Goal: Task Accomplishment & Management: Manage account settings

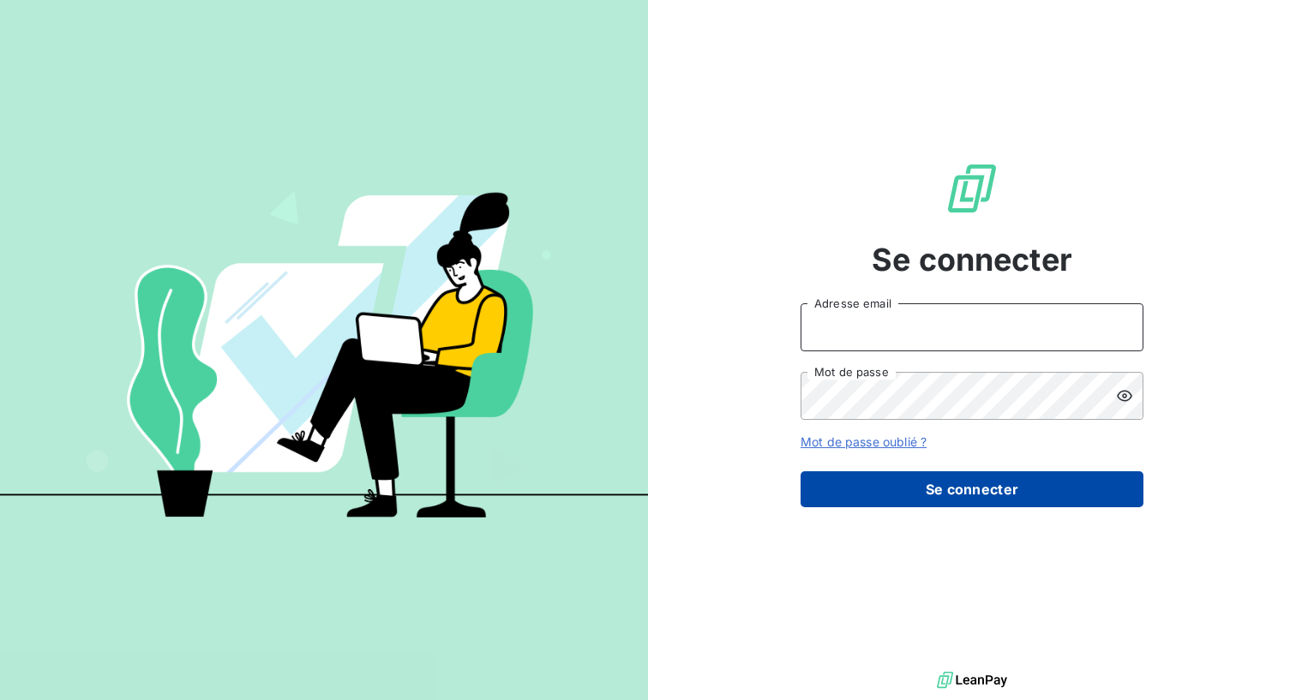
type input "[PERSON_NAME][EMAIL_ADDRESS][DOMAIN_NAME]"
click at [936, 484] on button "Se connecter" at bounding box center [972, 490] width 343 height 36
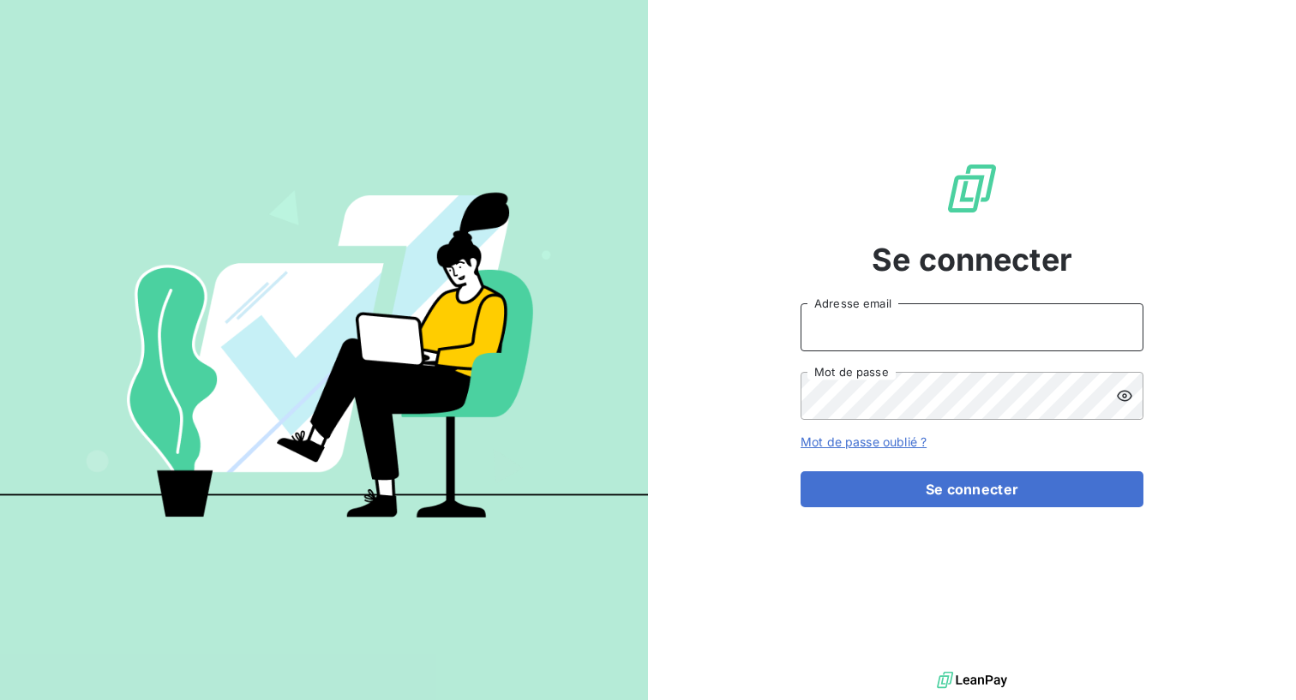
click at [909, 334] on input "Adresse email" at bounding box center [972, 327] width 343 height 48
type input "[PERSON_NAME][EMAIL_ADDRESS][DOMAIN_NAME]"
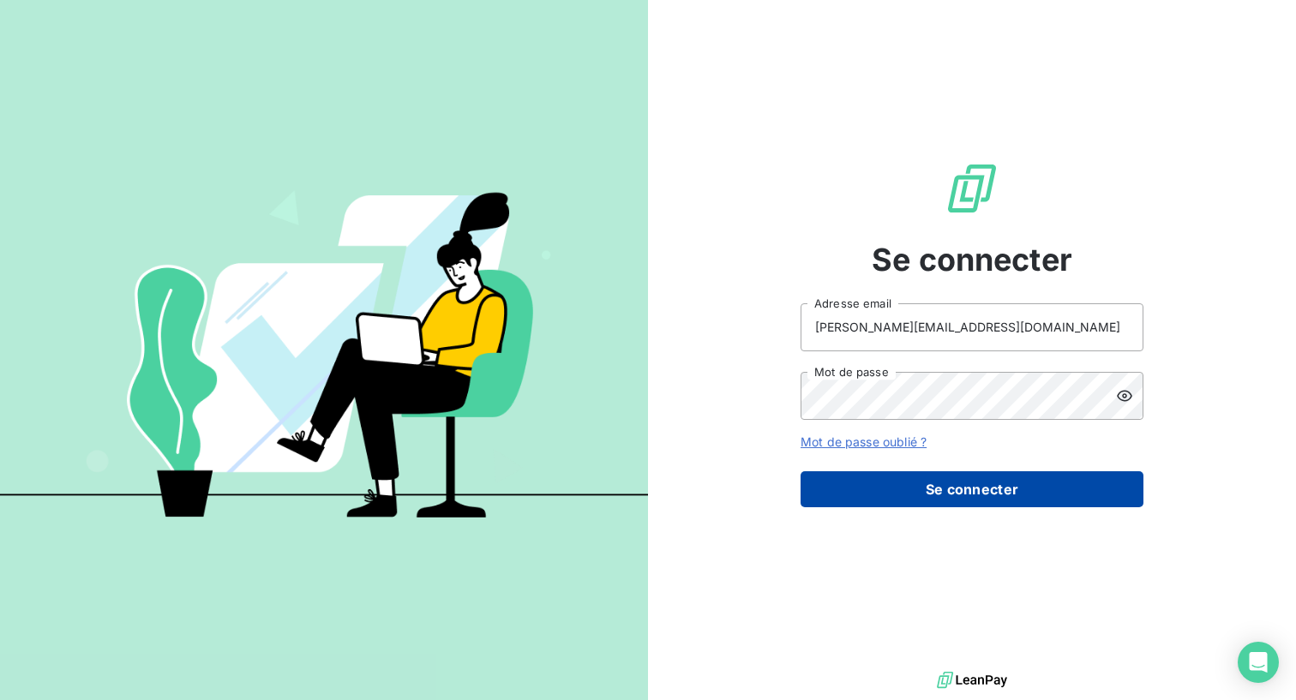
click at [984, 494] on button "Se connecter" at bounding box center [972, 490] width 343 height 36
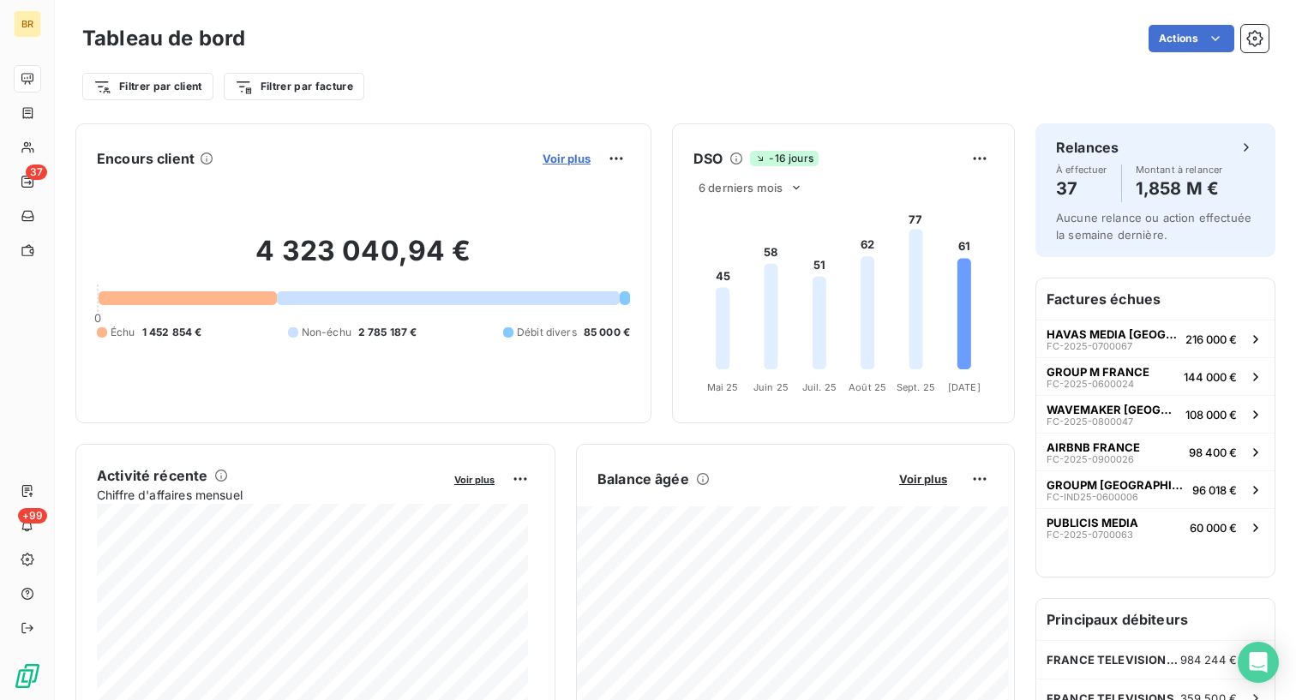
click at [558, 162] on span "Voir plus" at bounding box center [567, 159] width 48 height 14
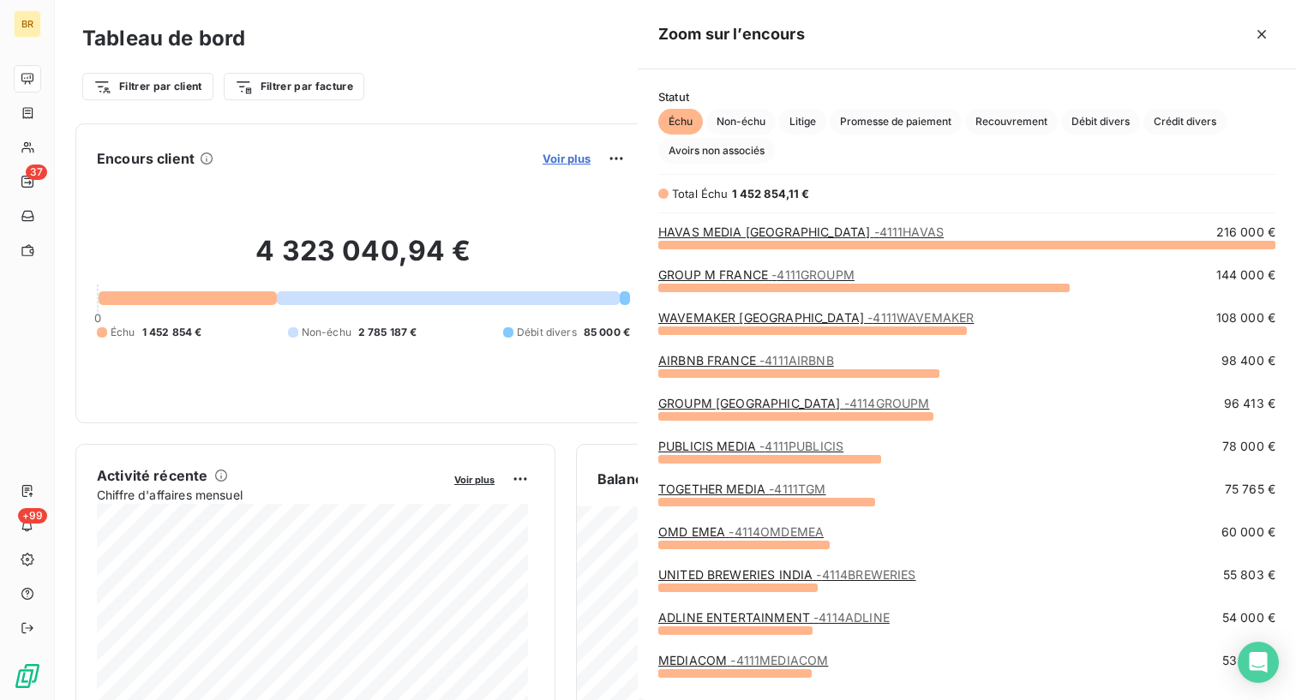
scroll to position [443, 646]
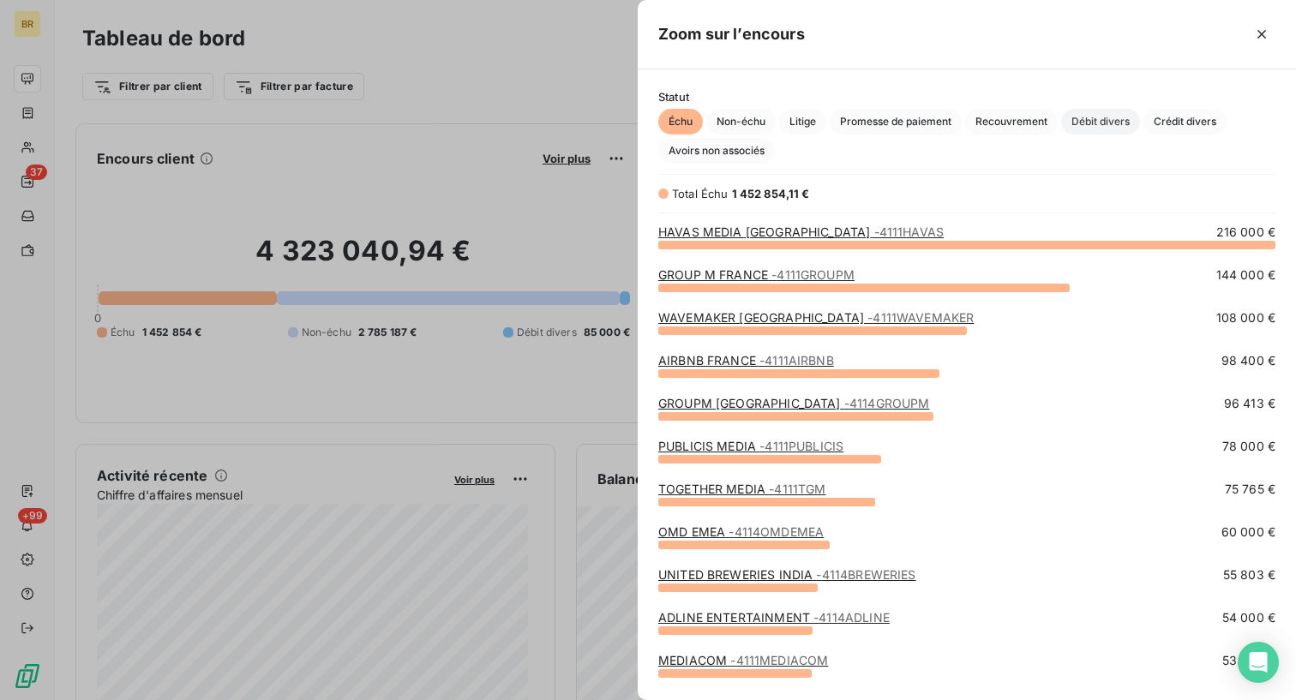
click at [1112, 116] on span "Débit divers" at bounding box center [1100, 122] width 79 height 26
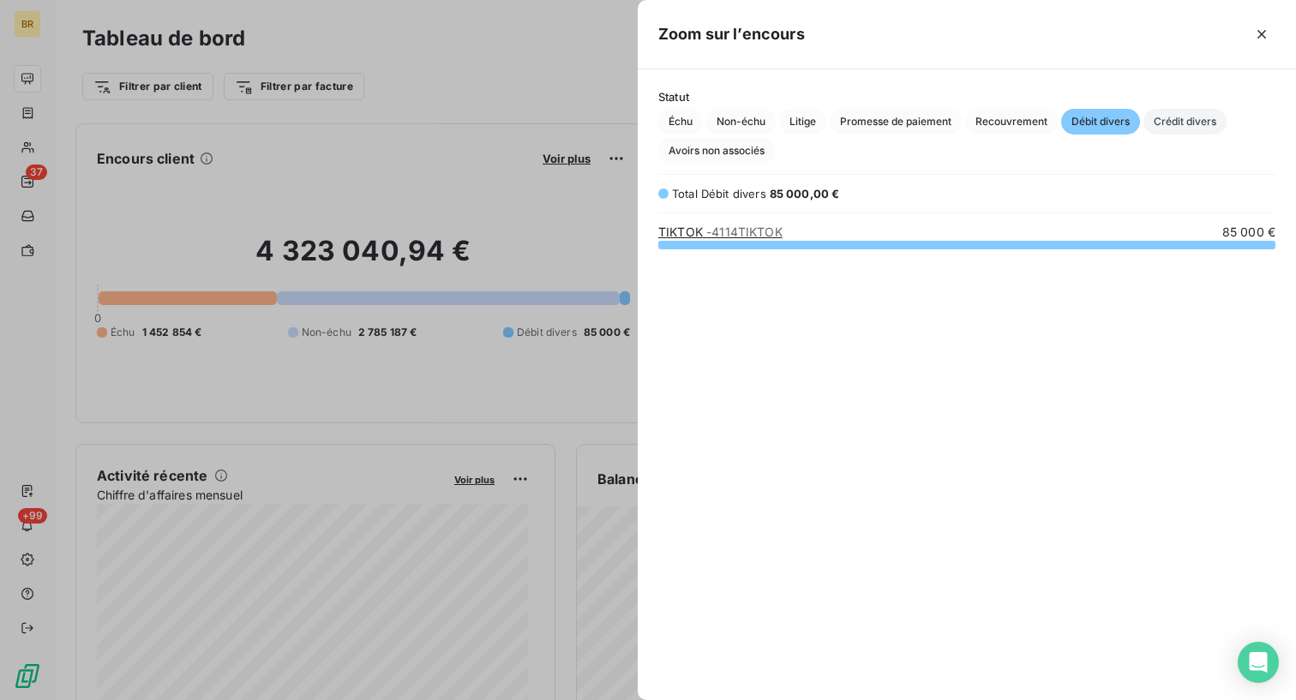
click at [1168, 120] on span "Crédit divers" at bounding box center [1185, 122] width 83 height 26
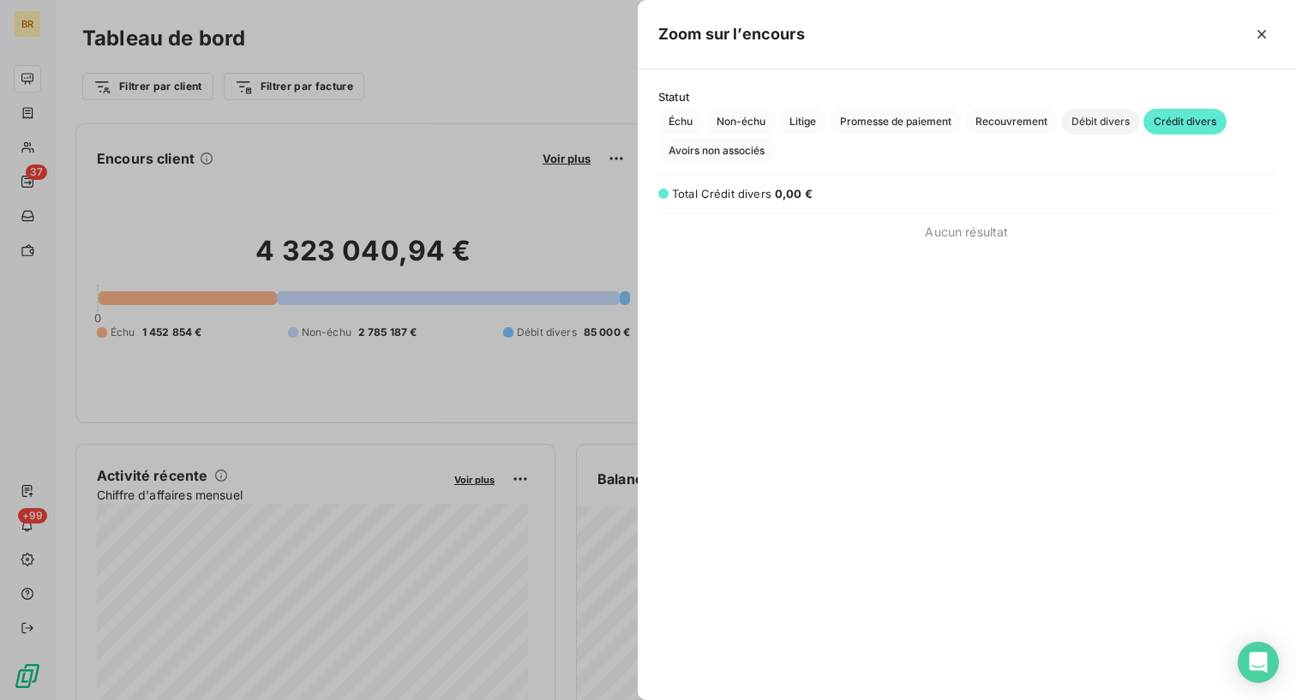
click at [1102, 114] on span "Débit divers" at bounding box center [1100, 122] width 79 height 26
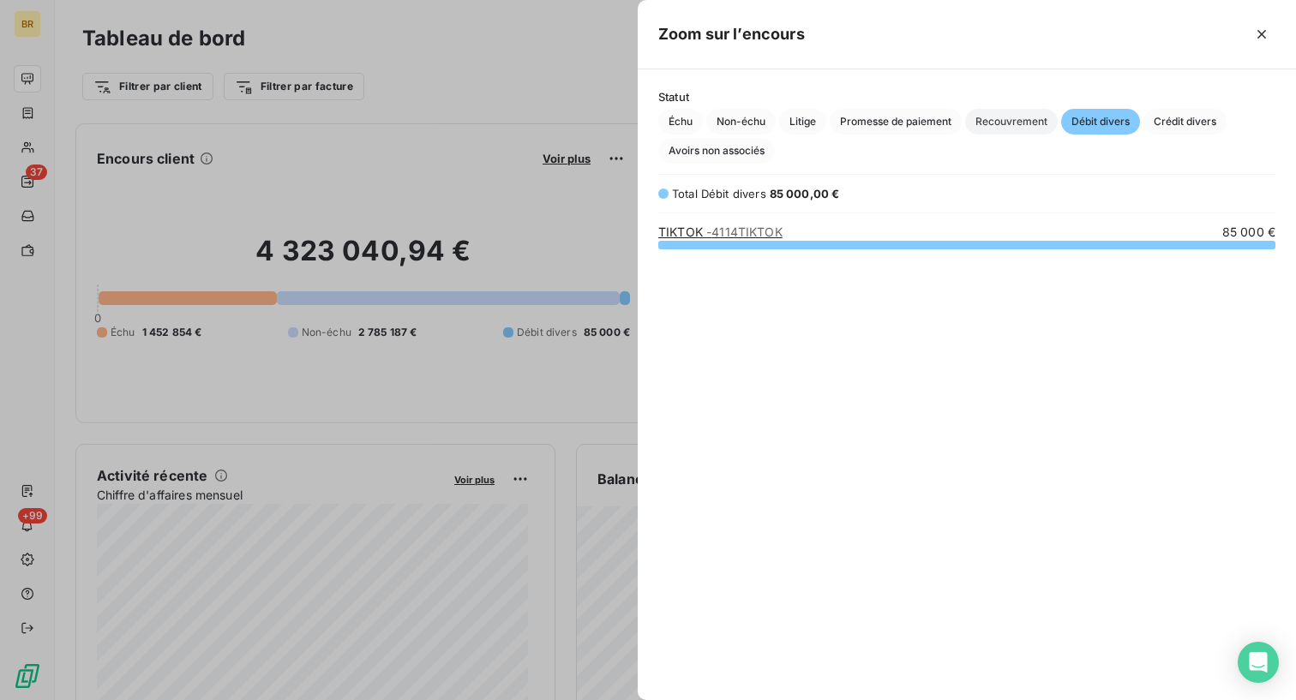
click at [1013, 112] on span "Recouvrement" at bounding box center [1011, 122] width 93 height 26
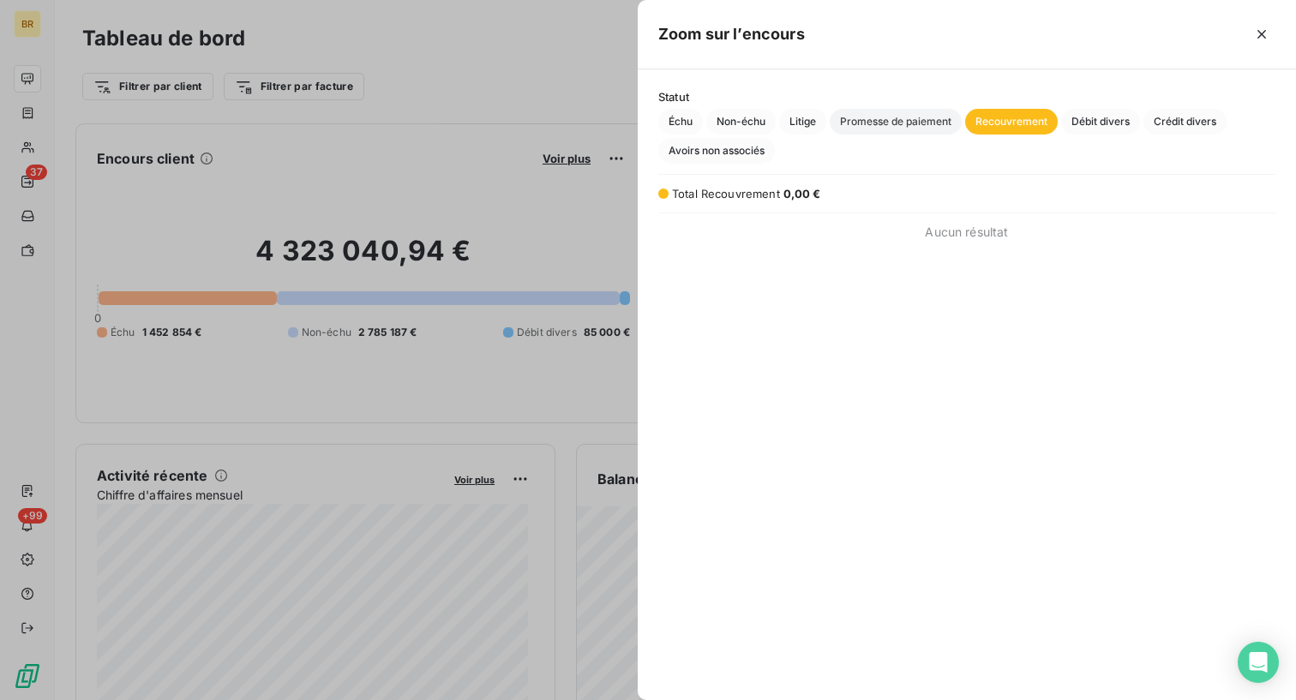
click at [917, 111] on span "Promesse de paiement" at bounding box center [896, 122] width 132 height 26
click at [797, 115] on span "Litige" at bounding box center [802, 122] width 47 height 26
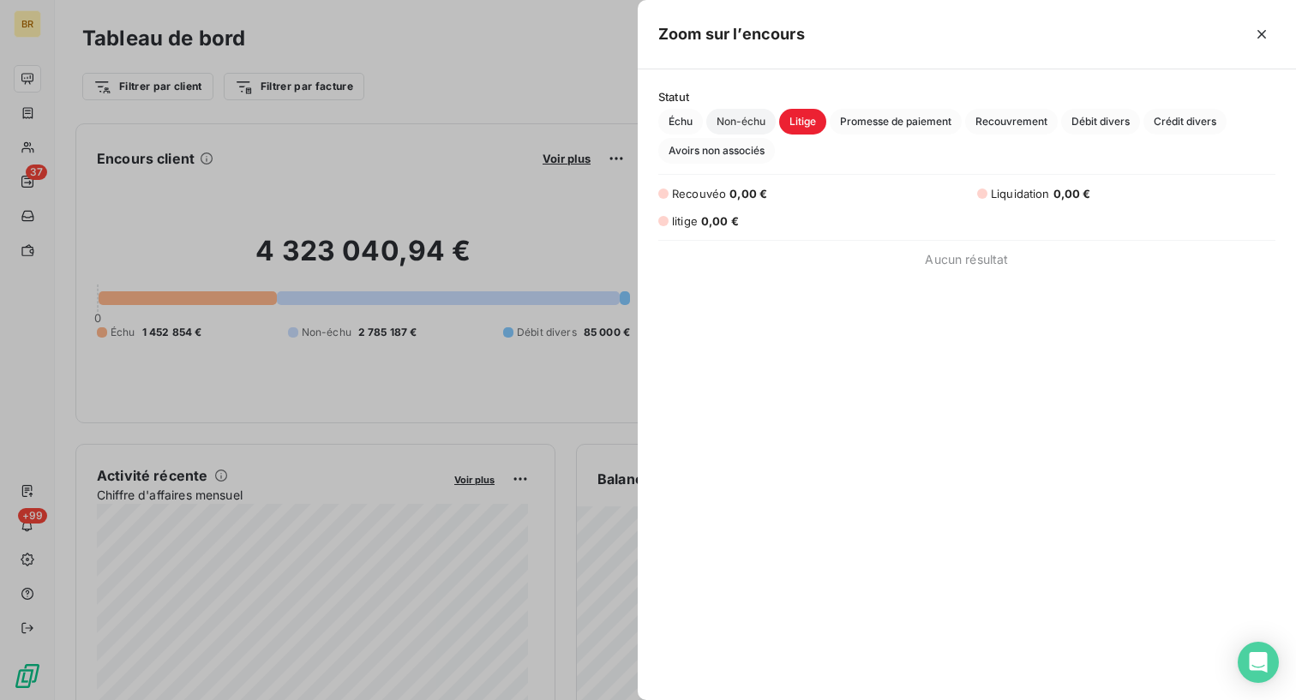
click at [750, 118] on span "Non-échu" at bounding box center [740, 122] width 69 height 26
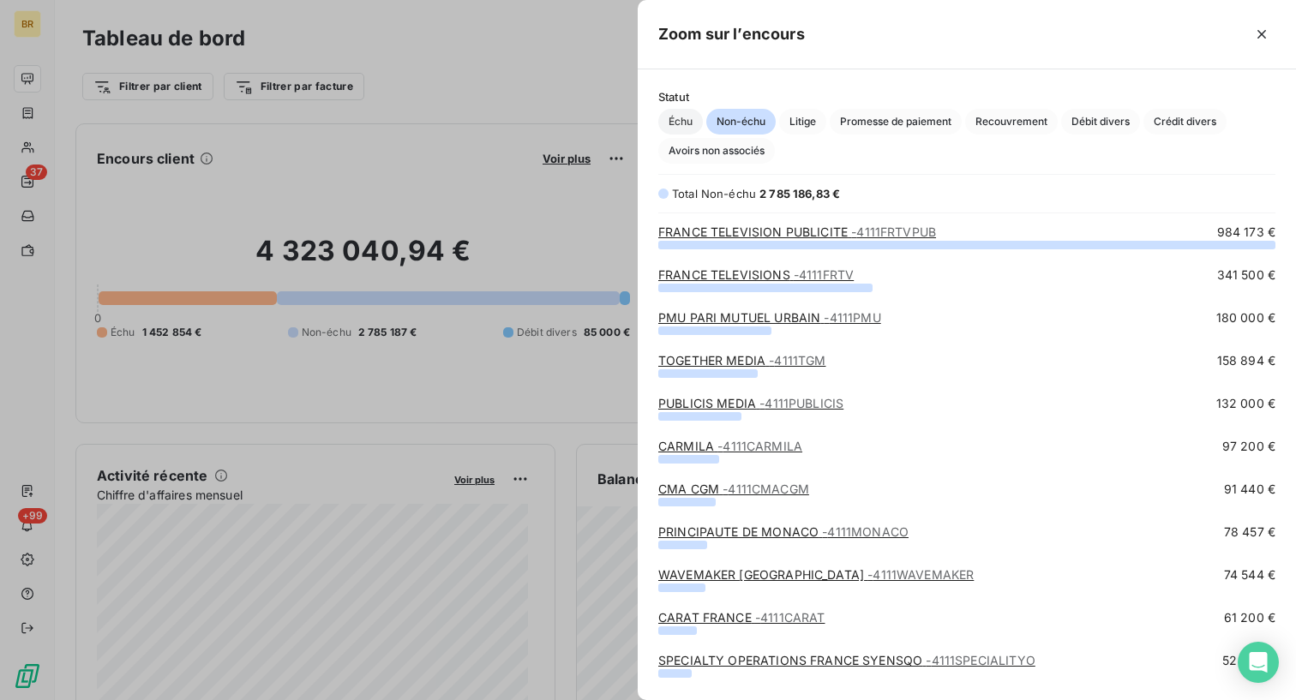
click at [695, 120] on span "Échu" at bounding box center [680, 122] width 45 height 26
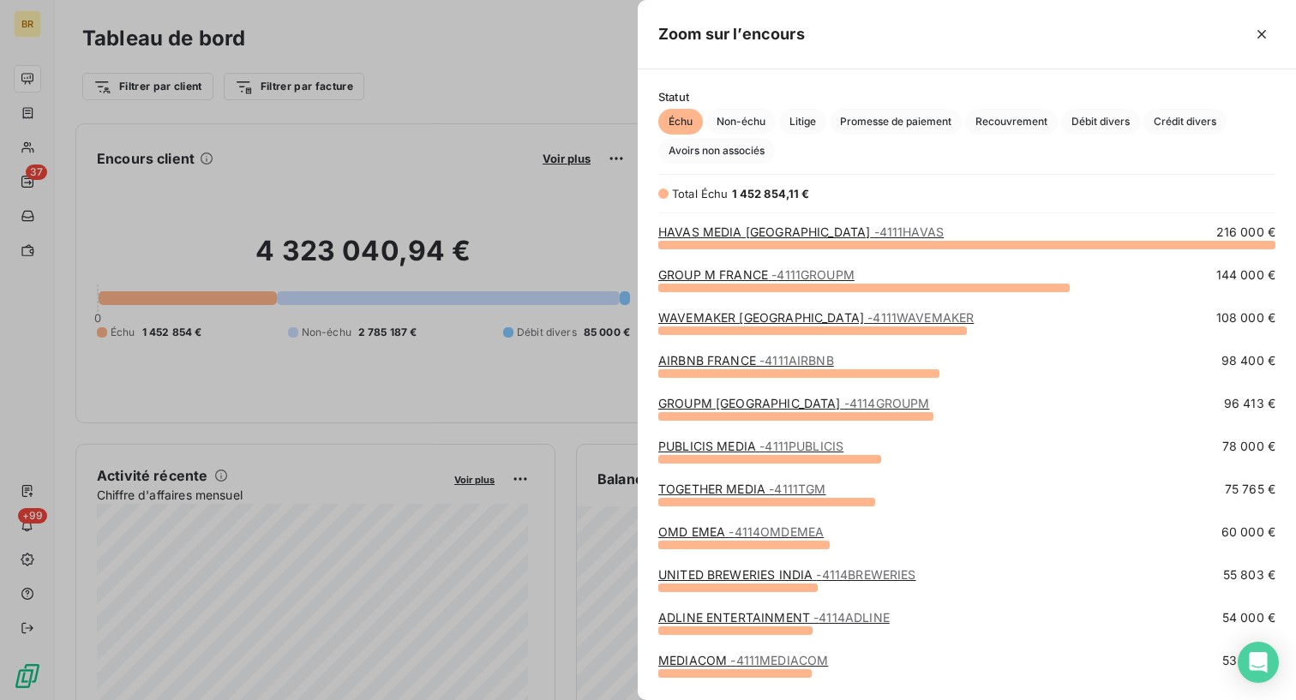
click at [506, 87] on div at bounding box center [648, 350] width 1296 height 700
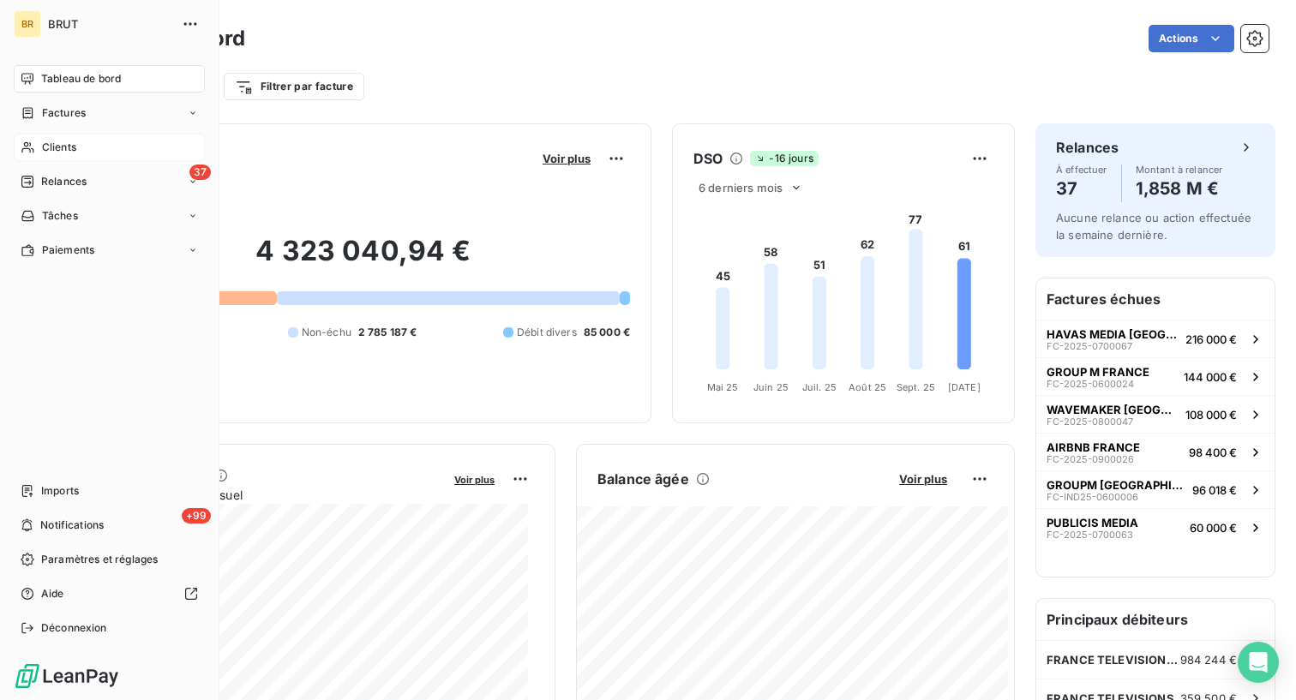
click at [39, 149] on div "Clients" at bounding box center [109, 147] width 191 height 27
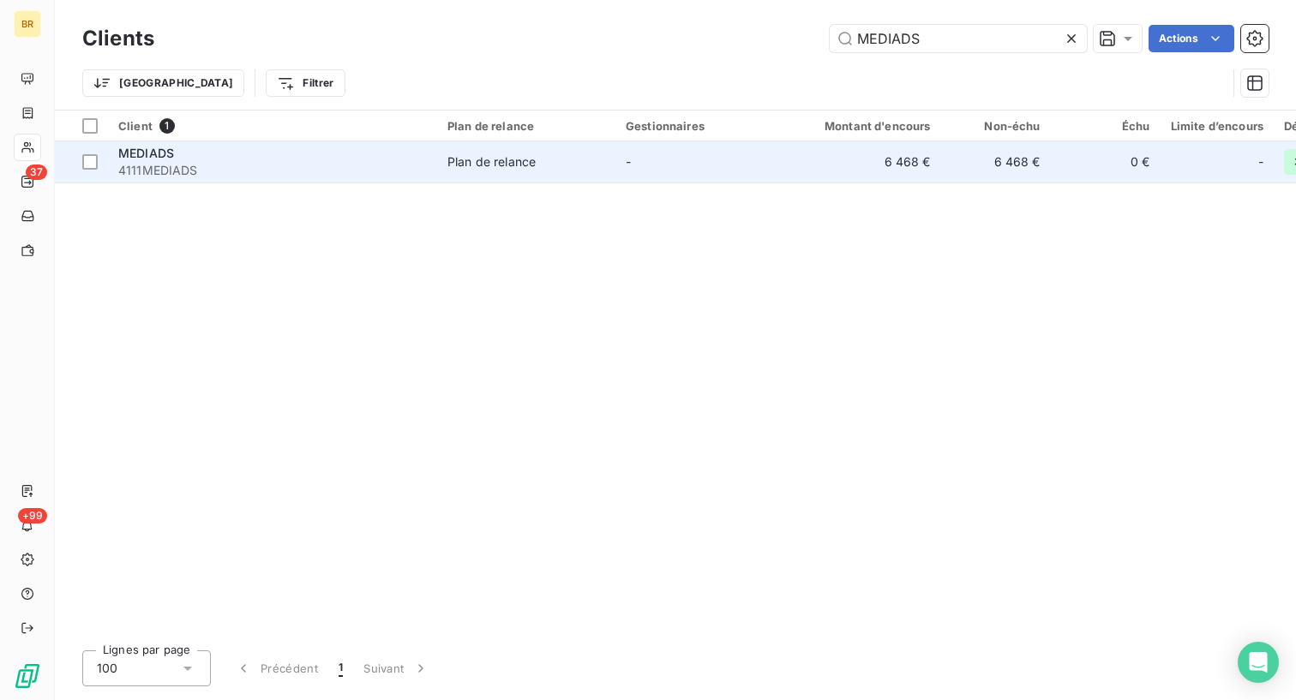
type input "MEDIADS"
click at [208, 159] on div "MEDIADS" at bounding box center [272, 153] width 309 height 17
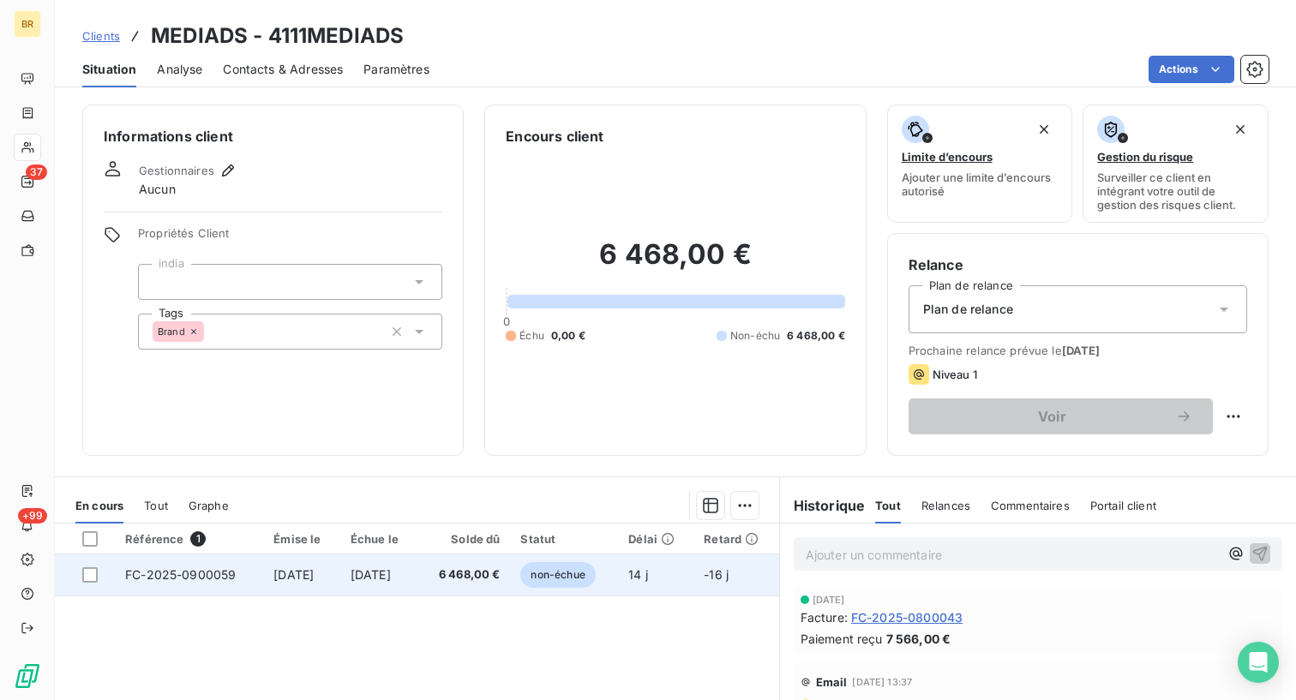
click at [391, 580] on span "[DATE]" at bounding box center [371, 575] width 40 height 15
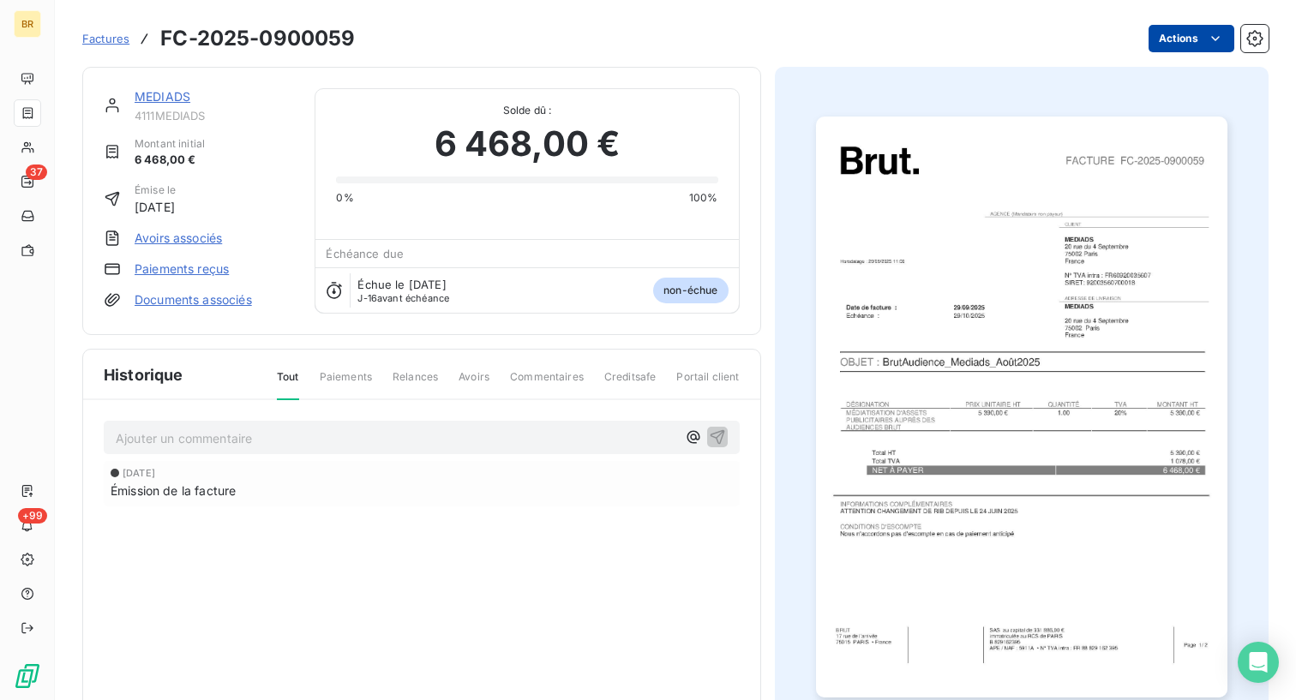
click at [1191, 36] on html "BR 37 +99 Factures FC-2025-0900059 Actions MEDIADS 4111MEDIADS Montant initial …" at bounding box center [648, 350] width 1296 height 700
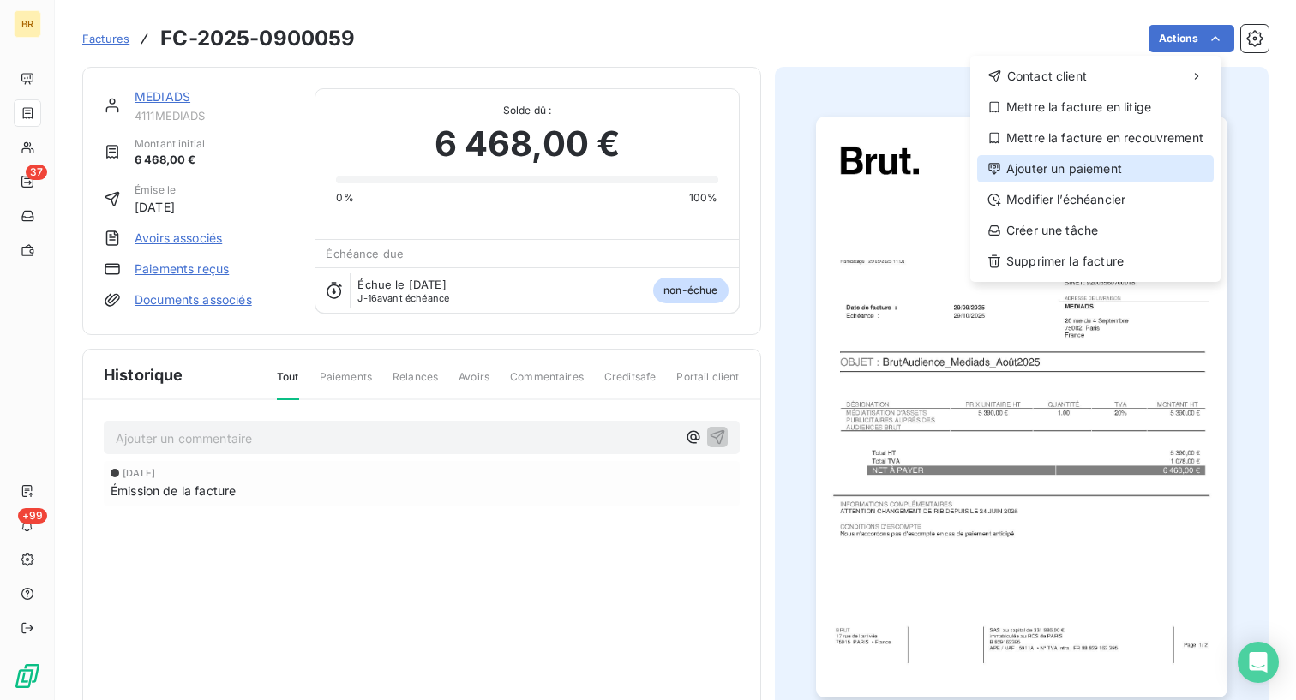
click at [1079, 170] on div "Ajouter un paiement" at bounding box center [1095, 168] width 237 height 27
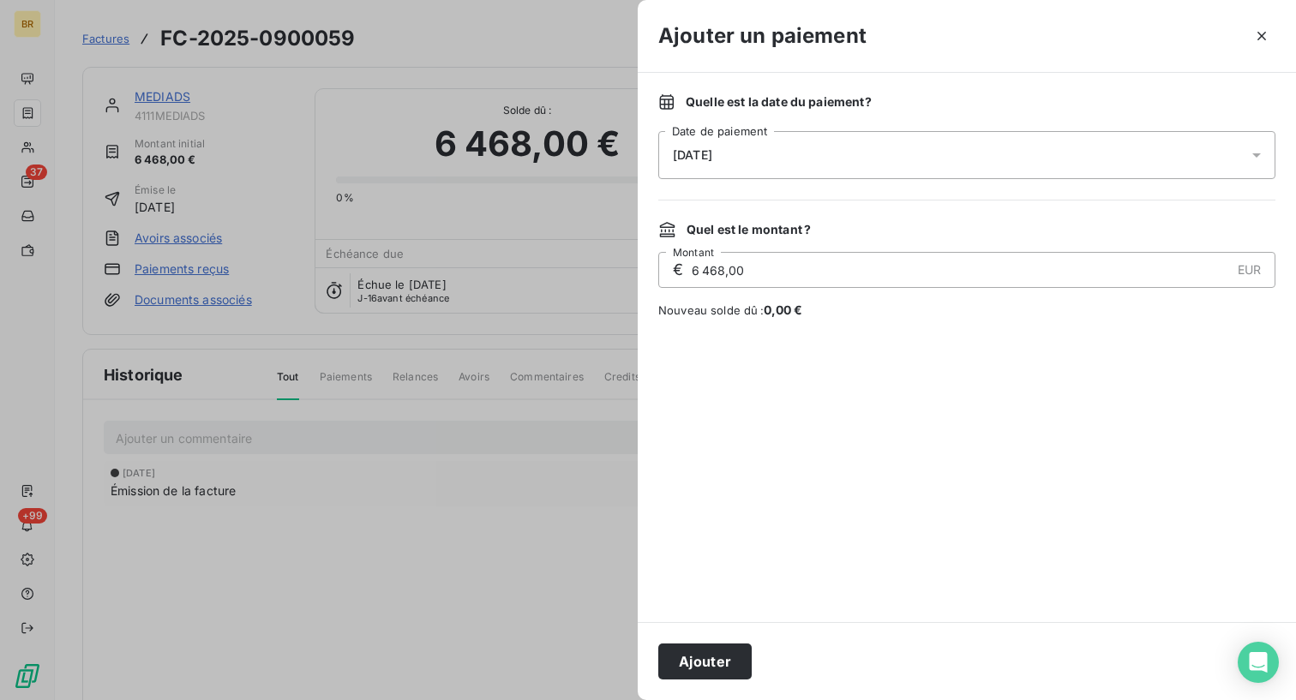
click at [758, 161] on div "[DATE]" at bounding box center [966, 155] width 617 height 48
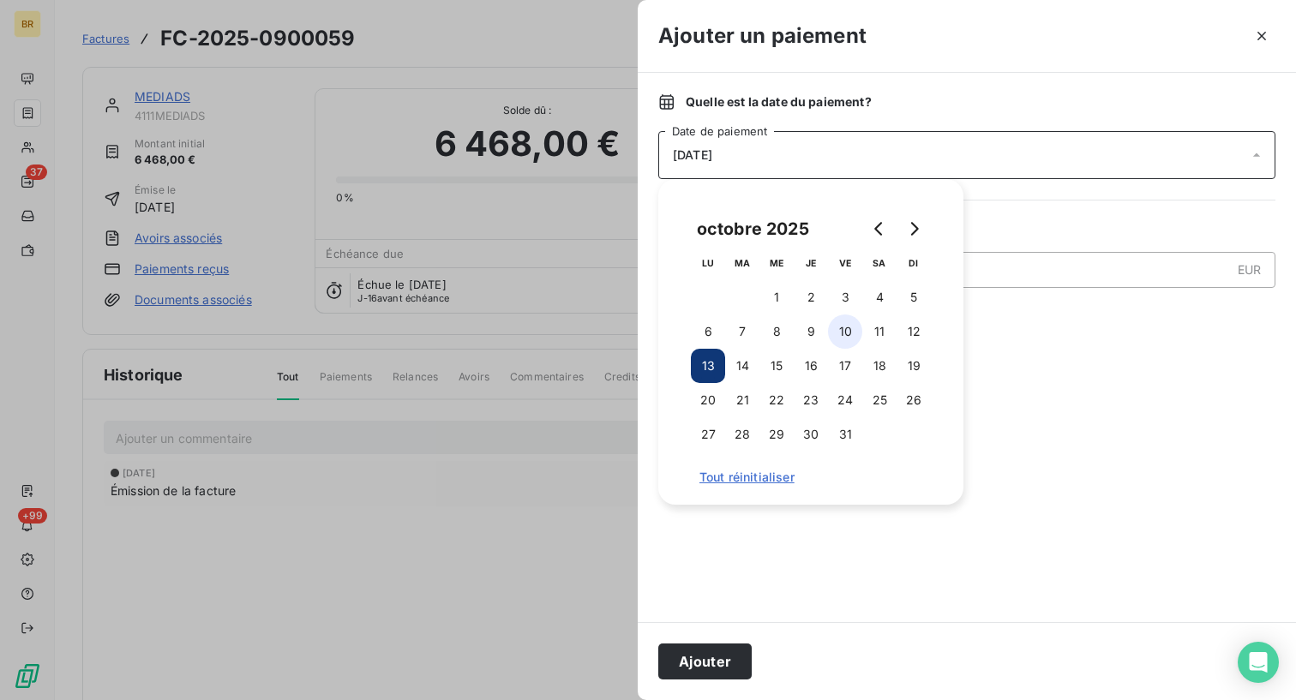
click at [847, 328] on button "10" at bounding box center [845, 332] width 34 height 34
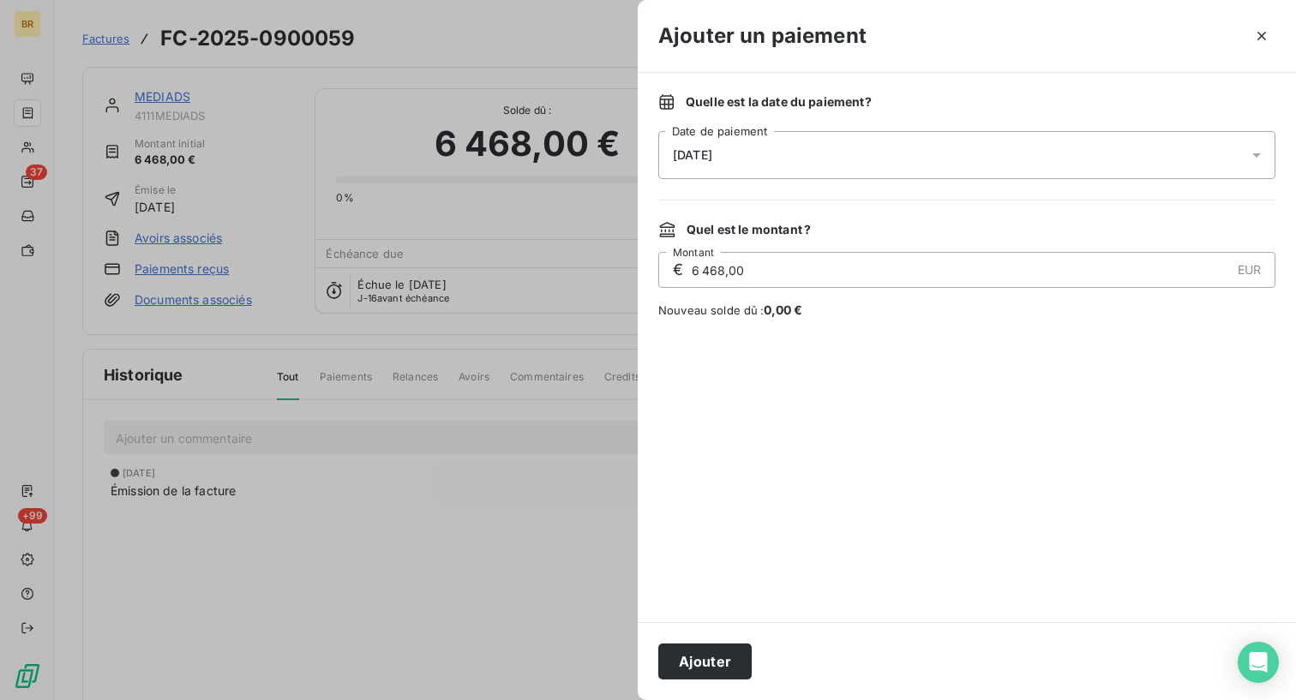
click at [787, 572] on div at bounding box center [966, 471] width 617 height 262
click at [705, 659] on button "Ajouter" at bounding box center [704, 662] width 93 height 36
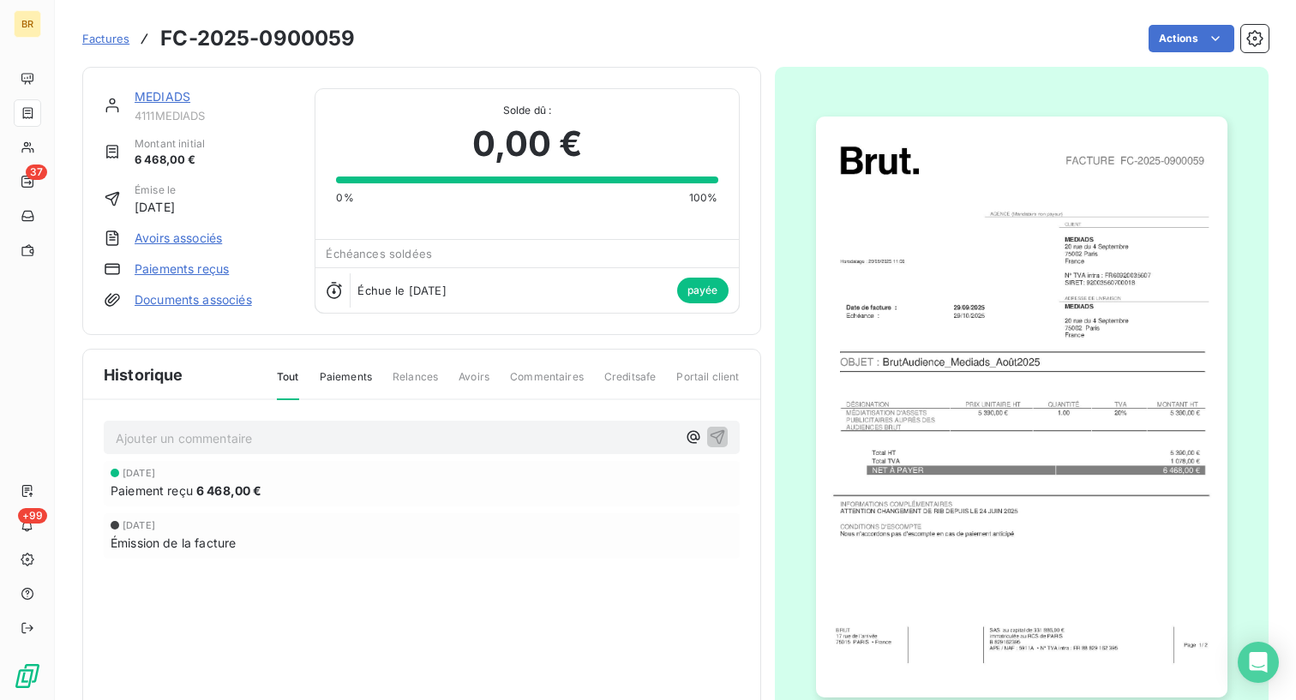
click at [105, 42] on span "Factures" at bounding box center [105, 39] width 47 height 14
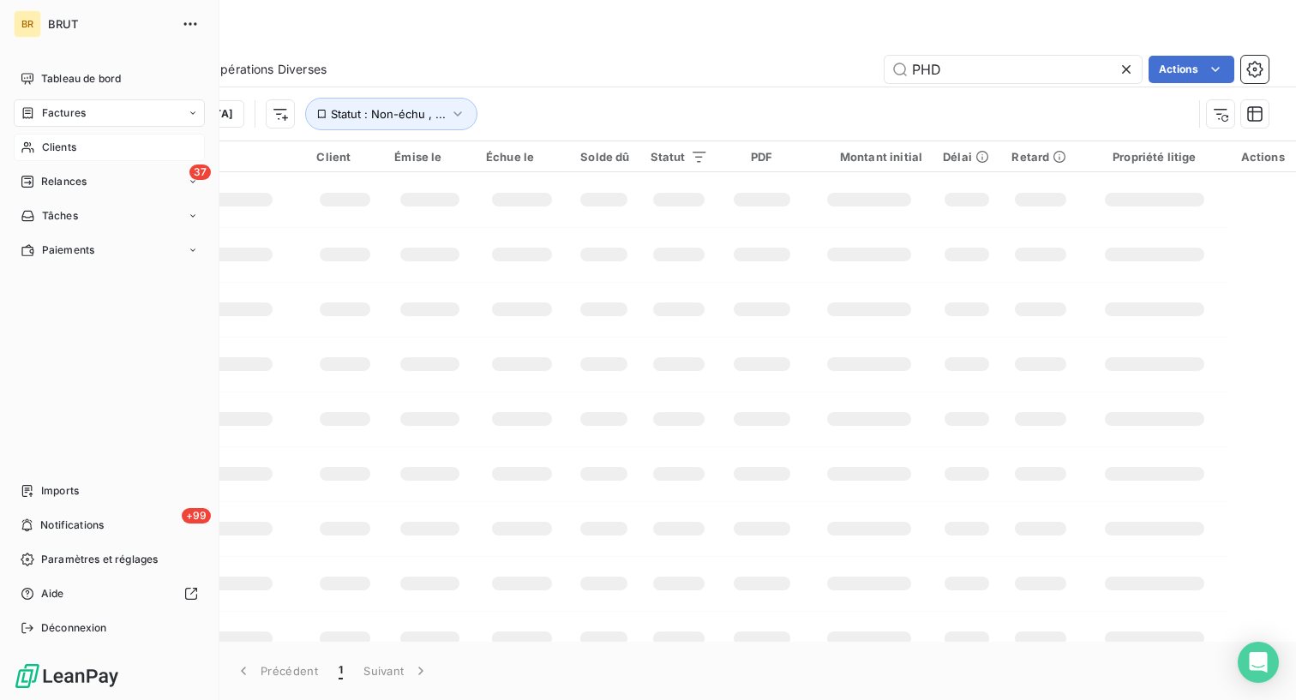
click at [27, 149] on icon at bounding box center [27, 147] width 12 height 11
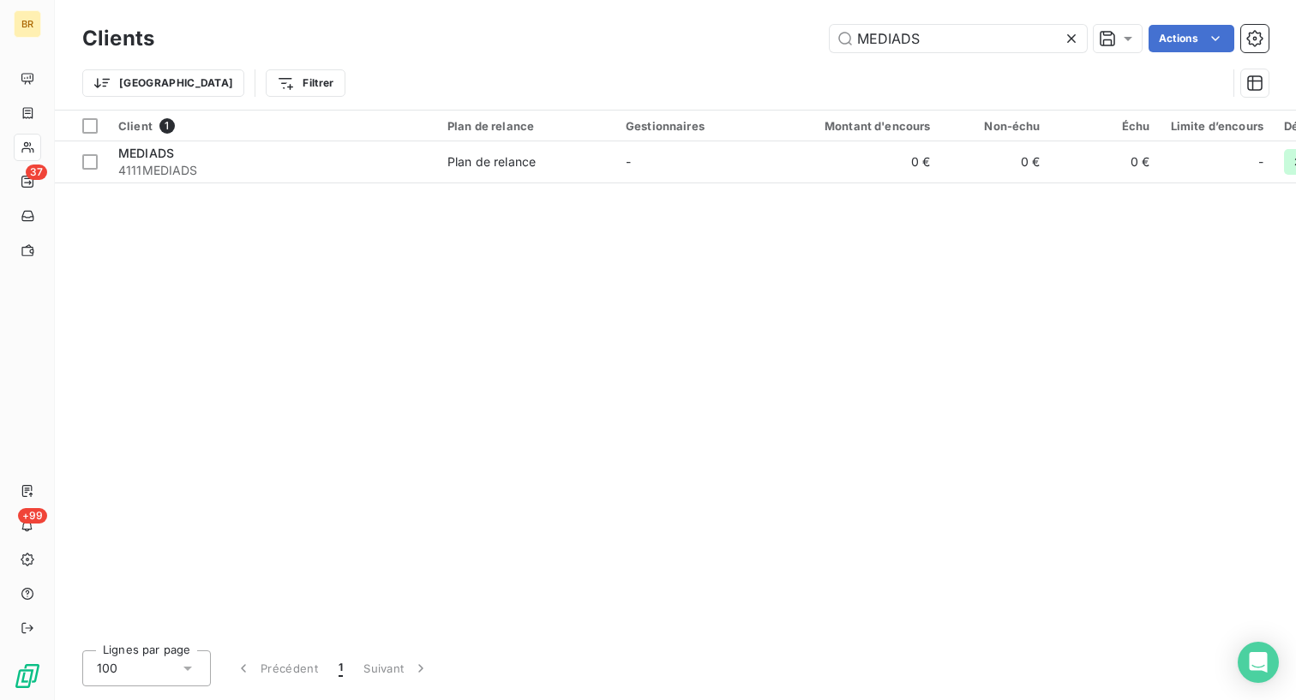
drag, startPoint x: 955, startPoint y: 33, endPoint x: 604, endPoint y: 33, distance: 351.5
click at [604, 33] on div "MEDIADS Actions" at bounding box center [722, 38] width 1094 height 27
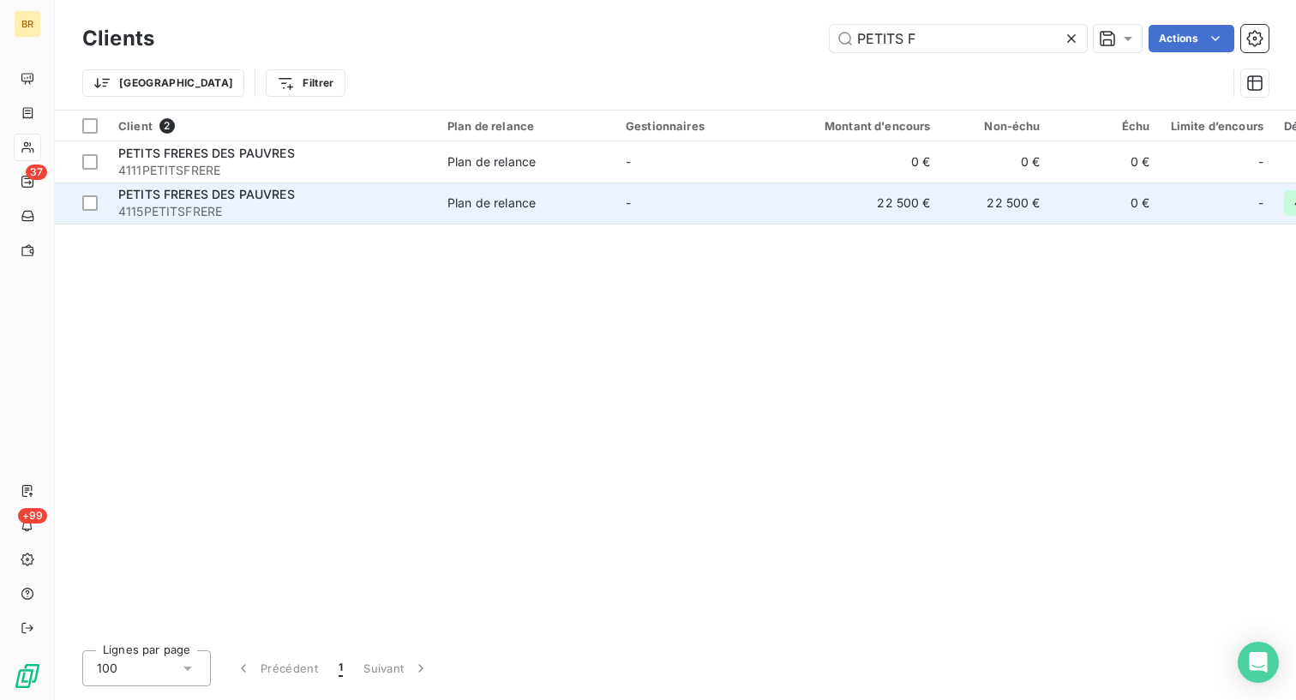
type input "PETITS F"
click at [487, 209] on div "Plan de relance" at bounding box center [492, 203] width 88 height 17
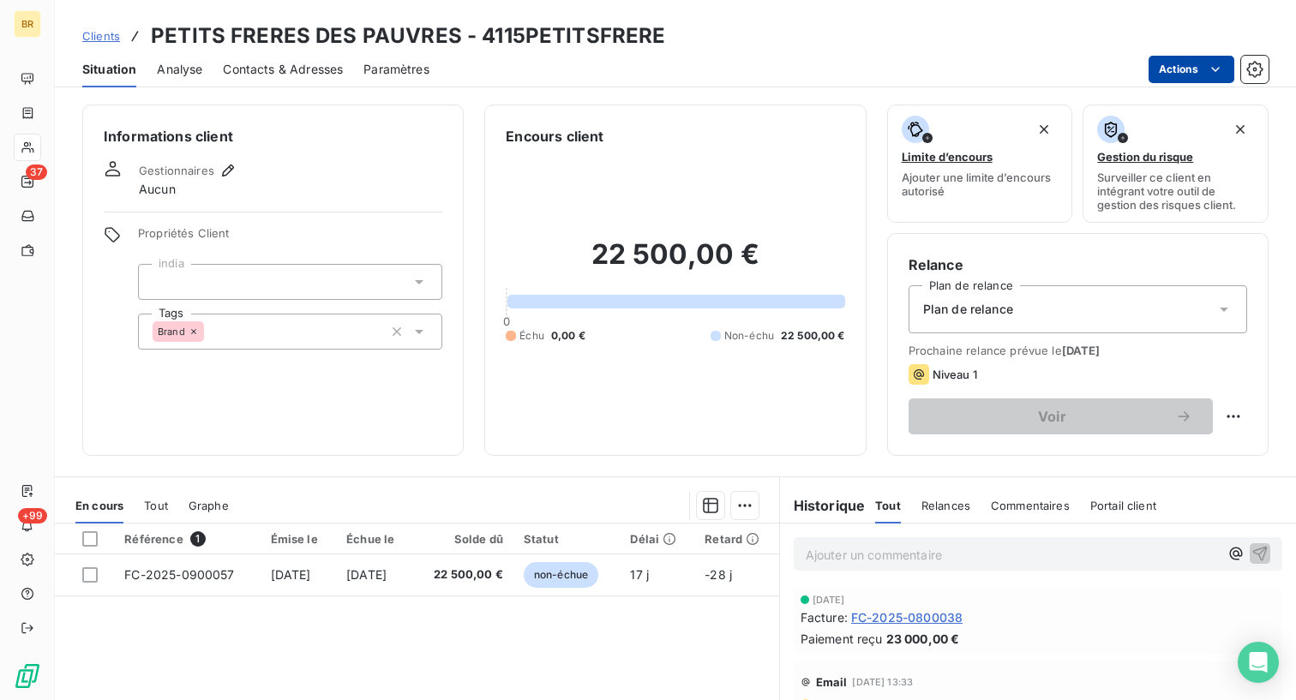
click at [1164, 64] on html "BR 37 +99 Clients PETITS FRERES DES PAUVRES - 4115PETITSFRERE Situation Analyse…" at bounding box center [648, 350] width 1296 height 700
click at [392, 577] on html "BR 37 +99 Clients PETITS FRERES DES PAUVRES - 4115PETITSFRERE Situation Analyse…" at bounding box center [648, 350] width 1296 height 700
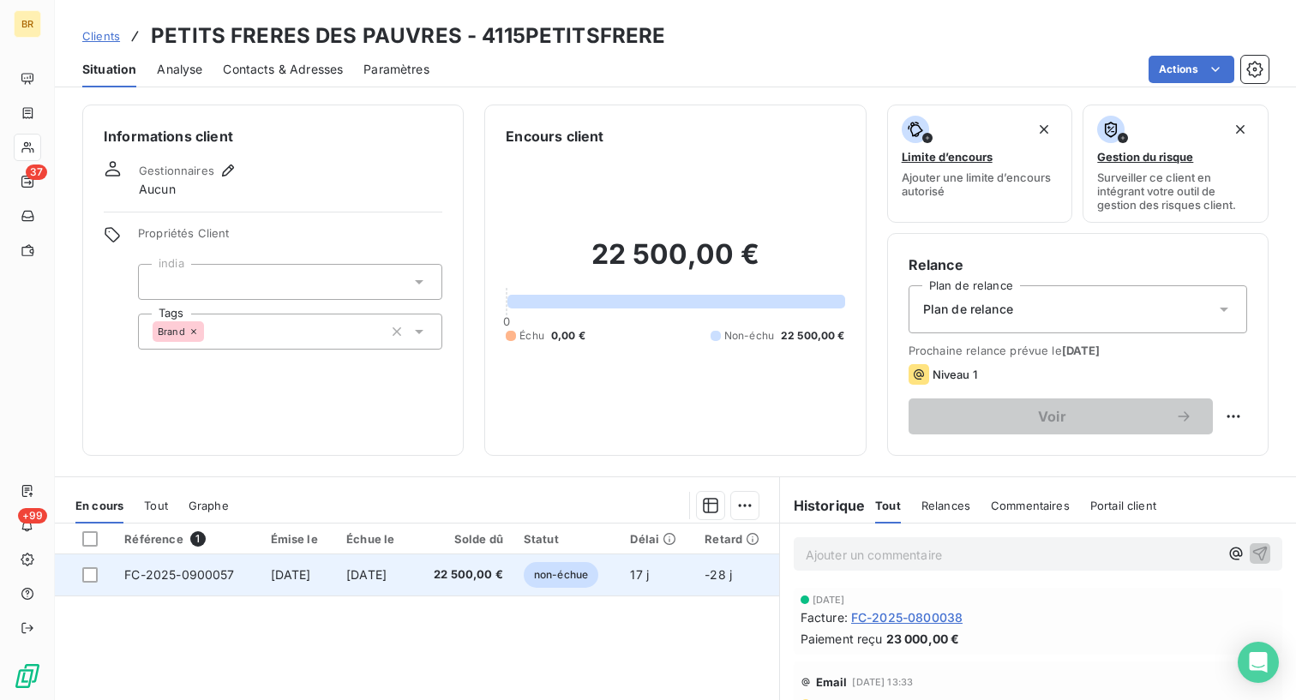
click at [293, 570] on span "[DATE]" at bounding box center [291, 575] width 40 height 15
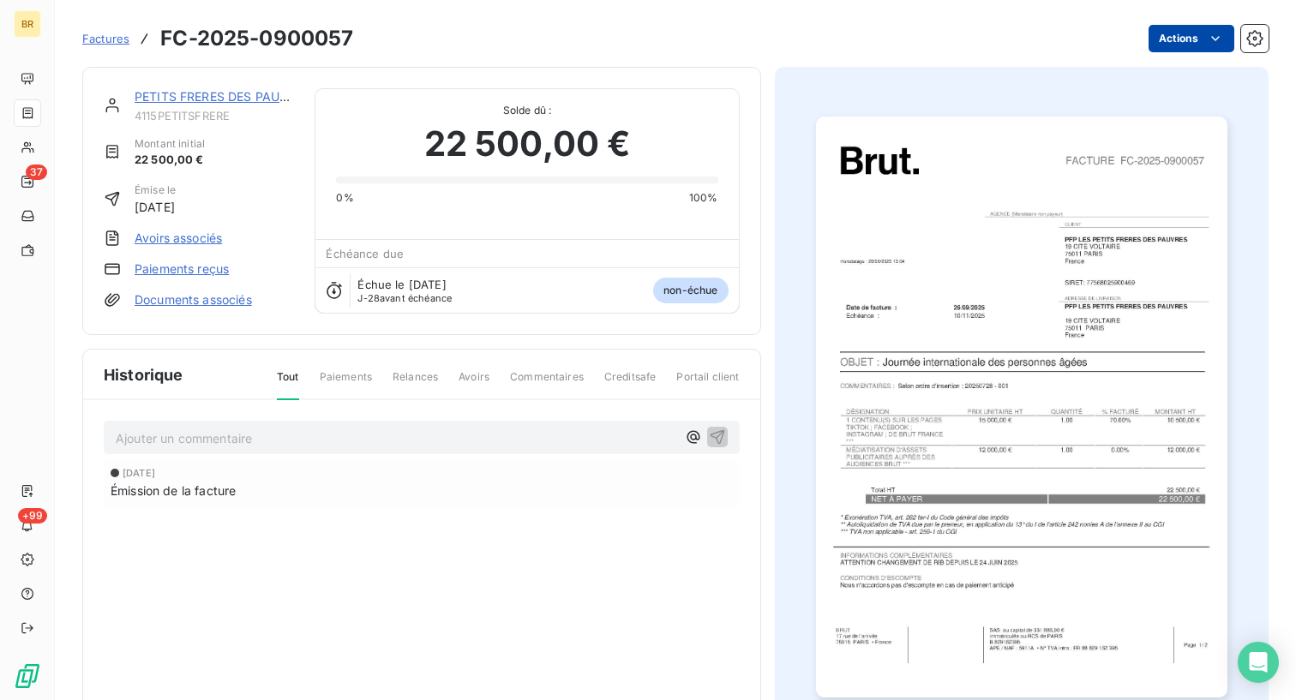
click at [1175, 35] on html "BR 37 +99 Factures FC-2025-0900057 Actions PETITS FRERES DES PAUVRES 4115PETITS…" at bounding box center [648, 350] width 1296 height 700
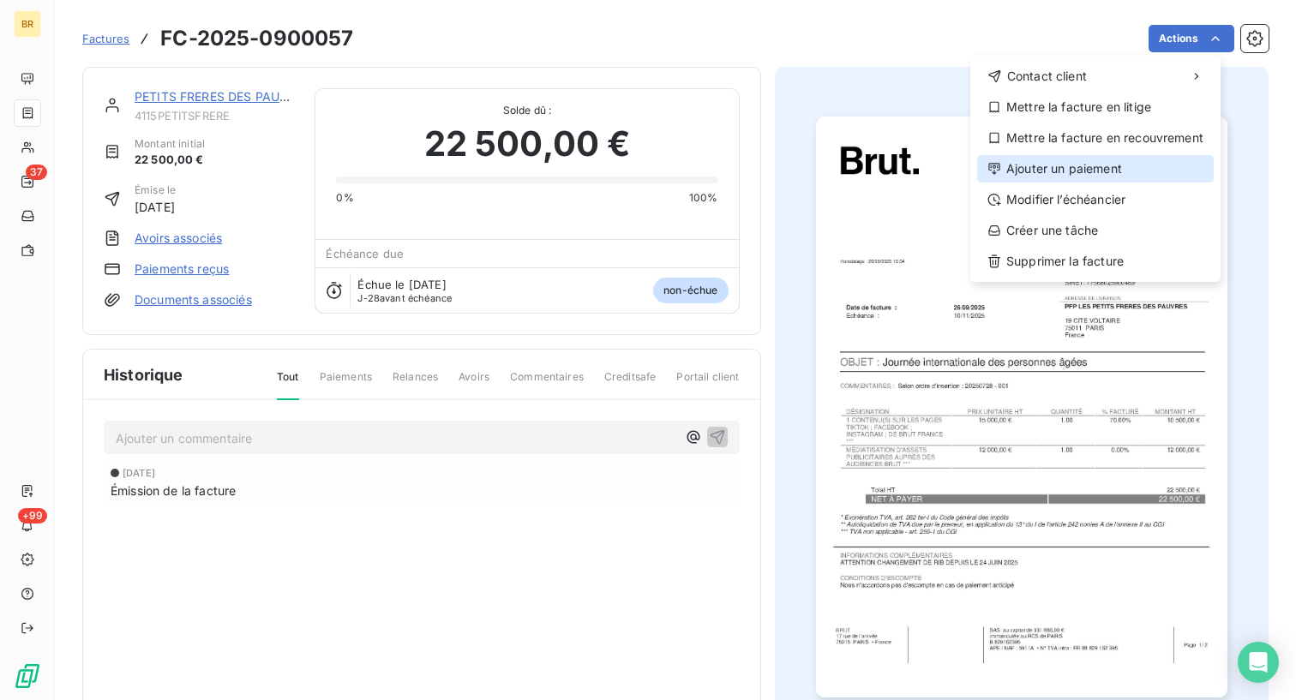
click at [1071, 167] on div "Ajouter un paiement" at bounding box center [1095, 168] width 237 height 27
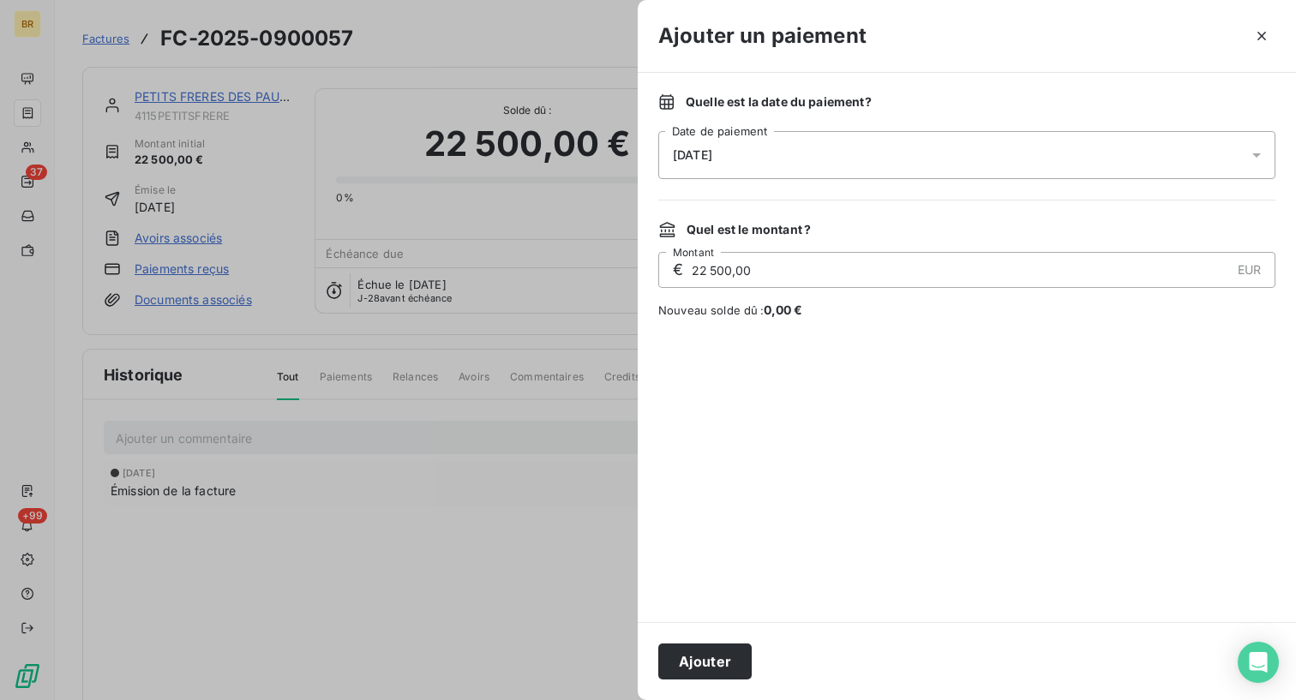
click at [753, 161] on div "[DATE]" at bounding box center [966, 155] width 617 height 48
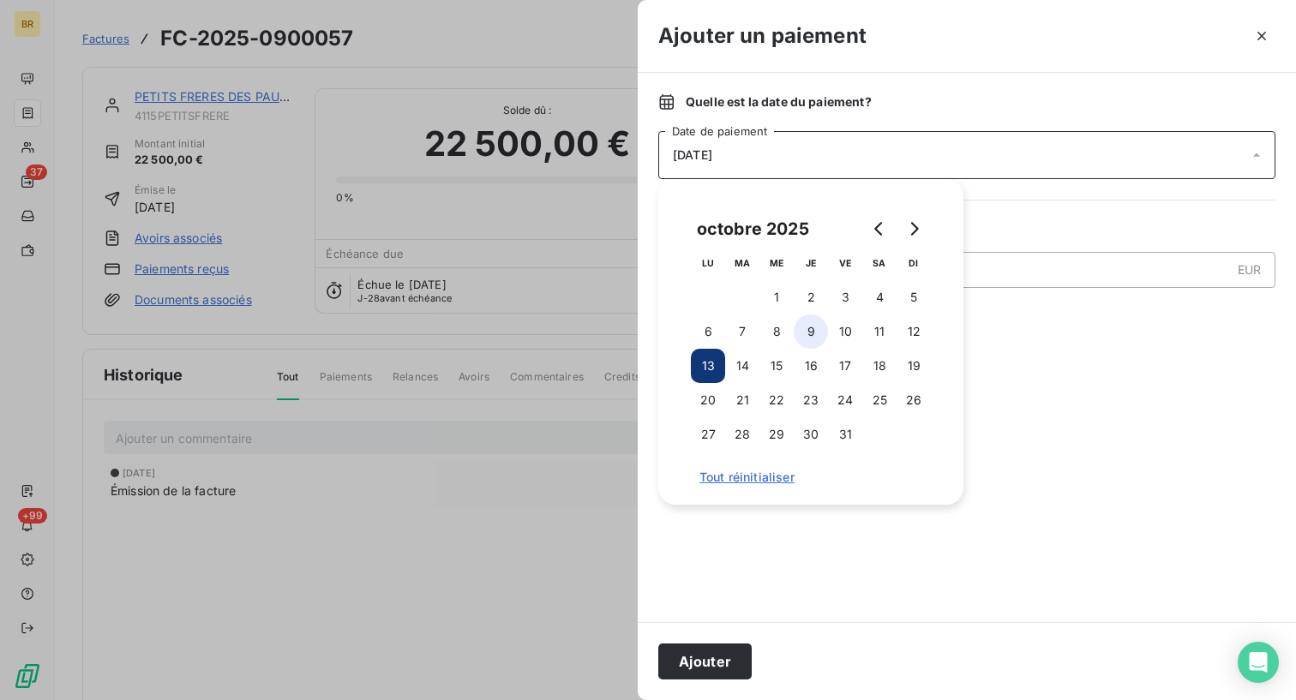
click at [808, 329] on button "9" at bounding box center [811, 332] width 34 height 34
click at [711, 658] on button "Ajouter" at bounding box center [704, 662] width 93 height 36
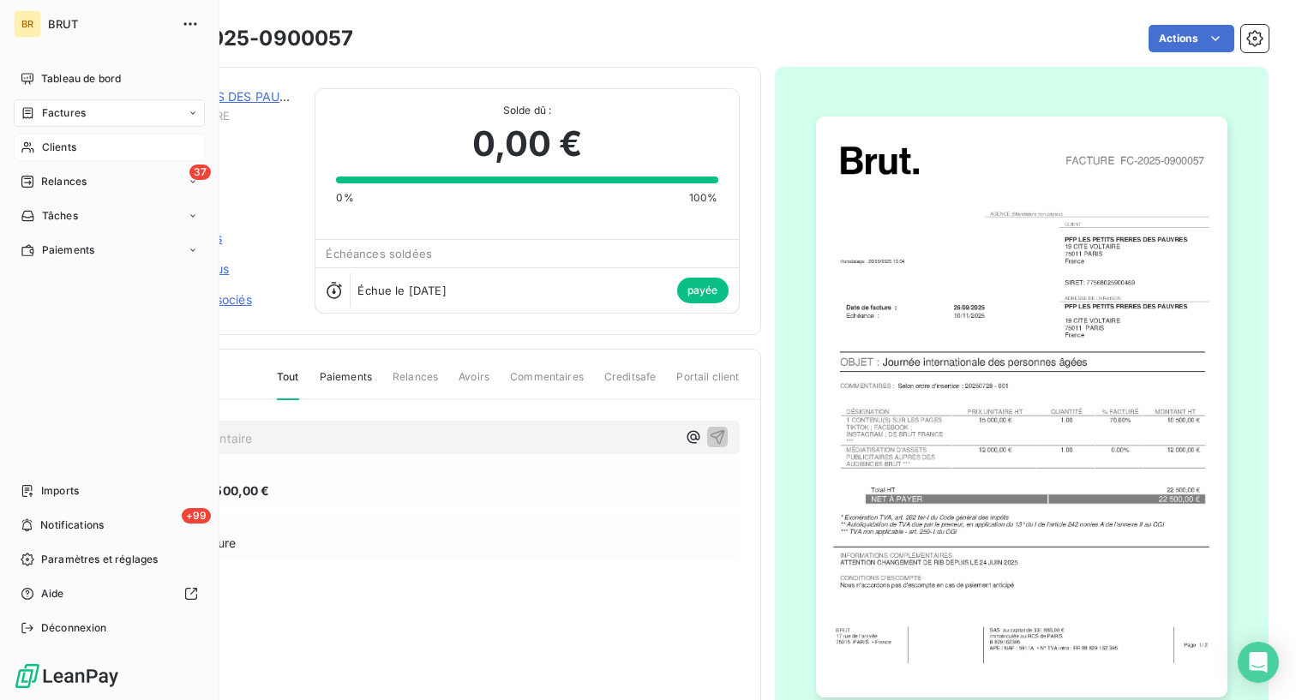
click at [36, 141] on div "Clients" at bounding box center [109, 147] width 191 height 27
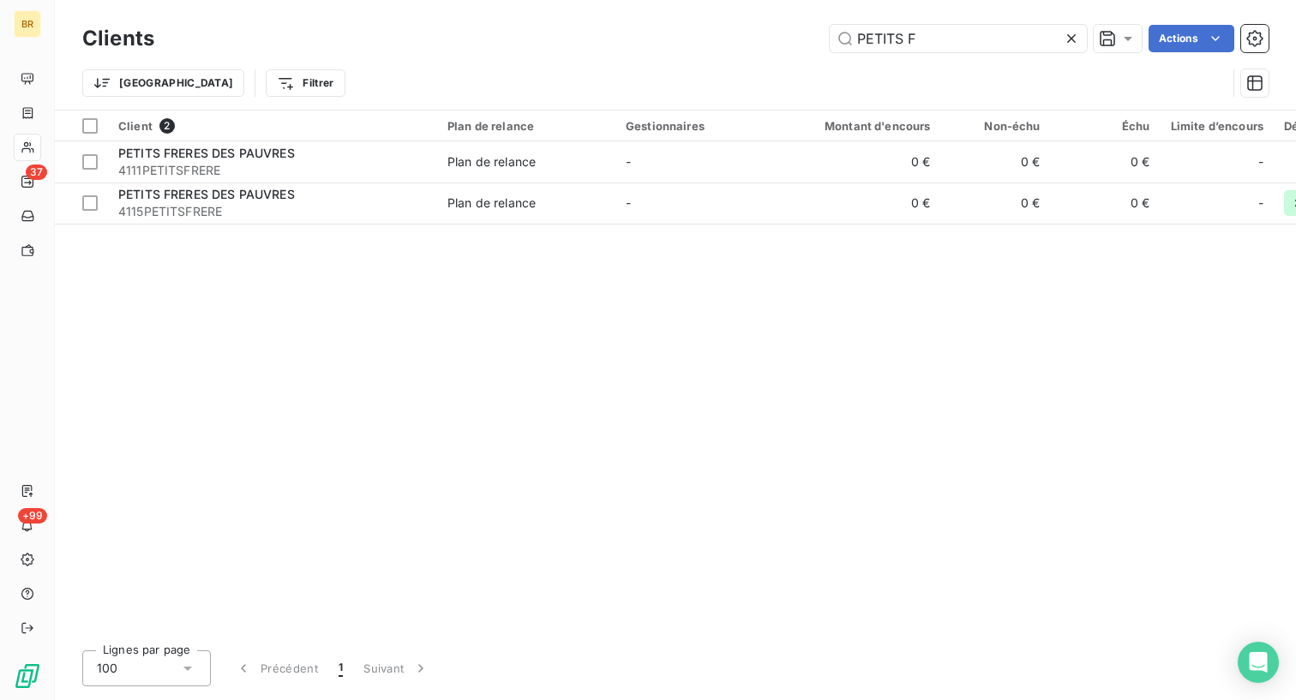
drag, startPoint x: 941, startPoint y: 44, endPoint x: 602, endPoint y: 40, distance: 339.5
click at [603, 43] on div "PETITS F Actions" at bounding box center [722, 38] width 1094 height 27
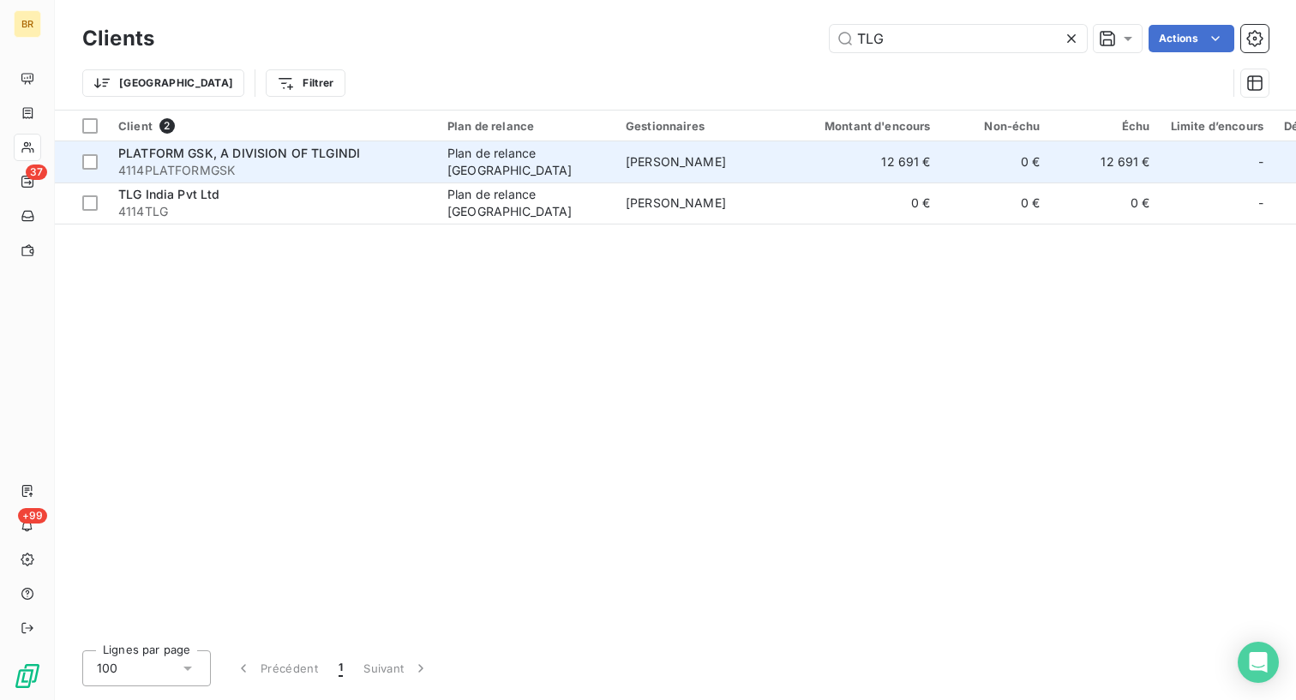
type input "TLG"
click at [799, 172] on td "12 691 €" at bounding box center [867, 161] width 147 height 41
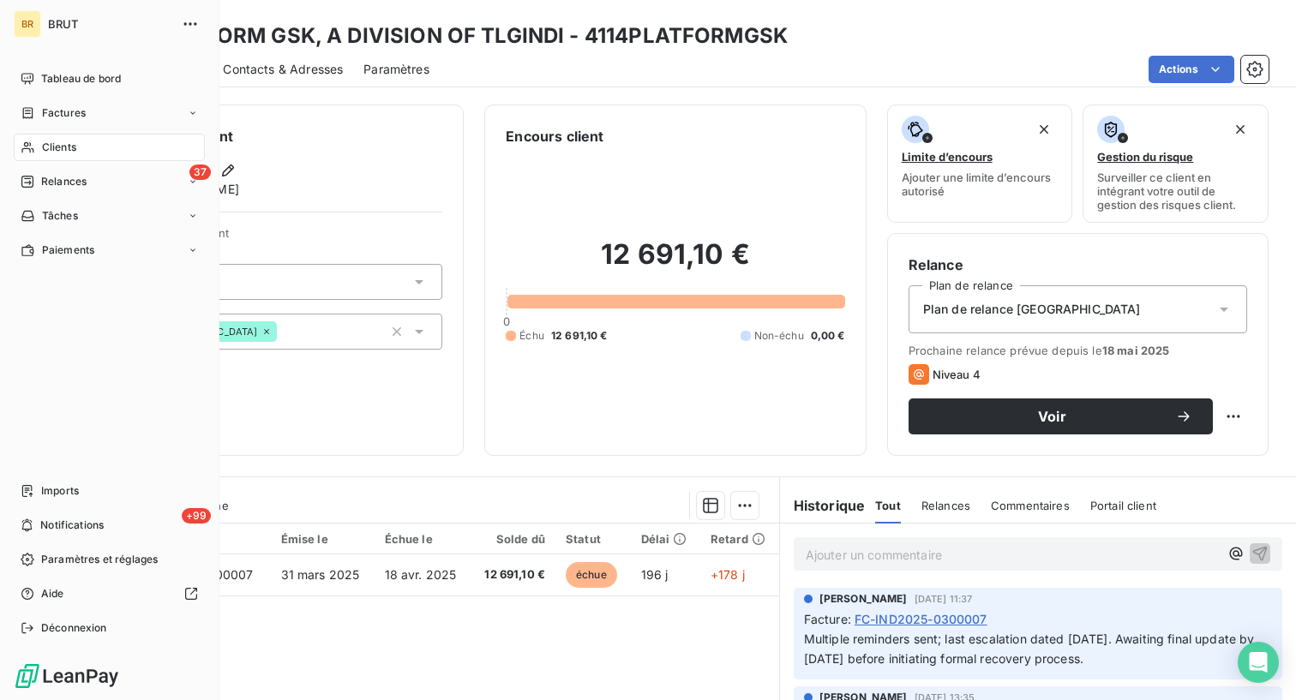
click at [75, 147] on span "Clients" at bounding box center [59, 147] width 34 height 15
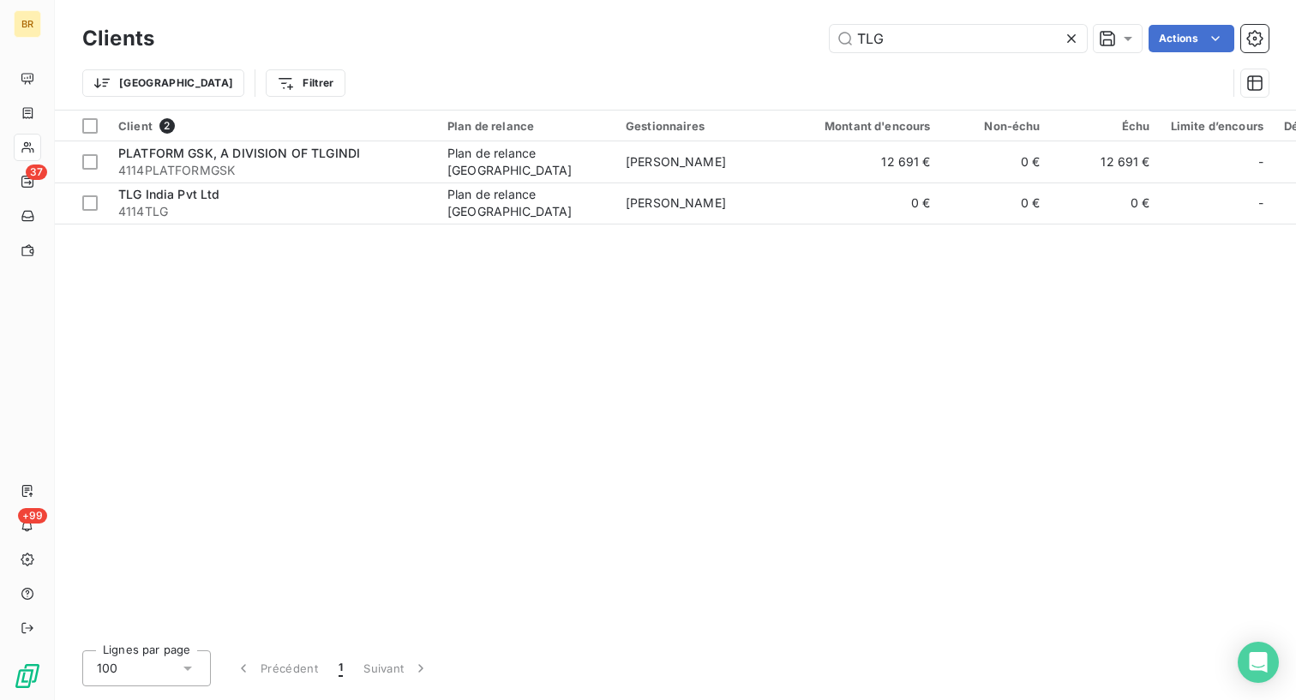
drag, startPoint x: 898, startPoint y: 33, endPoint x: 646, endPoint y: 33, distance: 251.2
click at [646, 33] on div "TLG Actions" at bounding box center [722, 38] width 1094 height 27
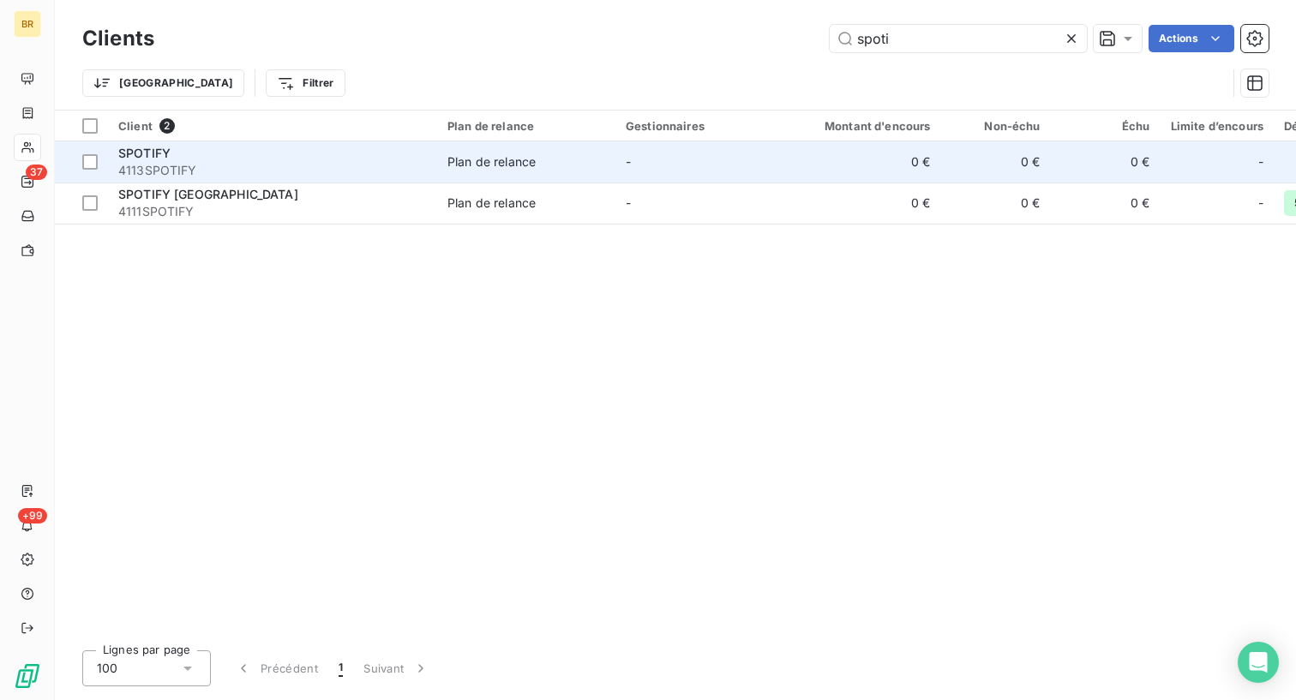
type input "spoti"
click at [394, 155] on div "SPOTIFY" at bounding box center [272, 153] width 309 height 17
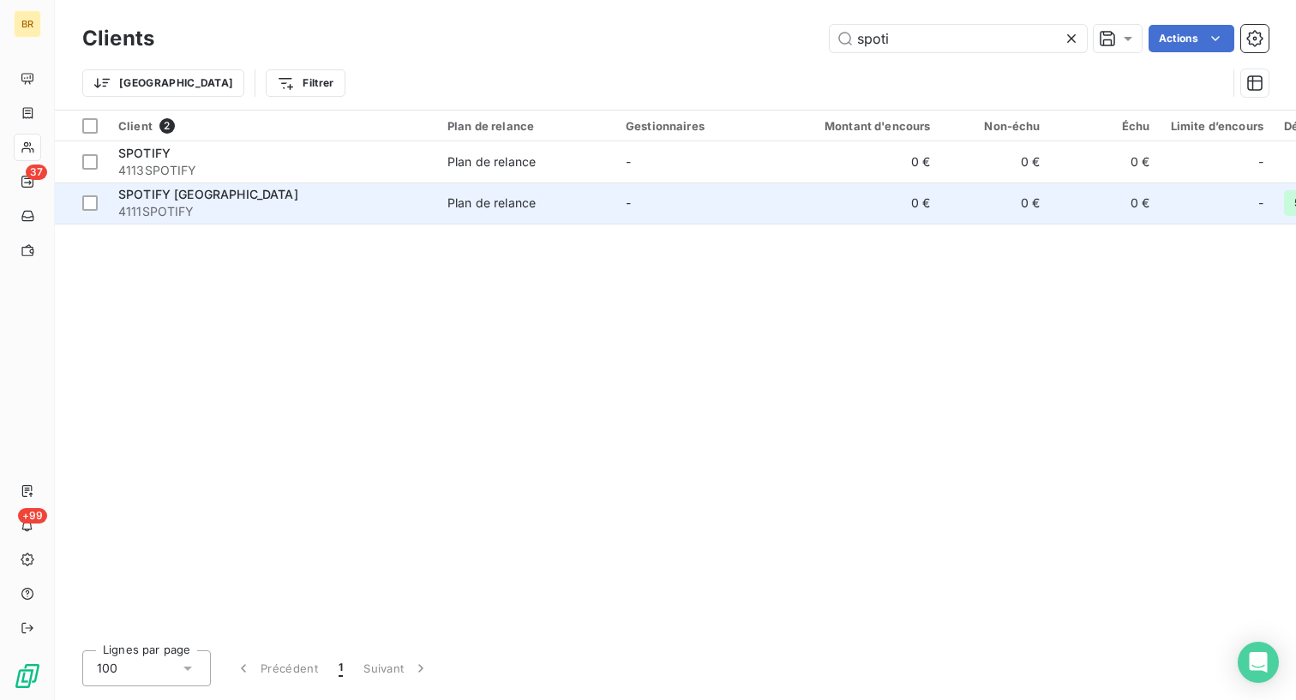
click at [174, 190] on span "SPOTIFY [GEOGRAPHIC_DATA]" at bounding box center [208, 194] width 180 height 15
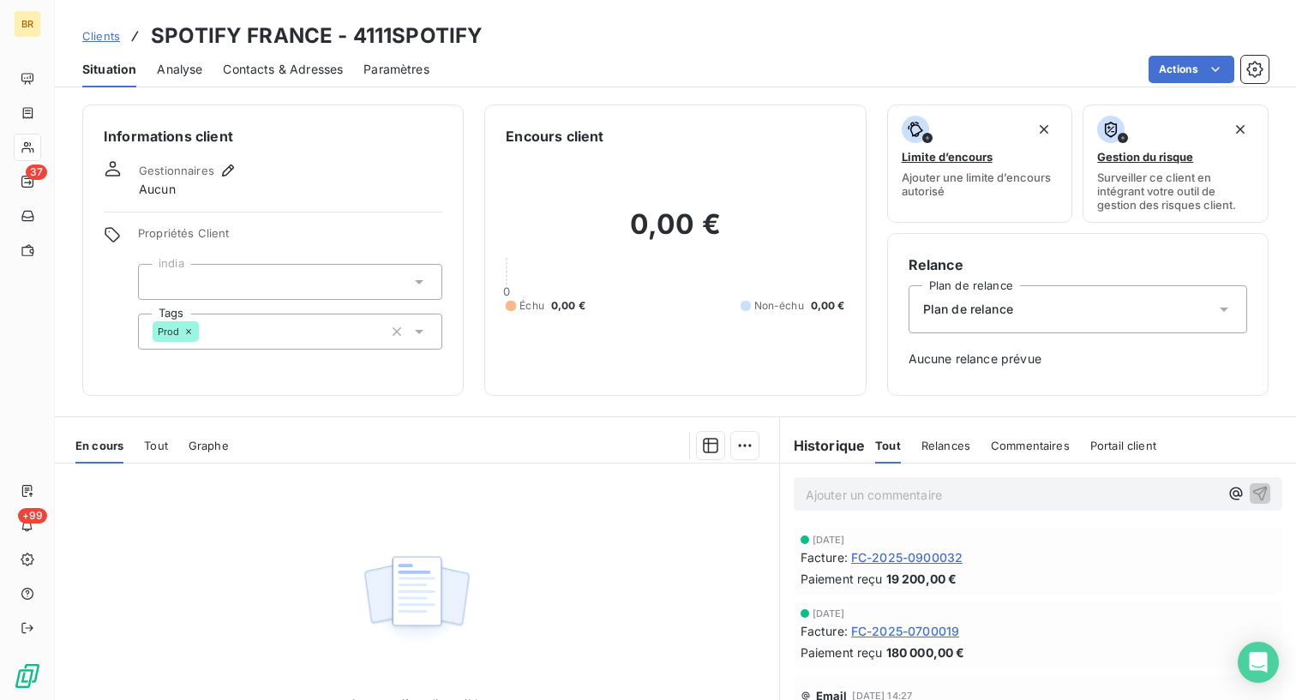
click at [141, 443] on div "En cours Tout Graphe" at bounding box center [417, 446] width 724 height 36
click at [158, 447] on span "Tout" at bounding box center [156, 446] width 24 height 14
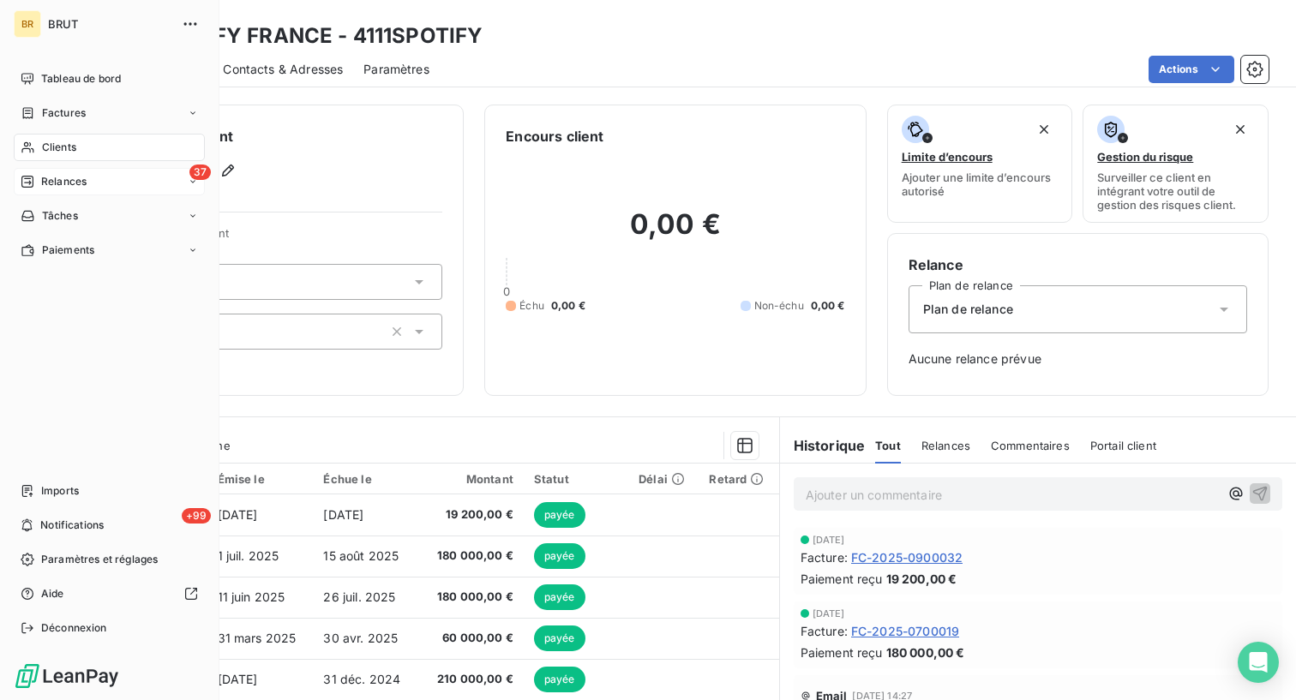
click at [62, 177] on span "Relances" at bounding box center [63, 181] width 45 height 15
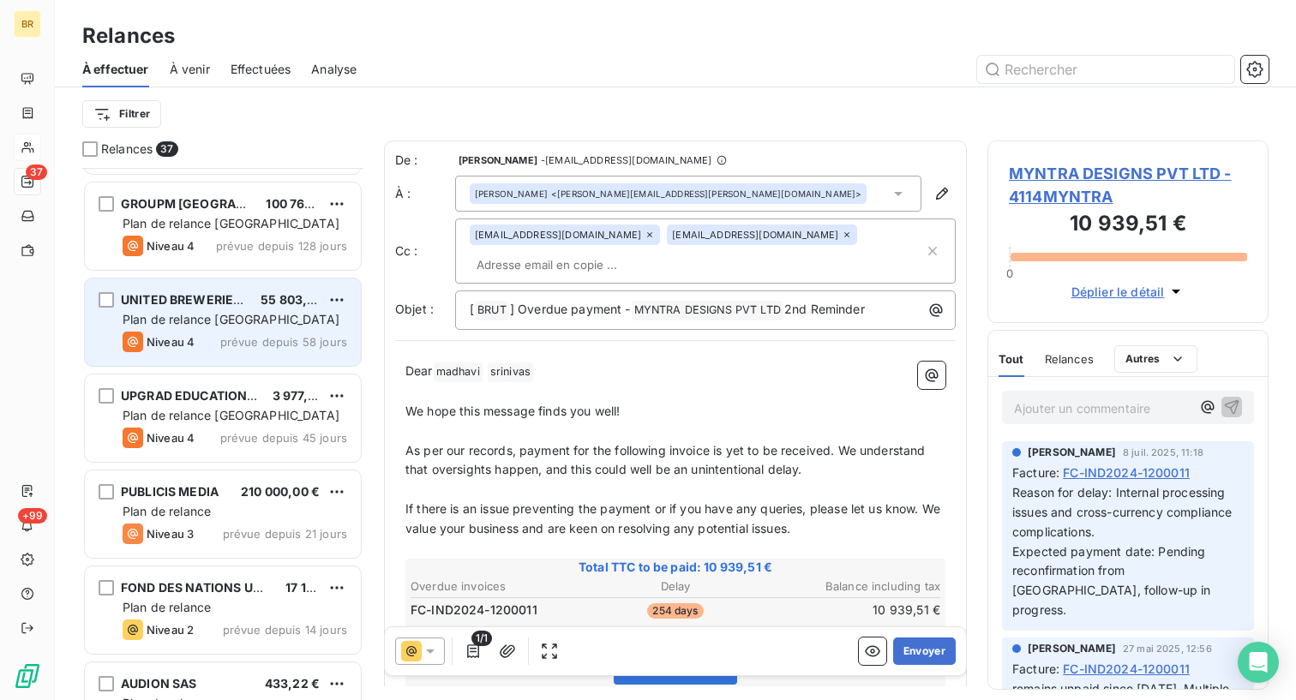
scroll to position [209, 0]
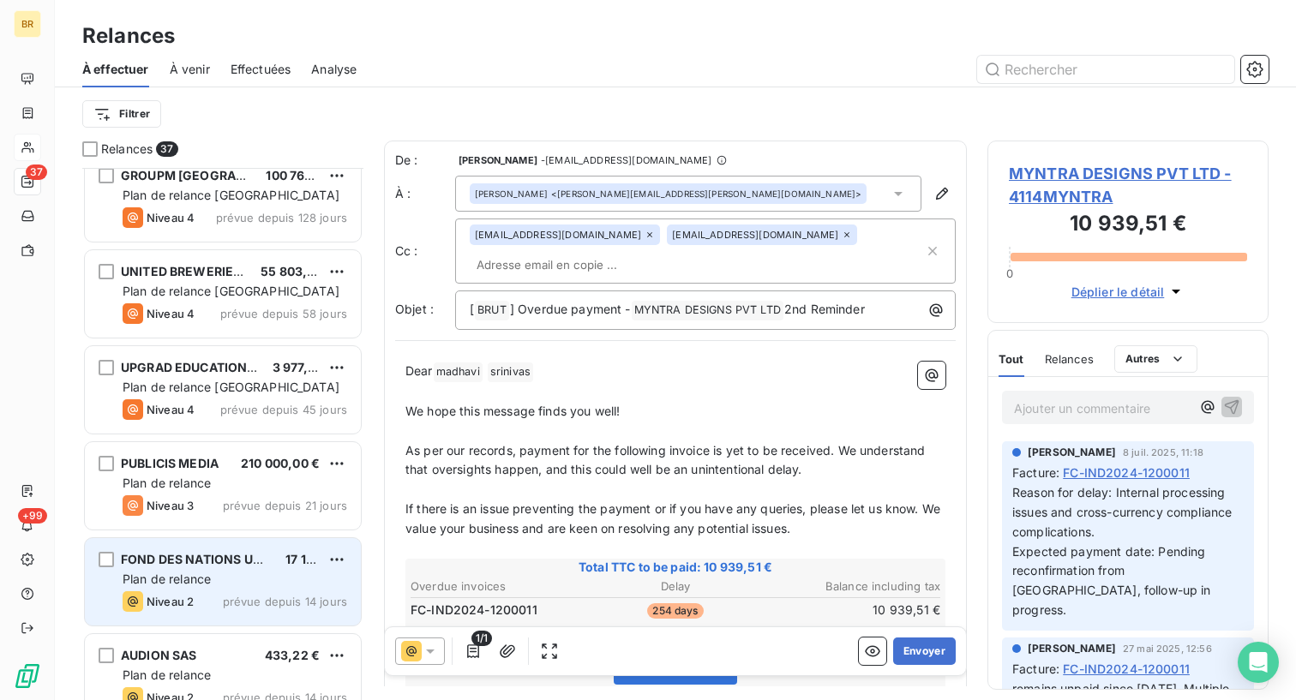
click at [229, 586] on div "Plan de relance" at bounding box center [235, 579] width 225 height 17
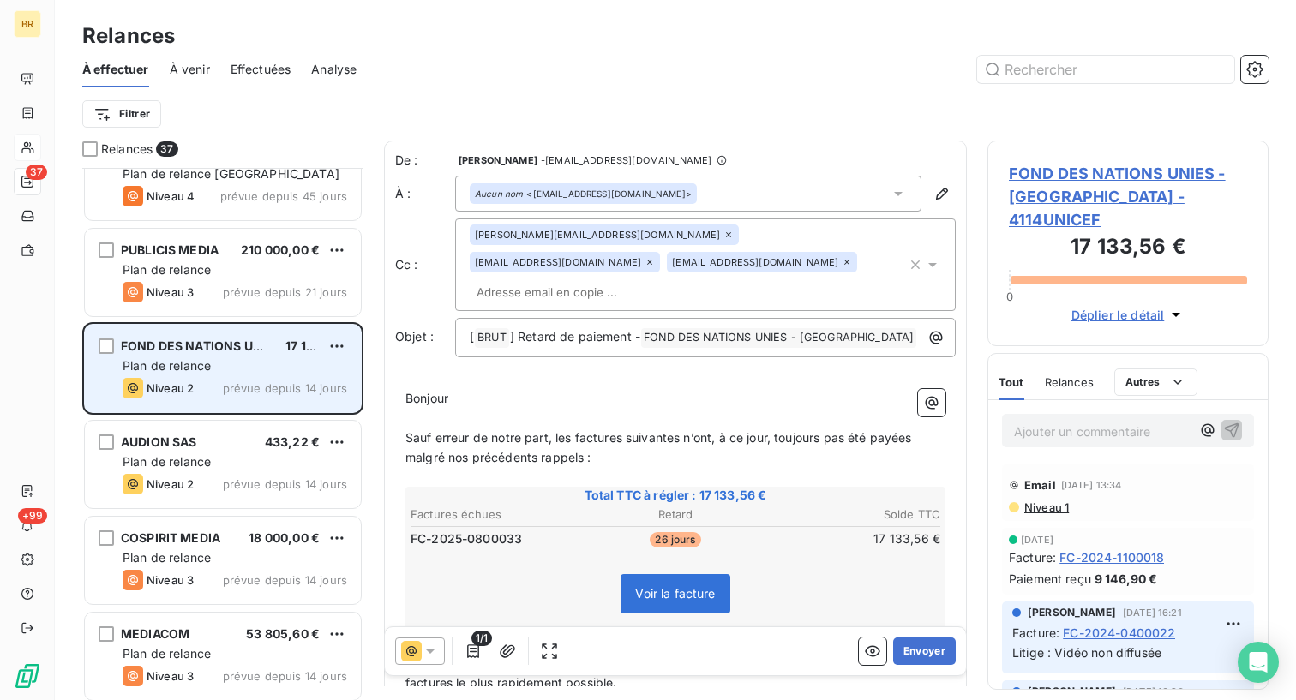
scroll to position [424, 0]
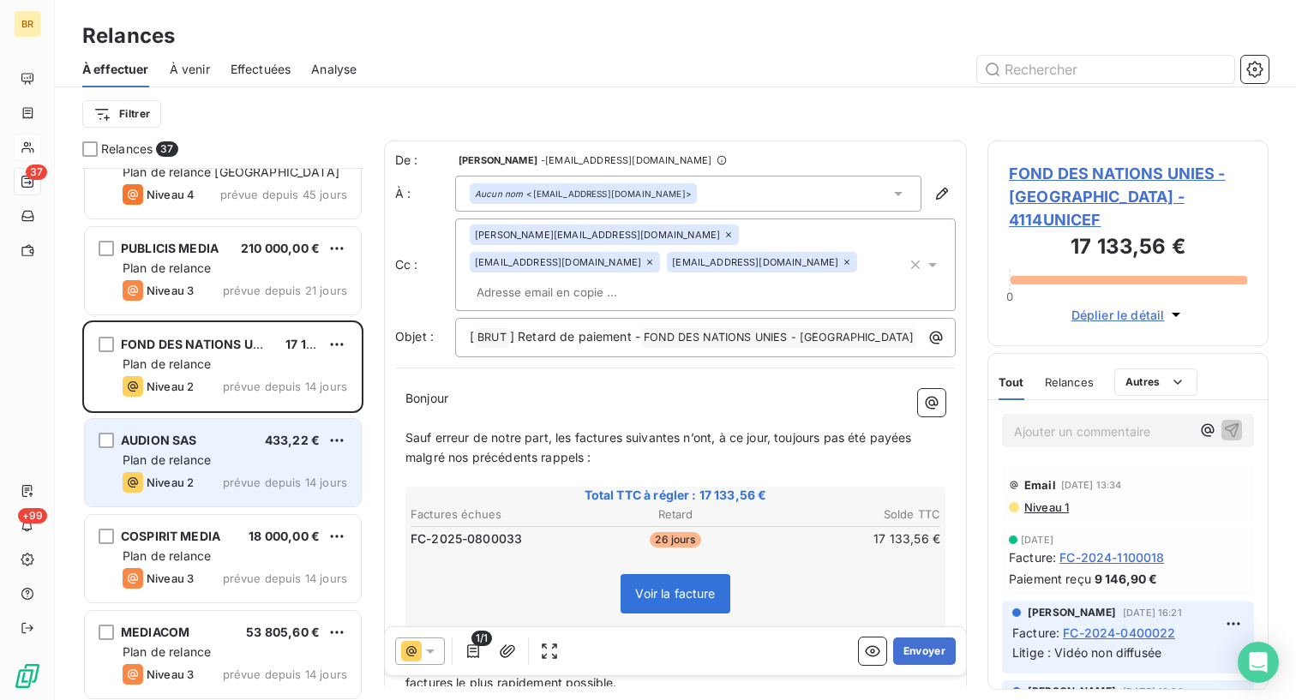
click at [235, 462] on div "Plan de relance" at bounding box center [235, 460] width 225 height 17
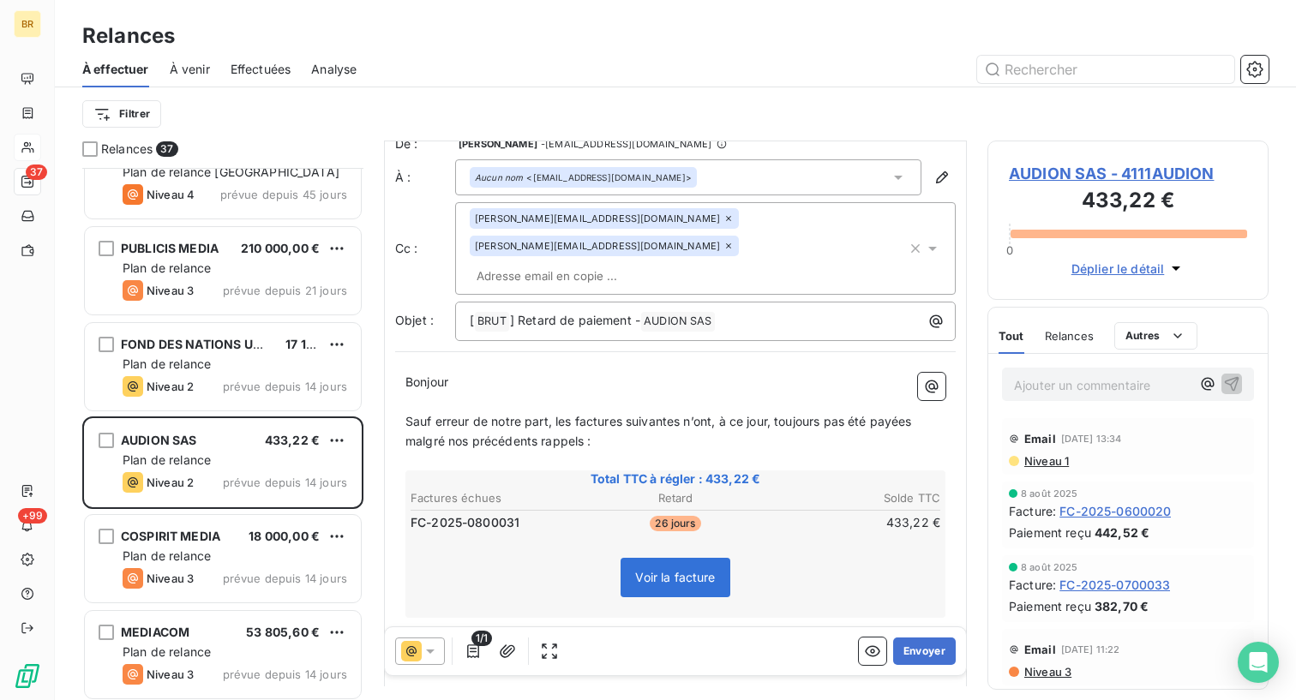
scroll to position [18, 0]
click at [921, 650] on button "Envoyer" at bounding box center [924, 651] width 63 height 27
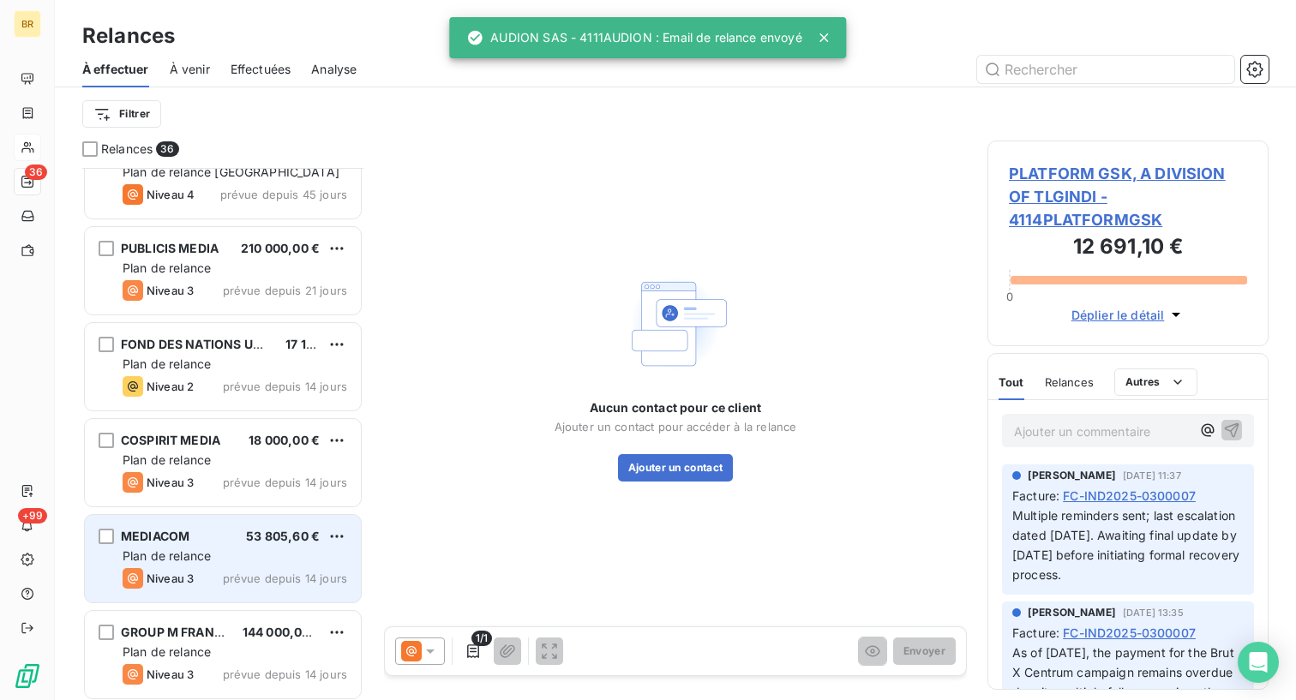
click at [222, 536] on div "MEDIACOM 53 805,60 €" at bounding box center [235, 536] width 225 height 15
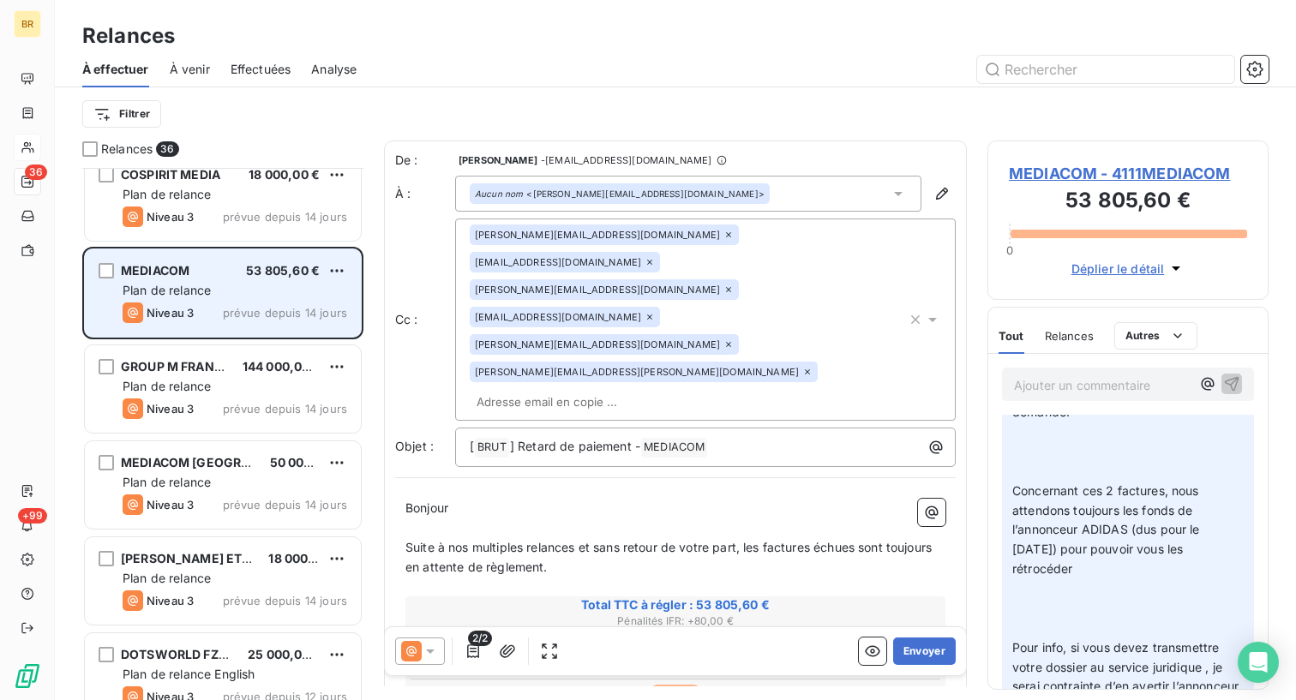
scroll to position [697, 0]
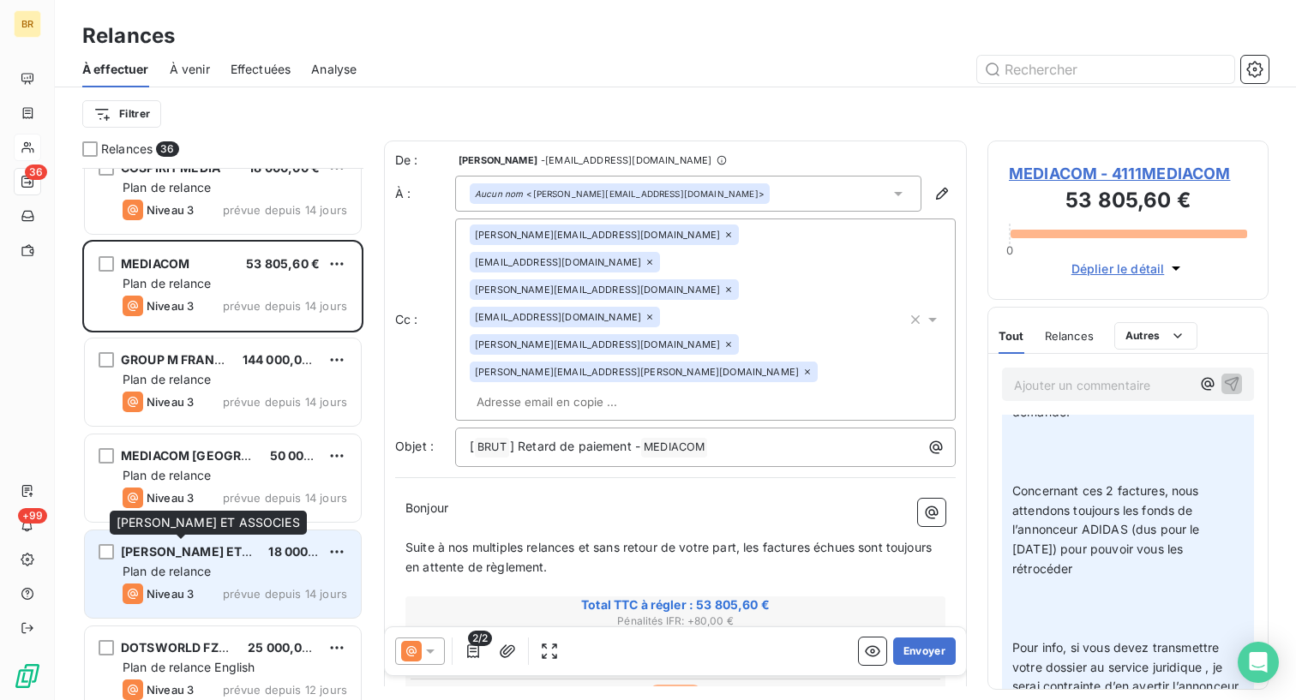
click at [218, 552] on span "[PERSON_NAME] ET ASSOCIES" at bounding box center [214, 551] width 186 height 15
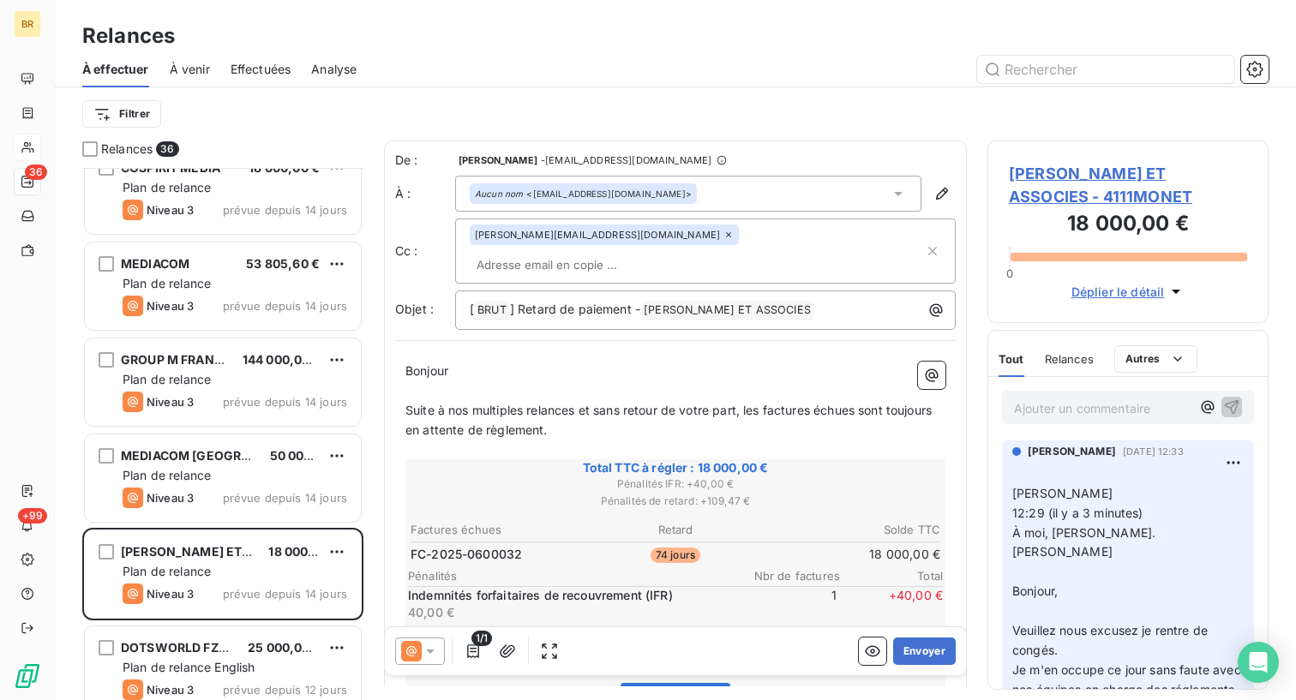
scroll to position [117, 0]
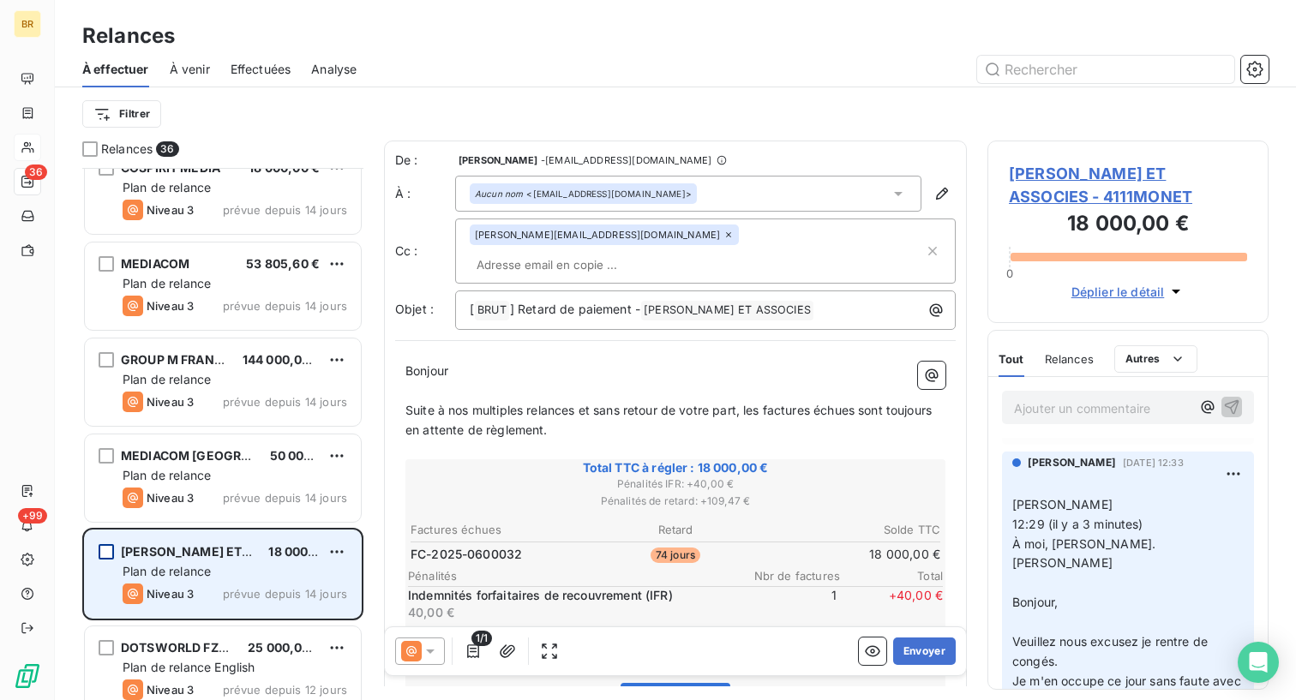
click at [109, 546] on div "grid" at bounding box center [106, 551] width 15 height 15
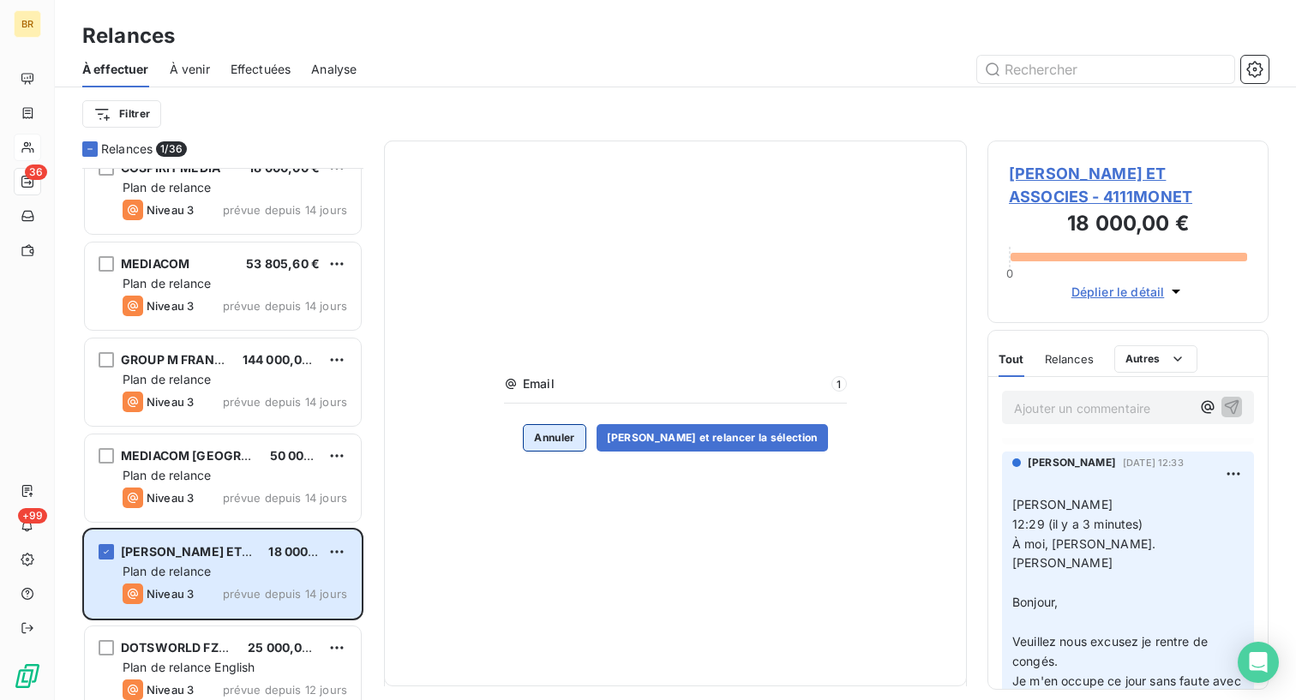
click at [580, 440] on button "Annuler" at bounding box center [554, 437] width 63 height 27
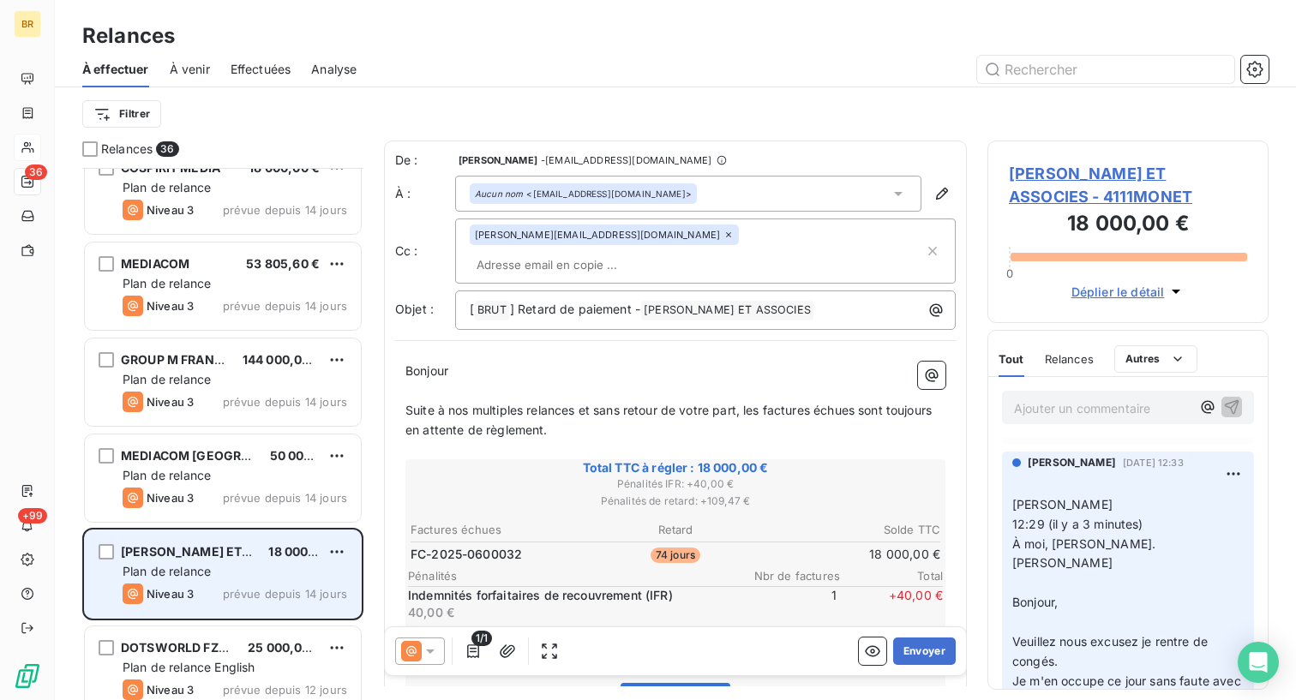
click at [273, 575] on div "Plan de relance" at bounding box center [235, 571] width 225 height 17
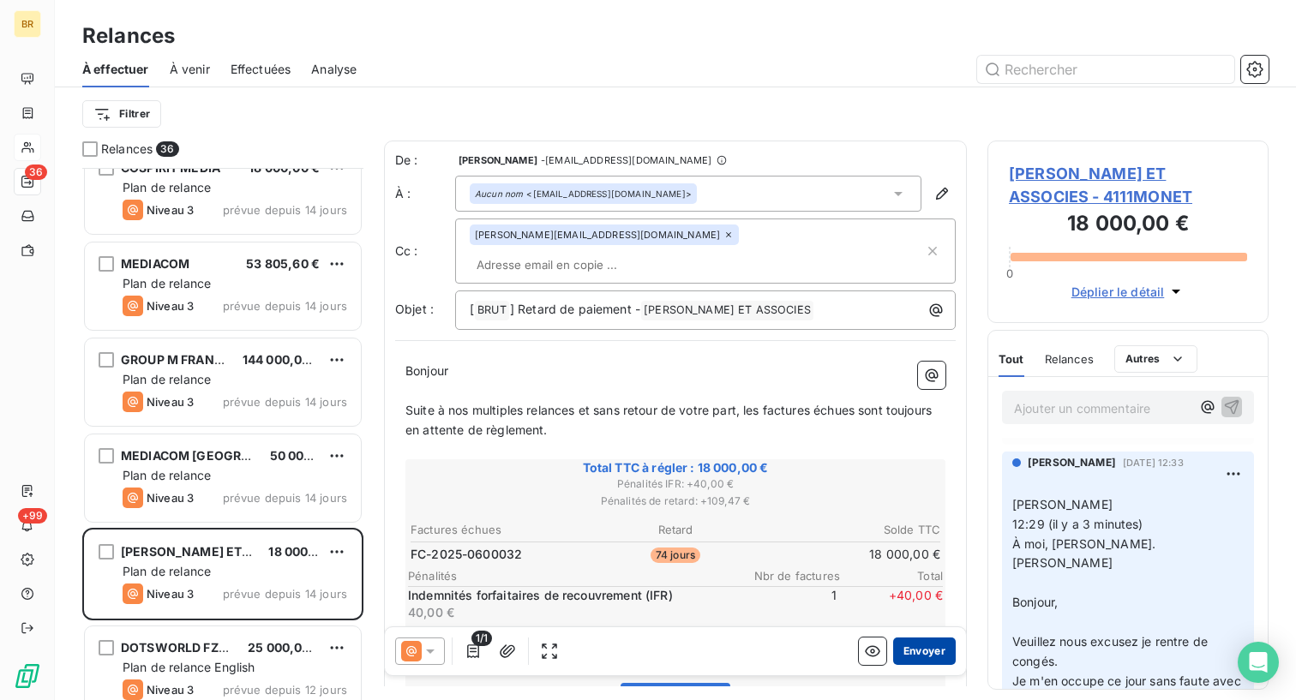
click at [921, 652] on button "Envoyer" at bounding box center [924, 651] width 63 height 27
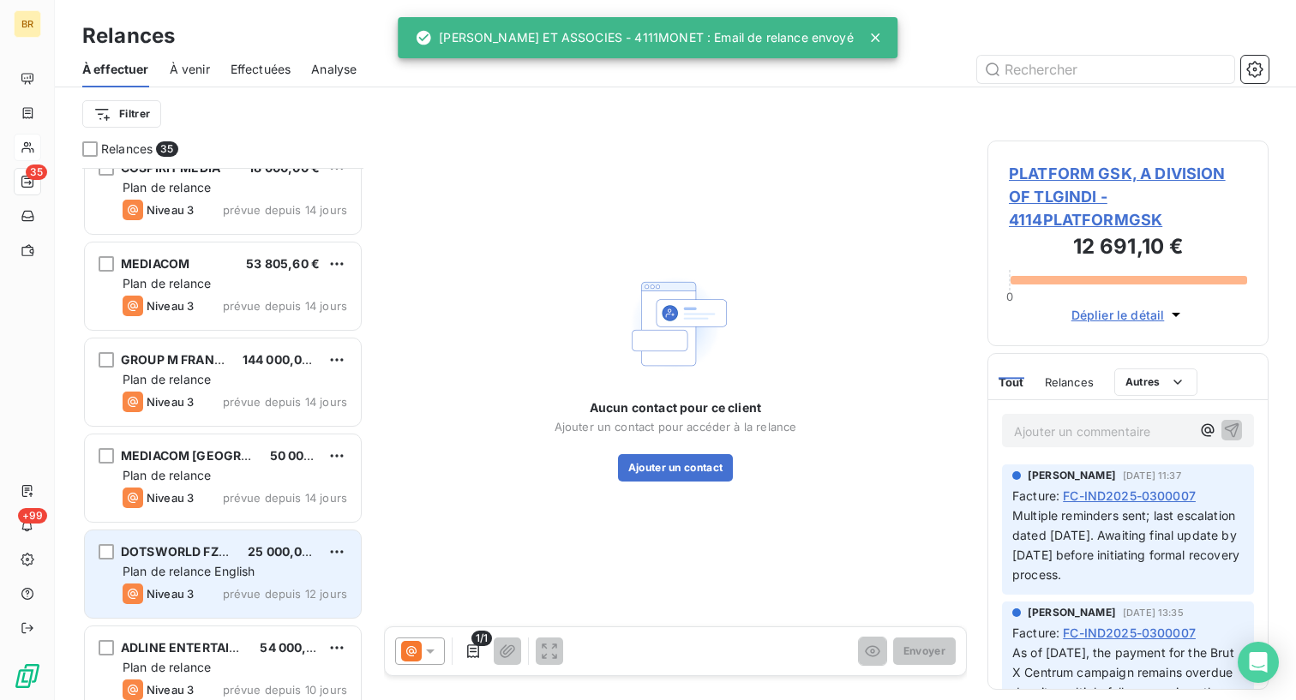
click at [222, 575] on span "Plan de relance English" at bounding box center [189, 571] width 132 height 15
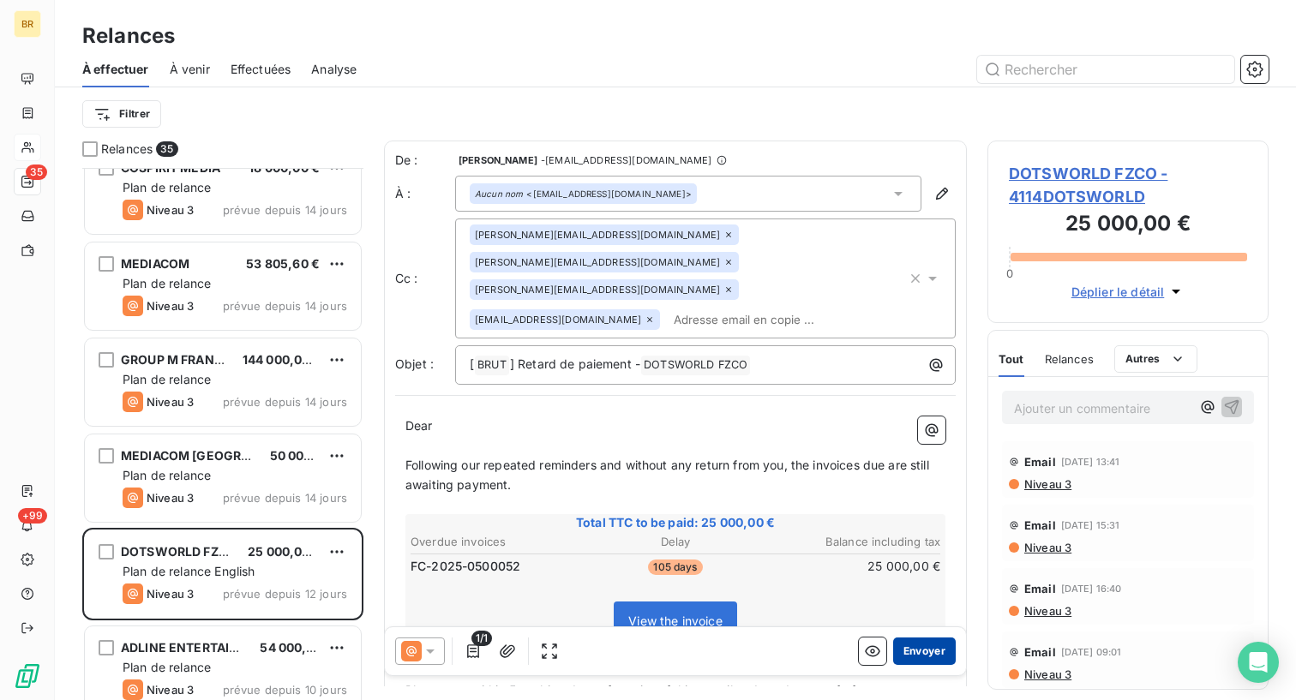
click at [929, 654] on button "Envoyer" at bounding box center [924, 651] width 63 height 27
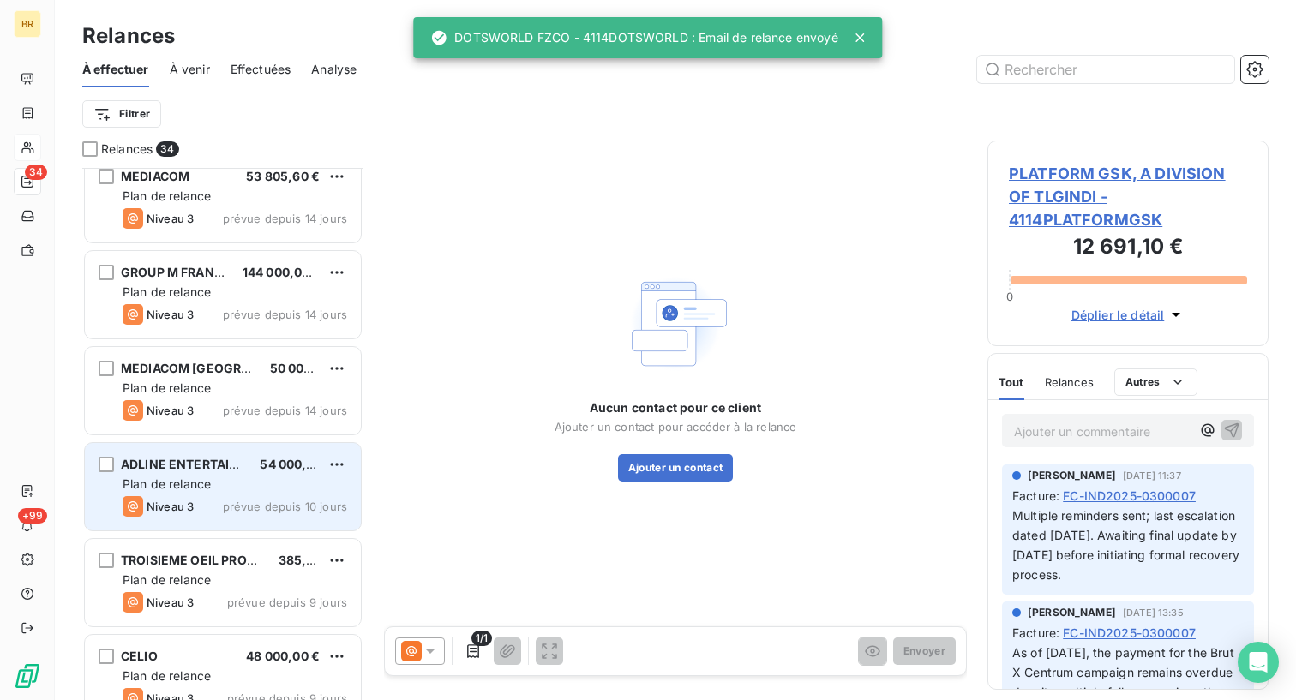
scroll to position [792, 0]
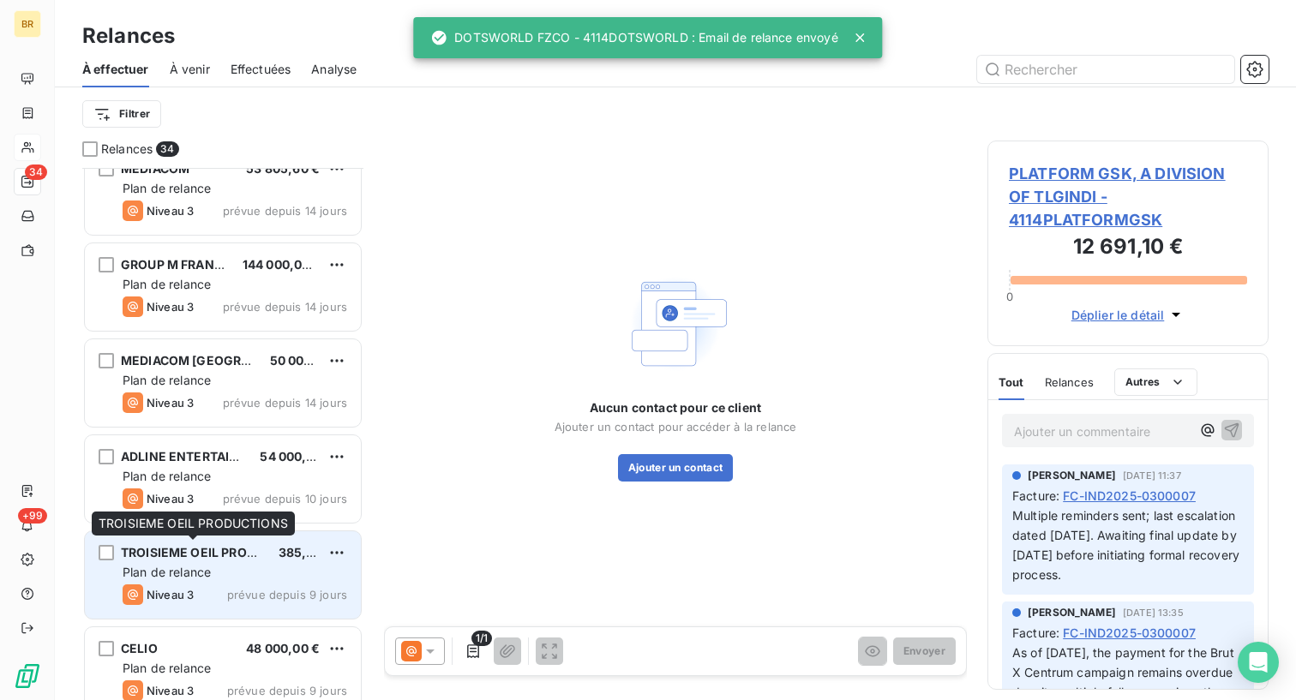
click at [242, 556] on span "TROISIEME OEIL PRODUCTIONS" at bounding box center [216, 552] width 190 height 15
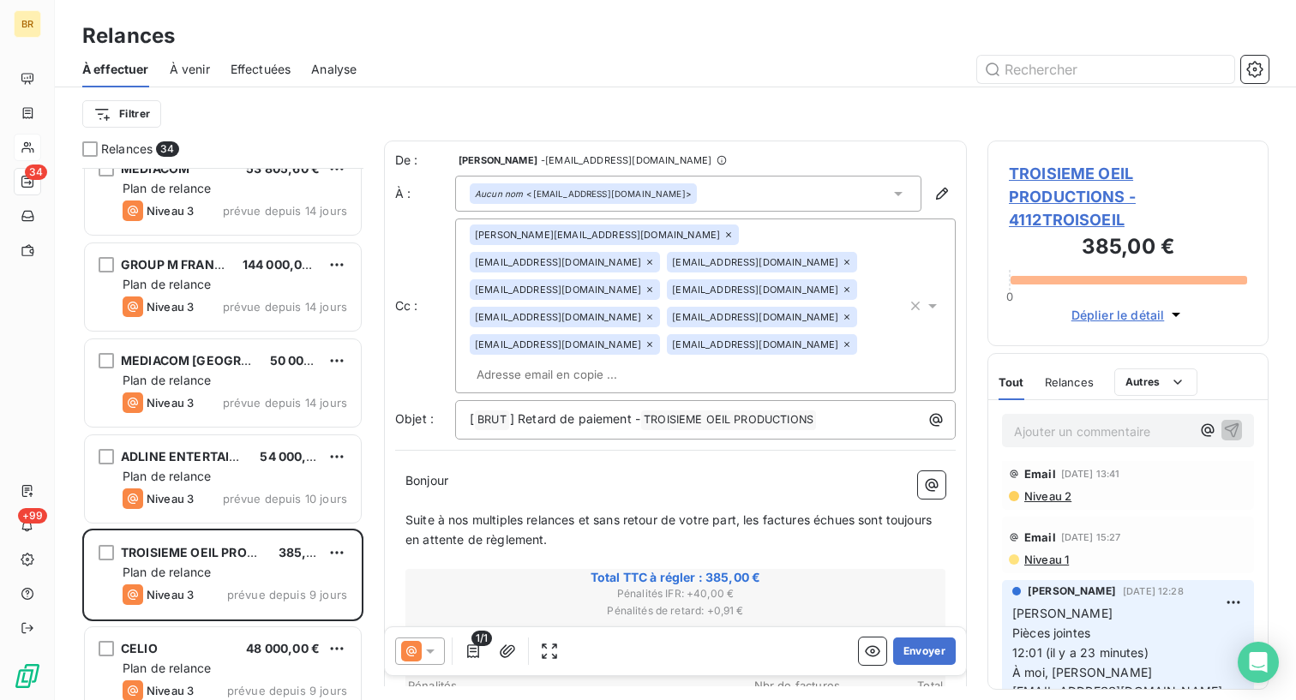
scroll to position [14, 0]
click at [916, 649] on button "Envoyer" at bounding box center [924, 651] width 63 height 27
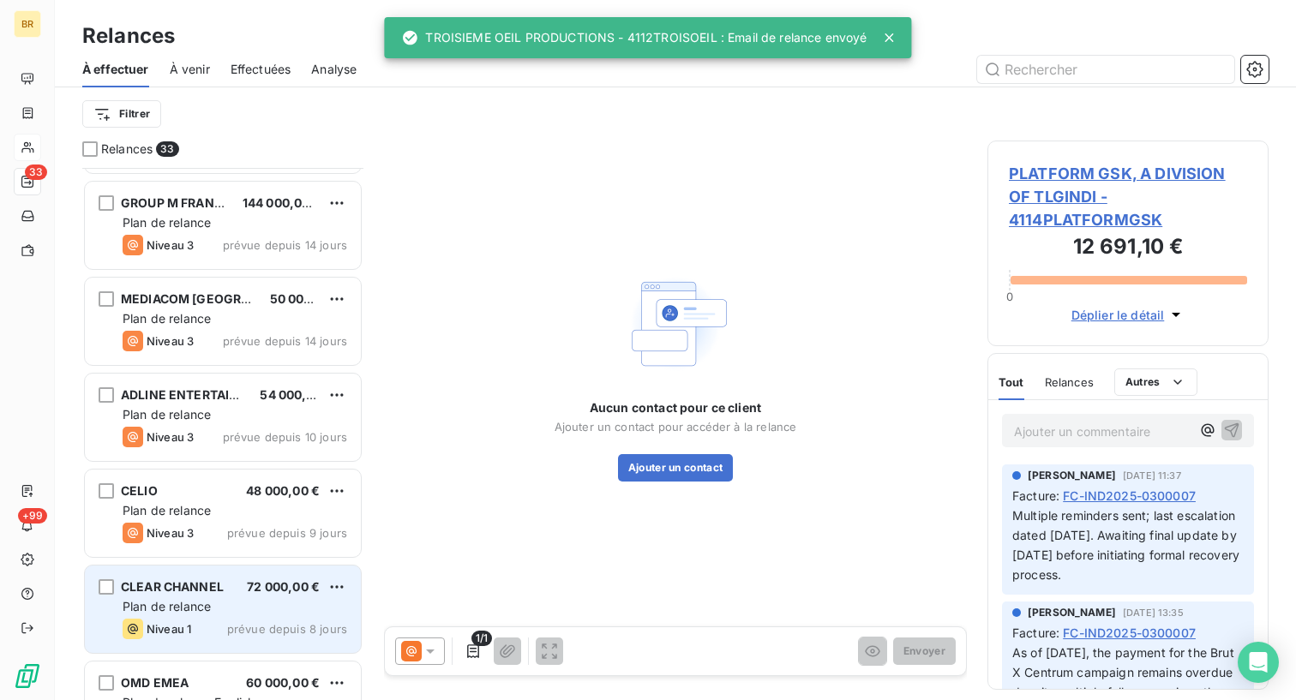
scroll to position [861, 0]
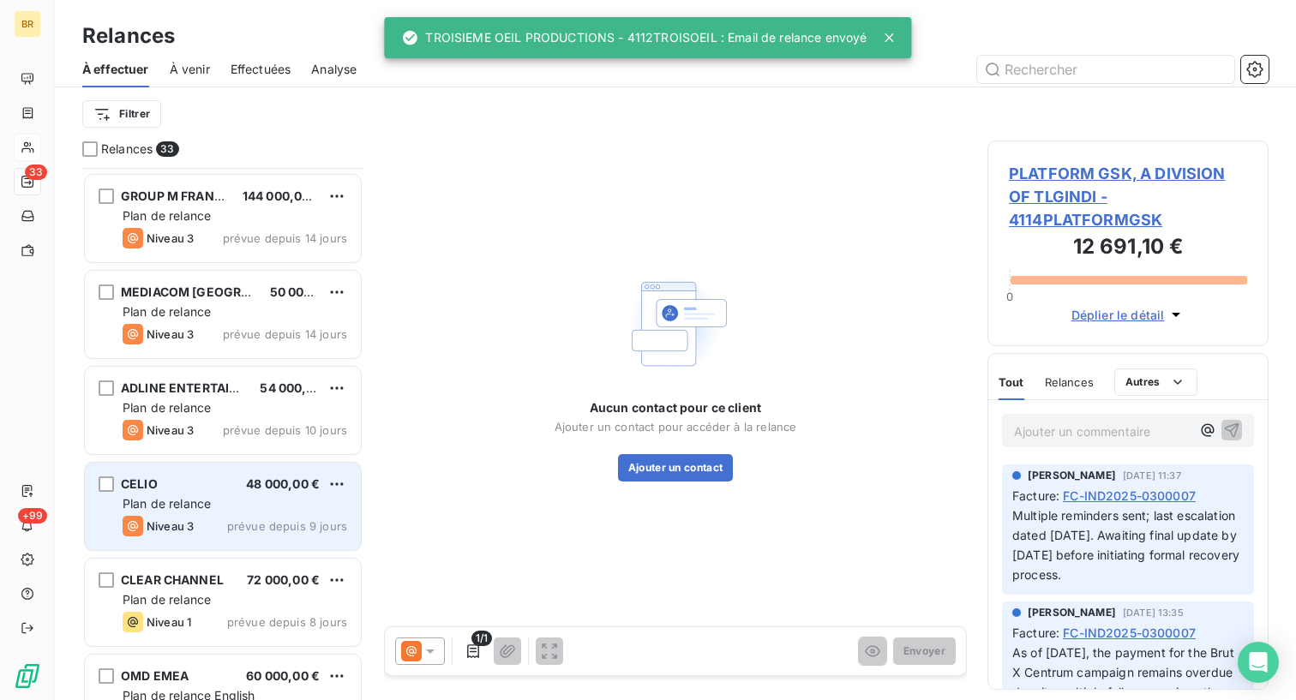
click at [220, 520] on div "Niveau 3 prévue depuis 9 jours" at bounding box center [235, 526] width 225 height 21
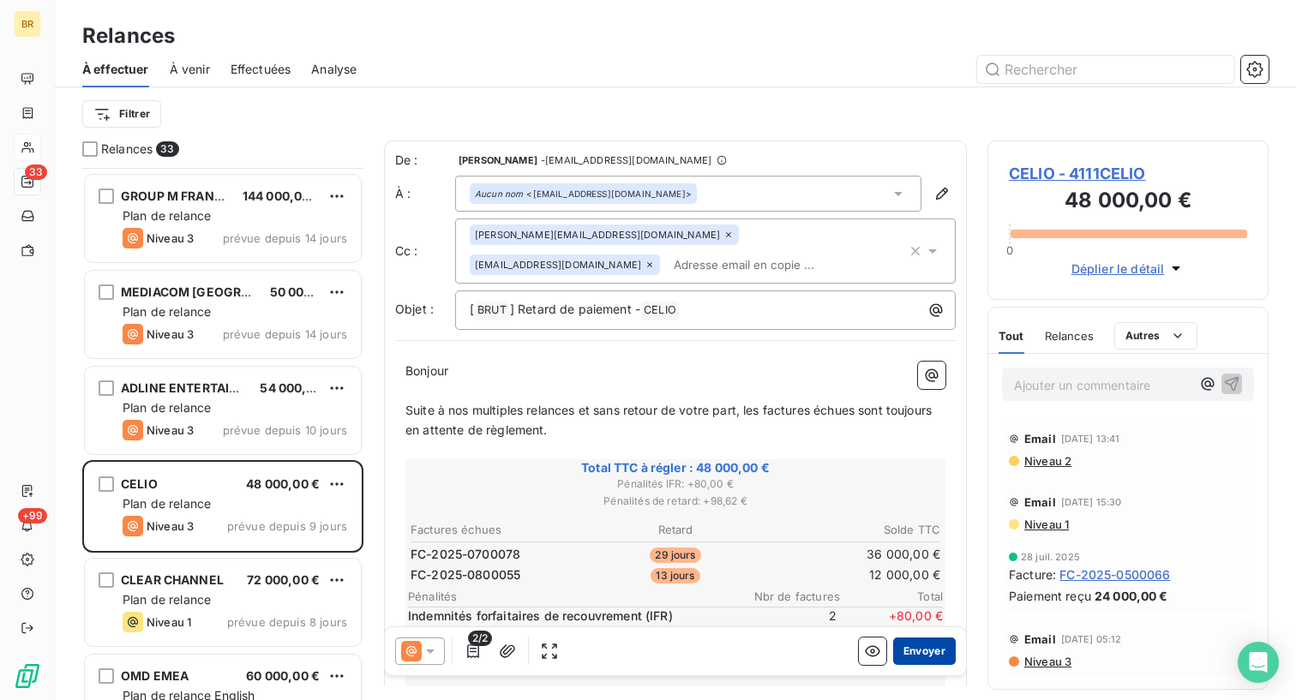
click at [923, 651] on button "Envoyer" at bounding box center [924, 651] width 63 height 27
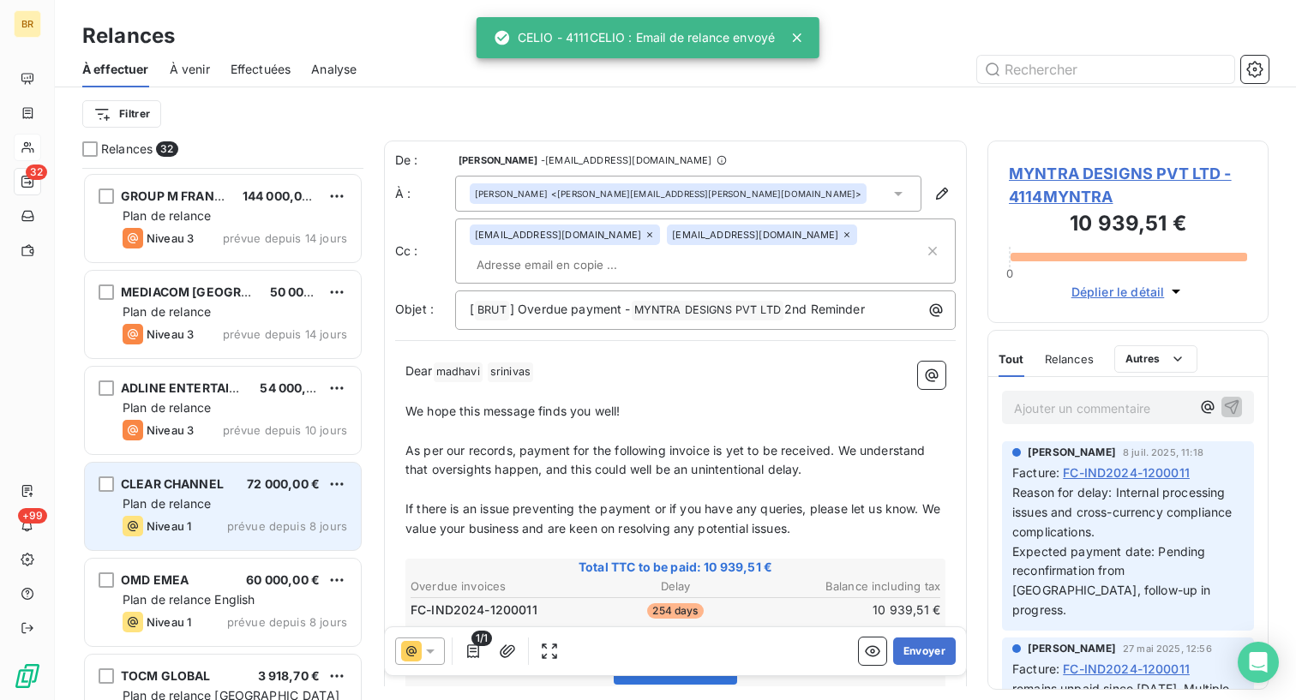
click at [196, 530] on div "Niveau 1 prévue depuis 8 jours" at bounding box center [235, 526] width 225 height 21
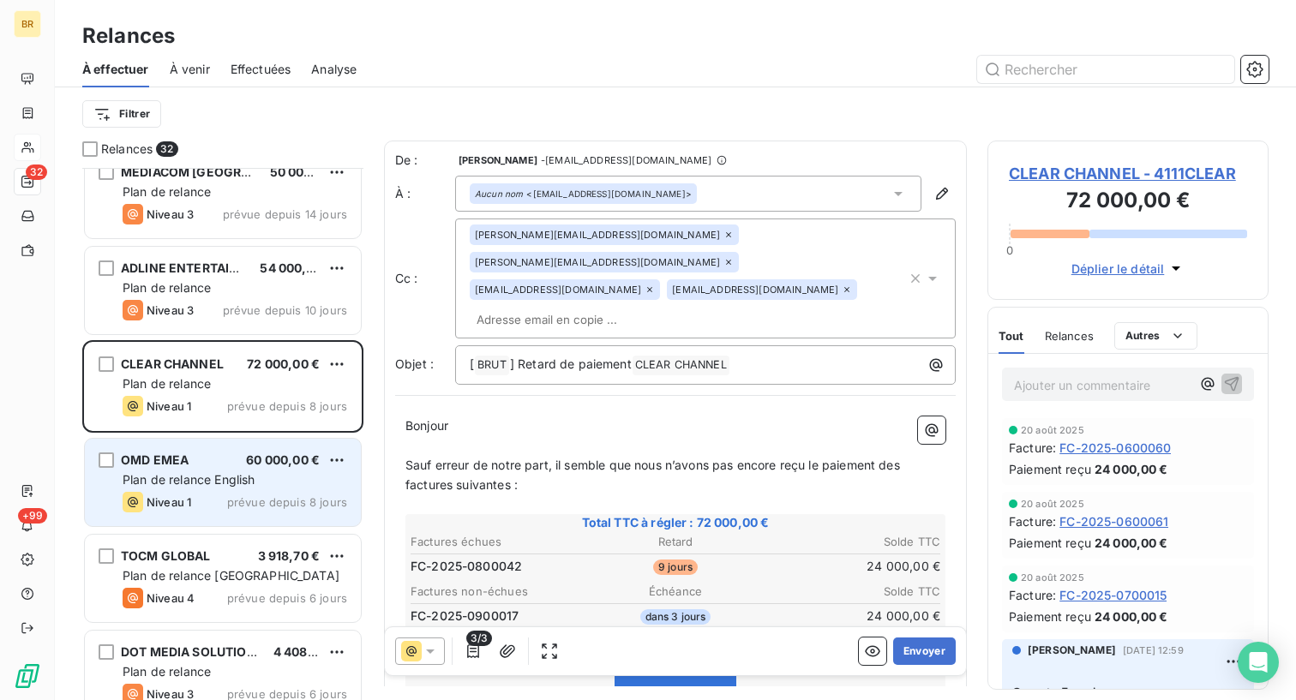
scroll to position [998, 0]
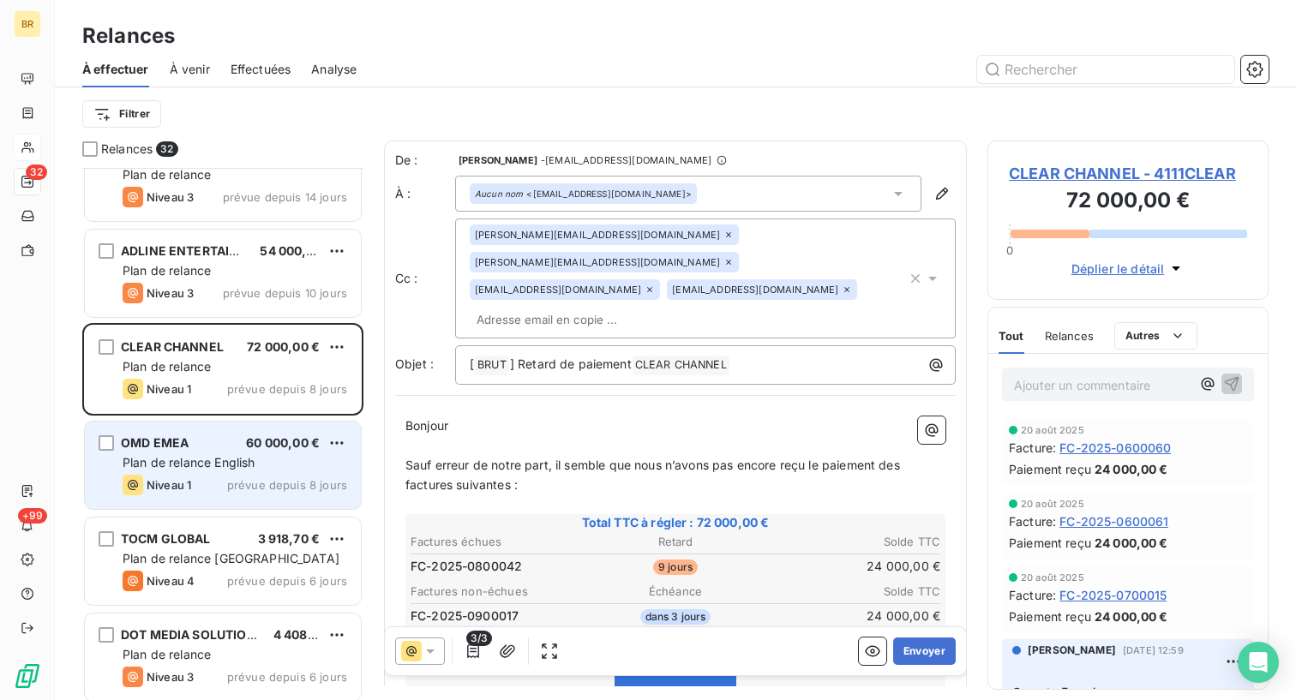
click at [228, 453] on div "OMD EMEA 60 000,00 € Plan de relance English Niveau 1 prévue depuis 8 jours" at bounding box center [223, 465] width 276 height 87
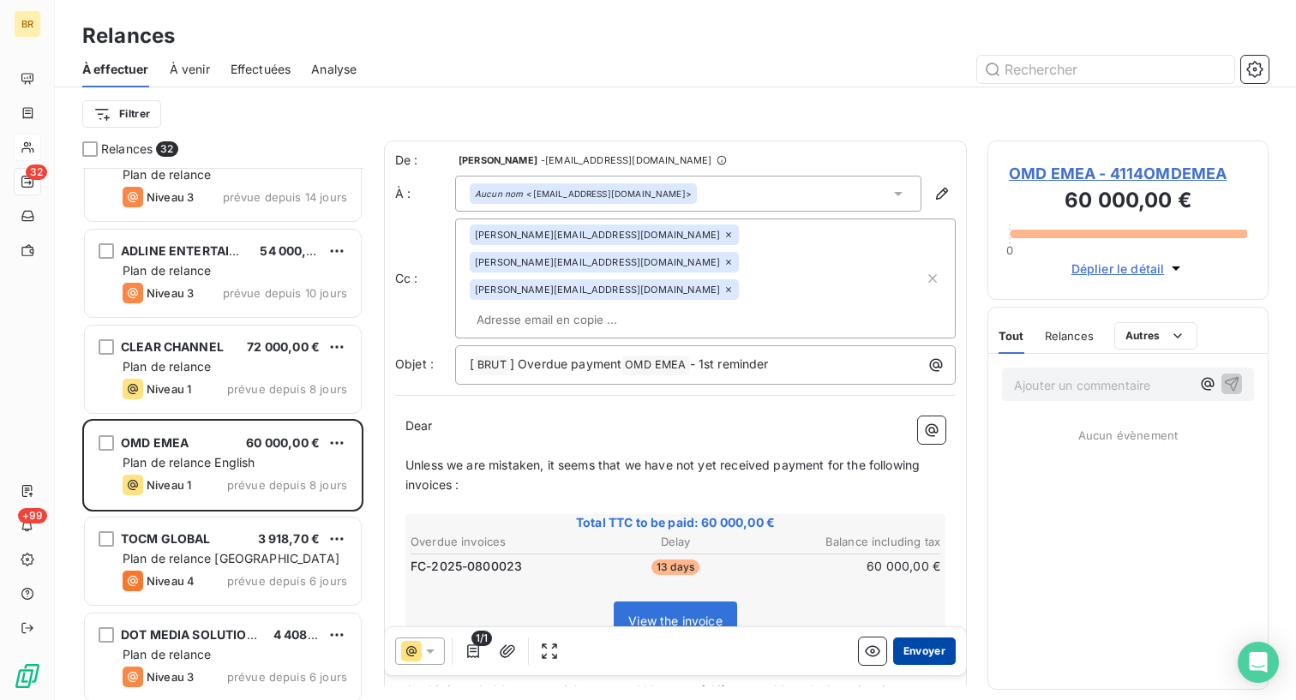
click at [910, 651] on button "Envoyer" at bounding box center [924, 651] width 63 height 27
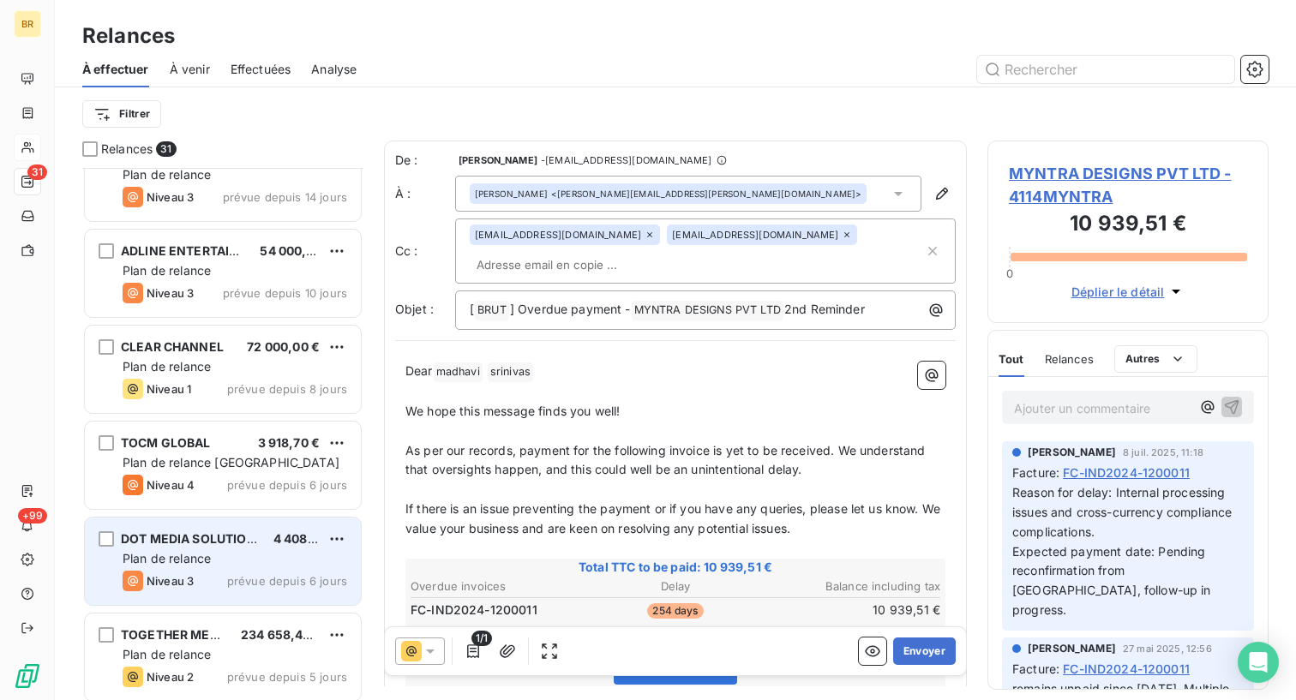
click at [220, 576] on div "Niveau 3 prévue depuis 6 jours" at bounding box center [235, 581] width 225 height 21
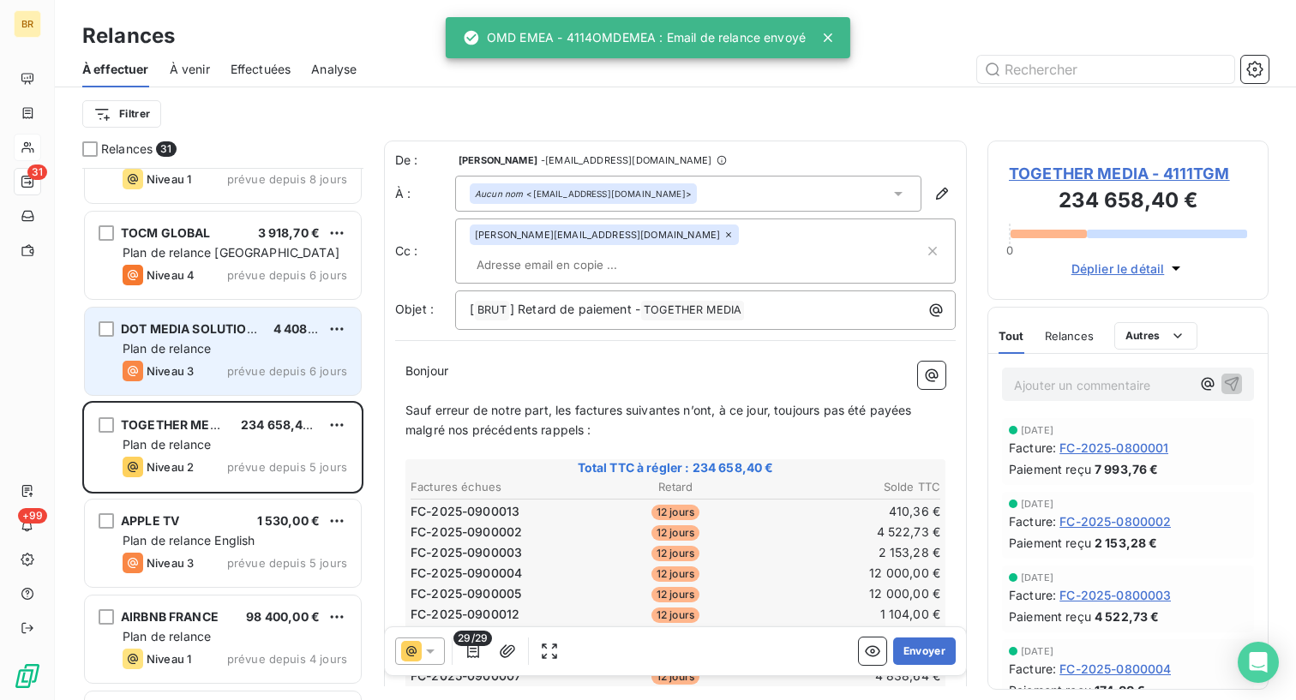
scroll to position [1210, 0]
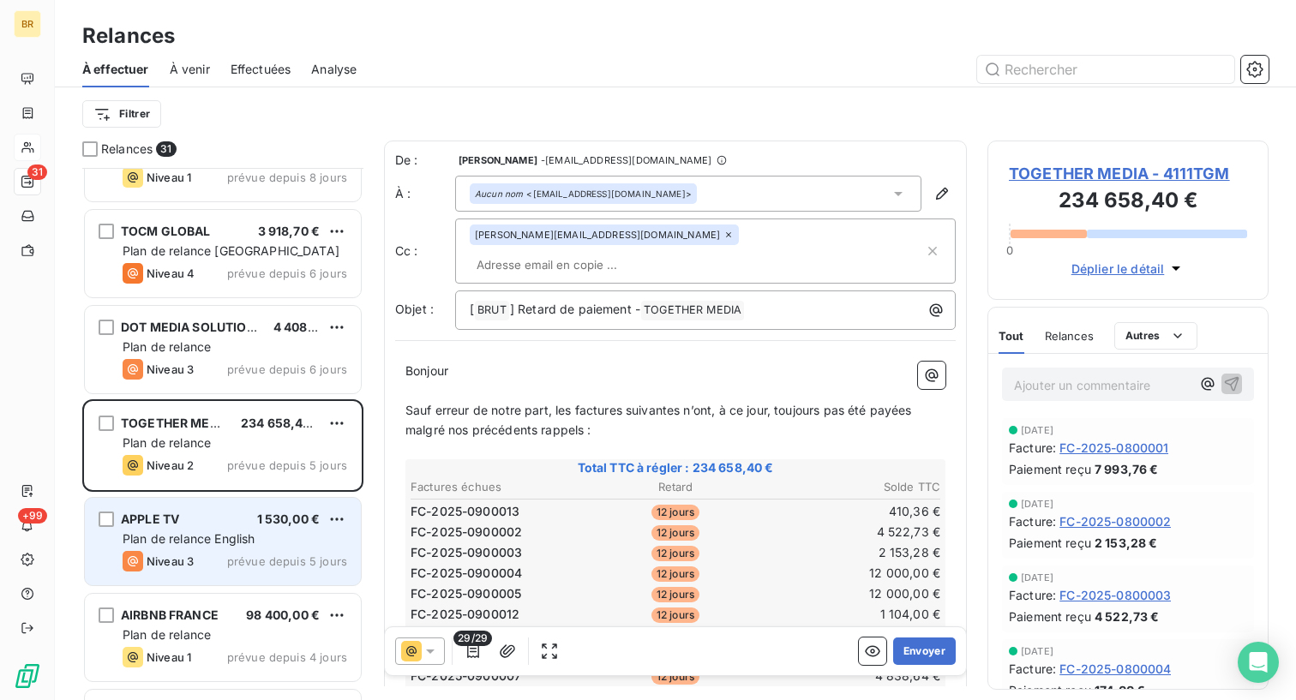
click at [225, 530] on div "APPLE TV 1 530,00 € Plan de relance English Niveau 3 prévue depuis 5 jours" at bounding box center [223, 541] width 276 height 87
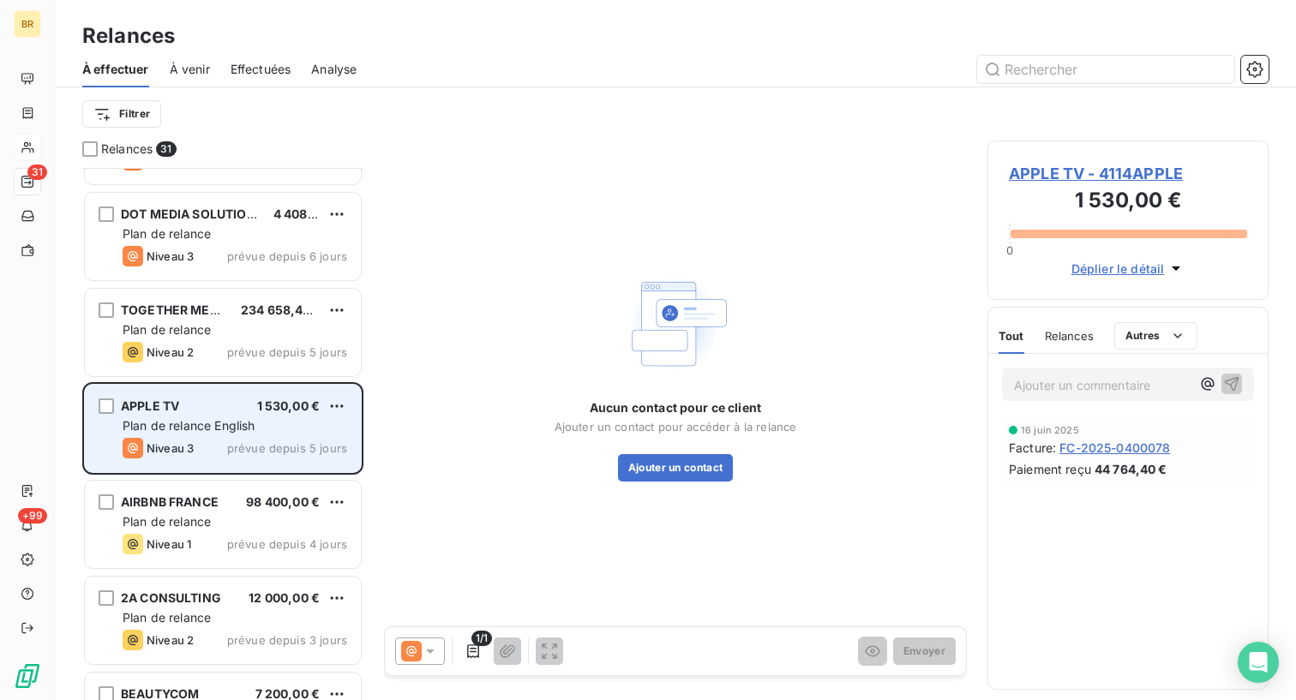
scroll to position [1322, 0]
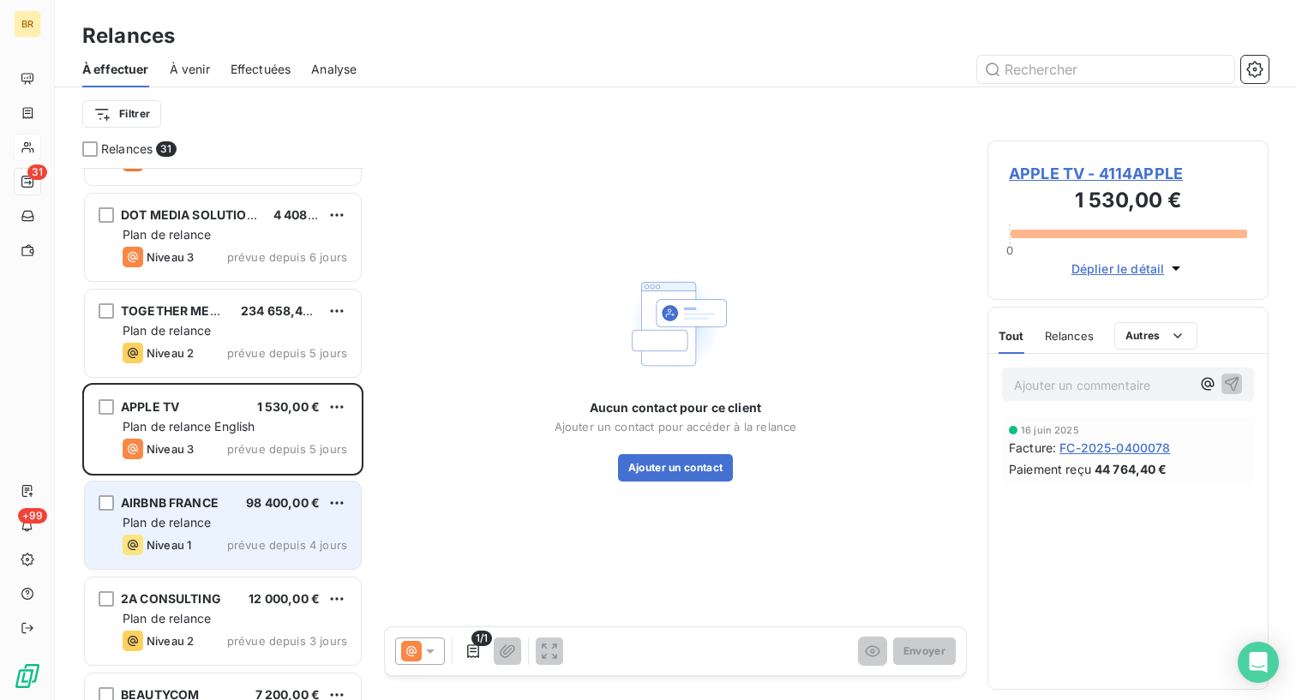
click at [263, 515] on div "Plan de relance" at bounding box center [235, 522] width 225 height 17
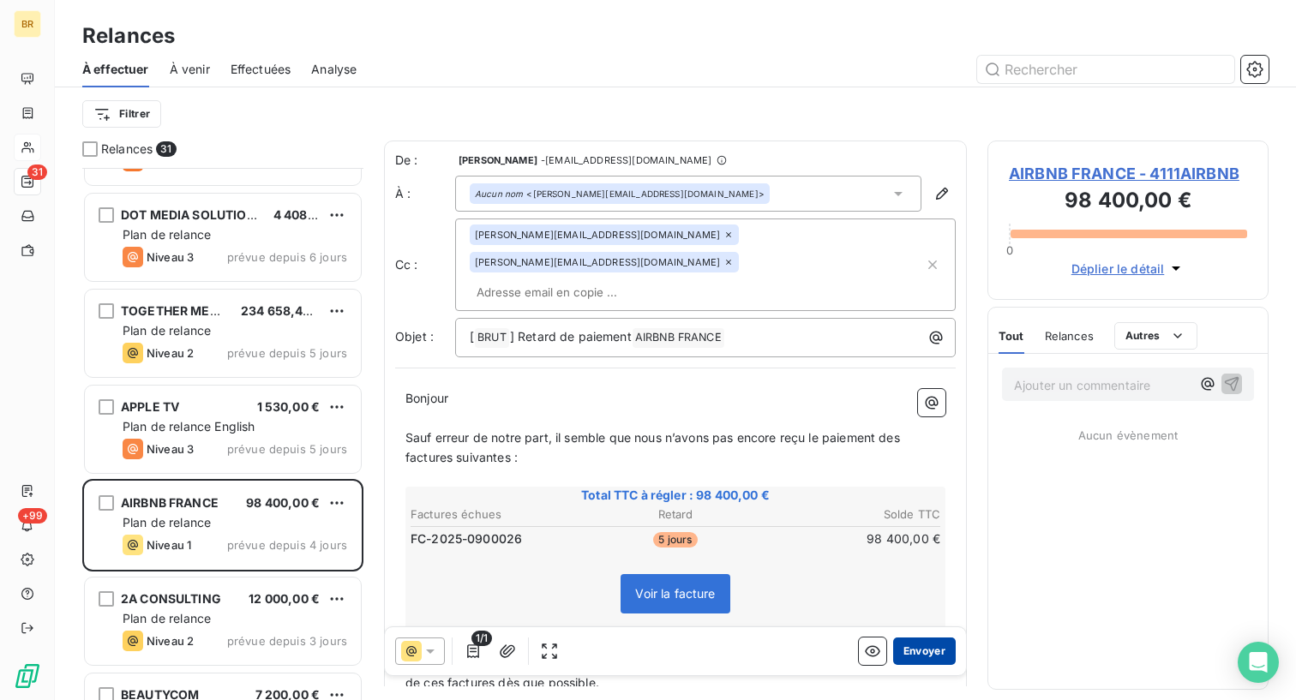
click at [924, 653] on button "Envoyer" at bounding box center [924, 651] width 63 height 27
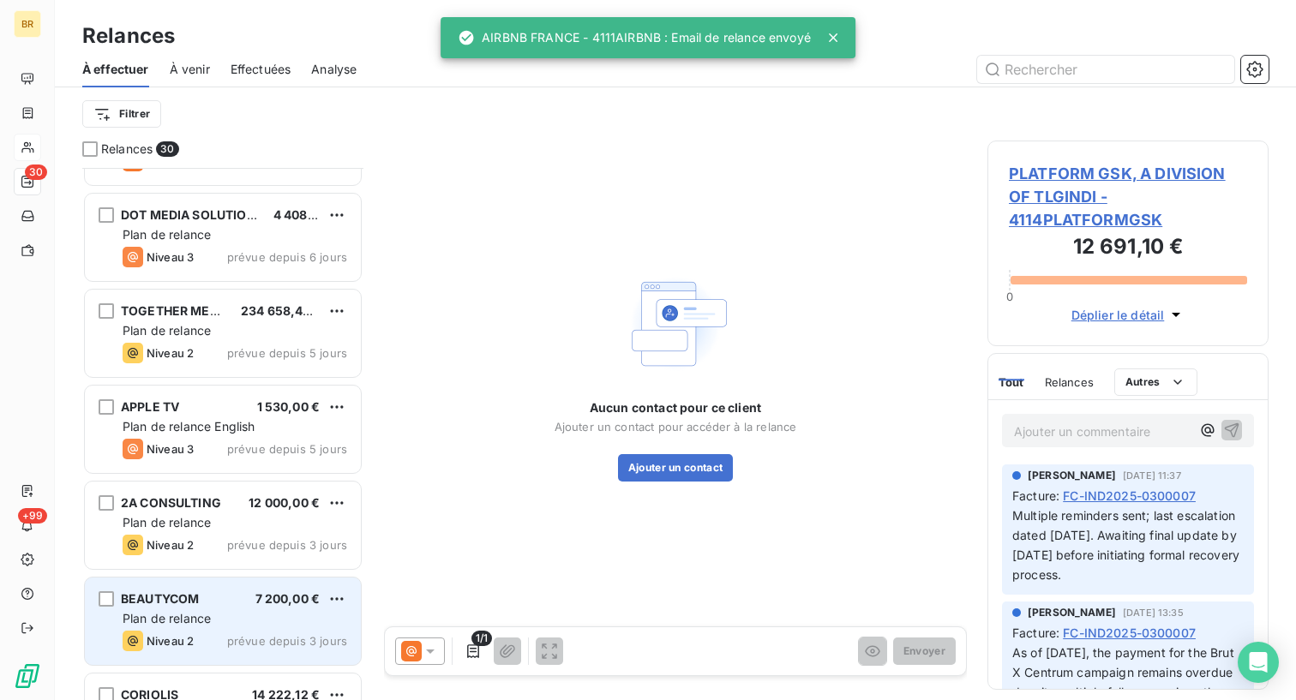
click at [229, 626] on div "Plan de relance" at bounding box center [235, 618] width 225 height 17
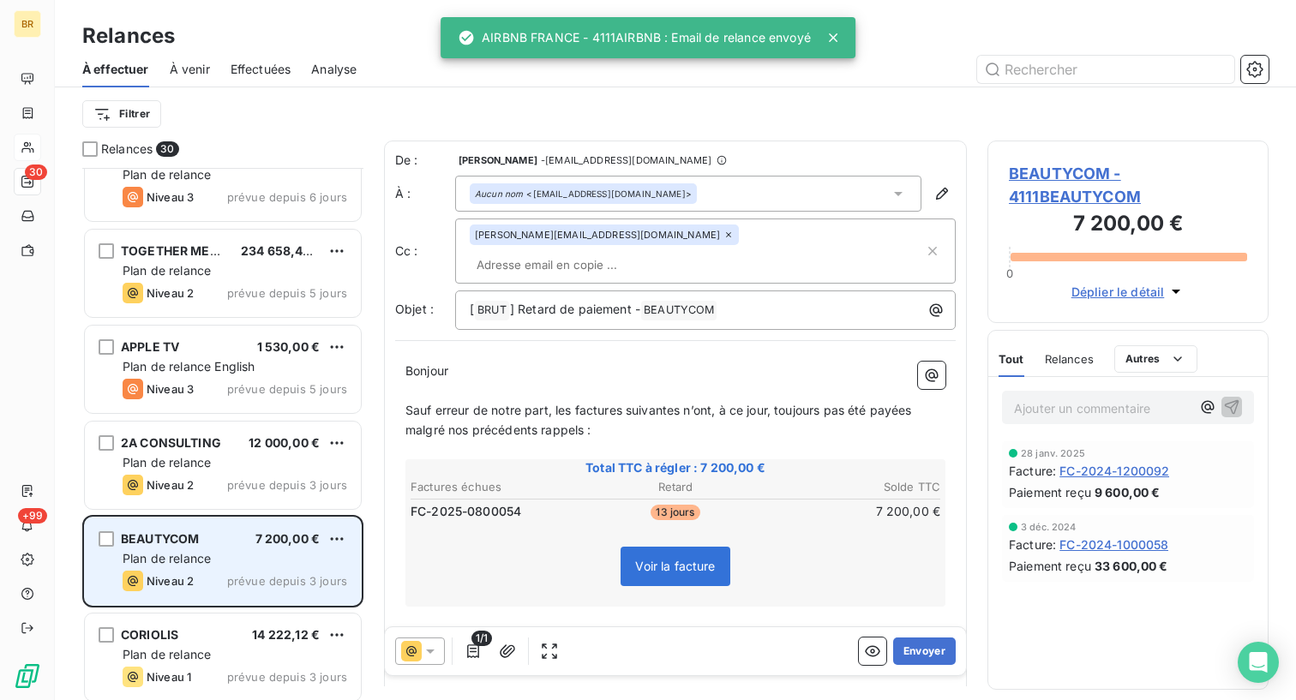
scroll to position [1405, 0]
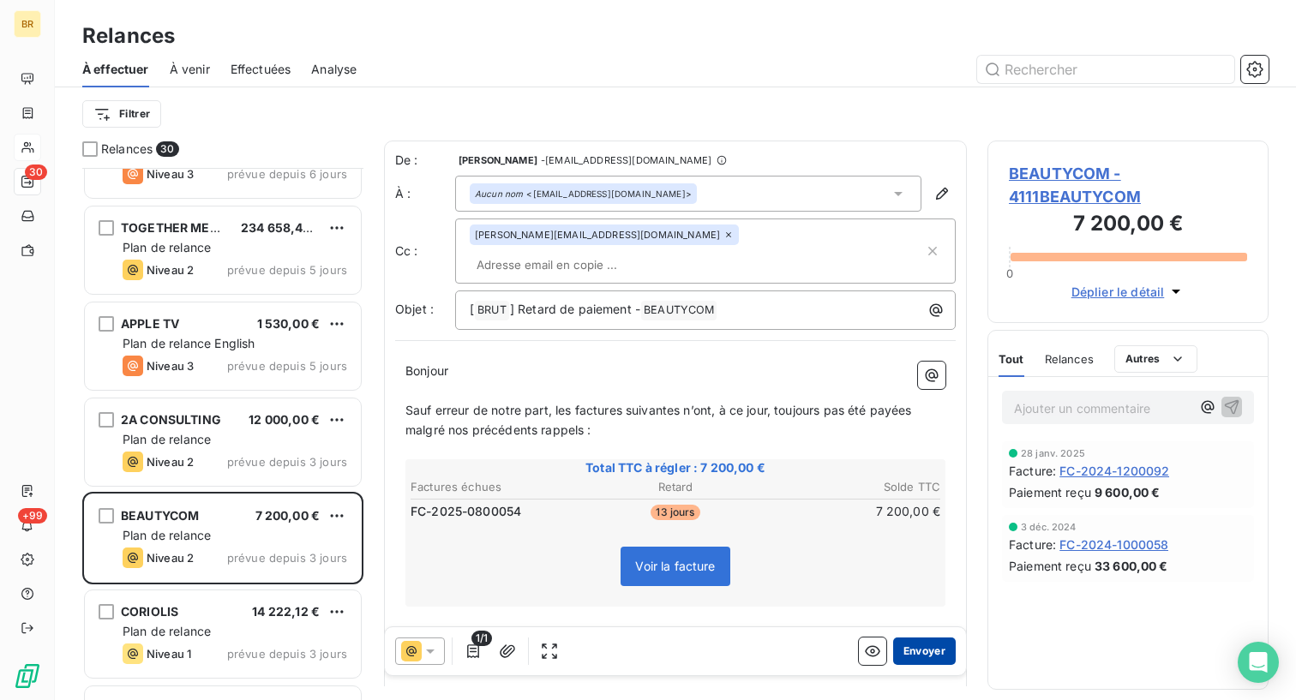
click at [912, 650] on button "Envoyer" at bounding box center [924, 651] width 63 height 27
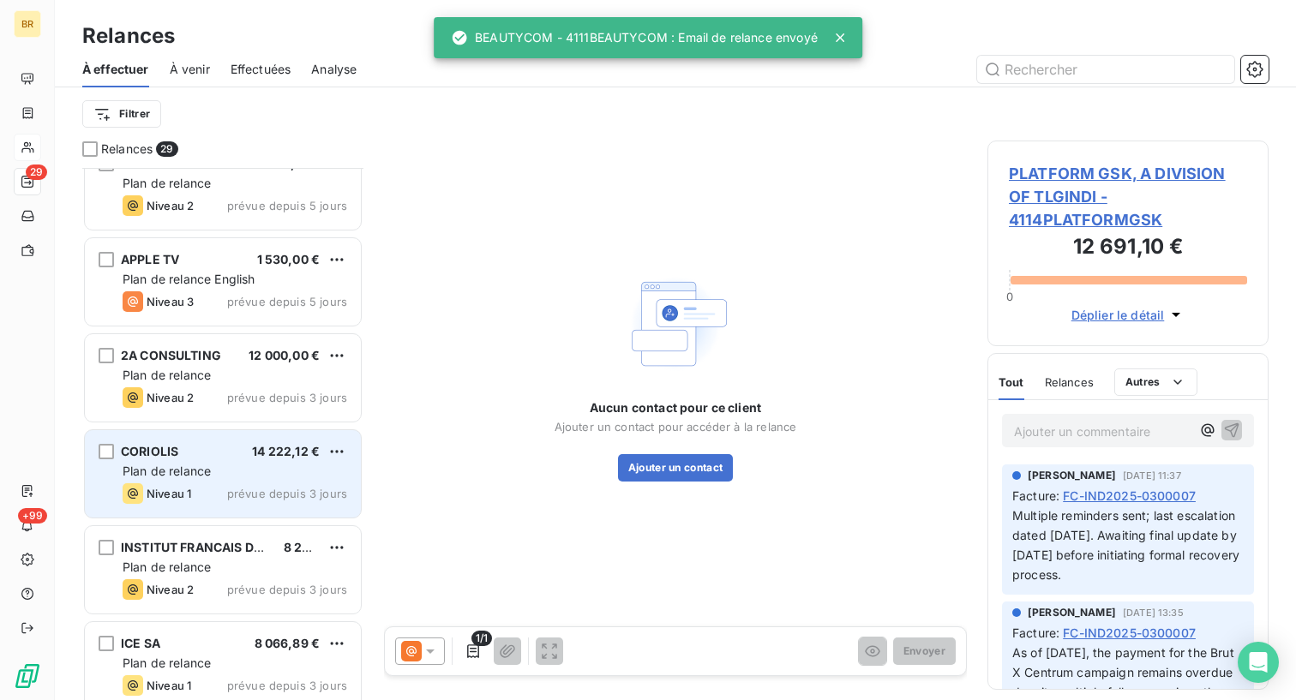
scroll to position [1478, 0]
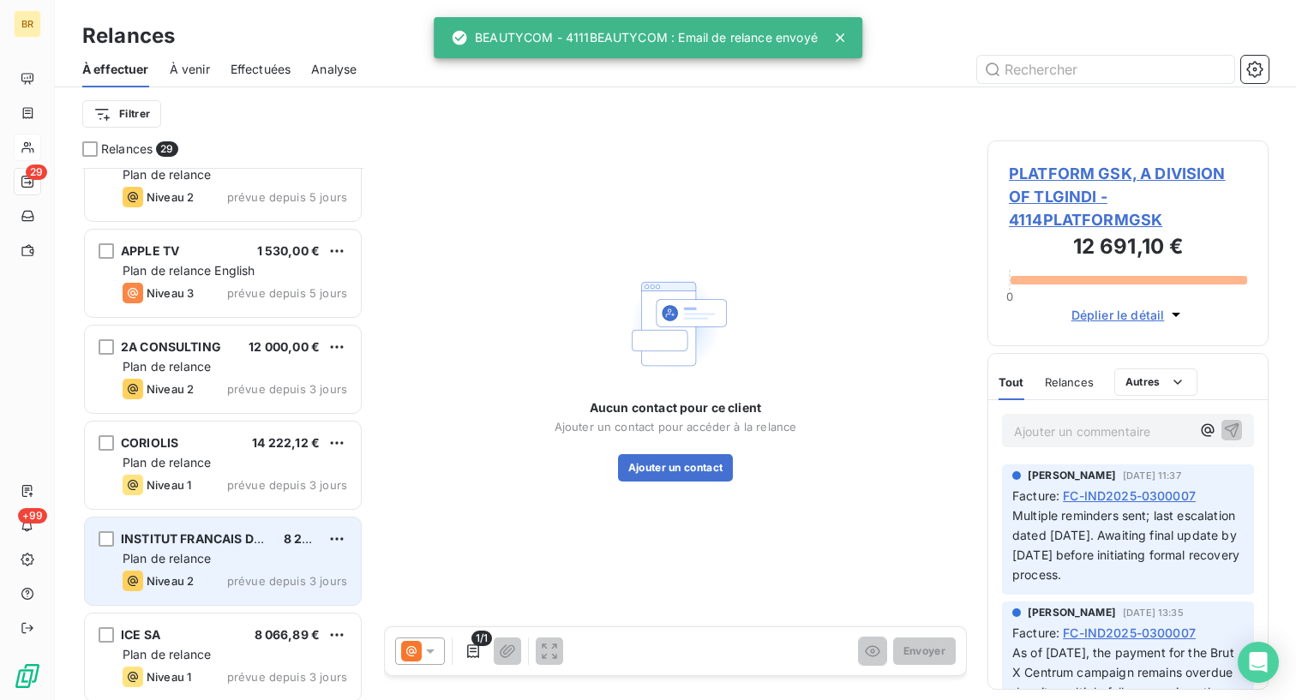
click at [237, 557] on div "Plan de relance" at bounding box center [235, 558] width 225 height 17
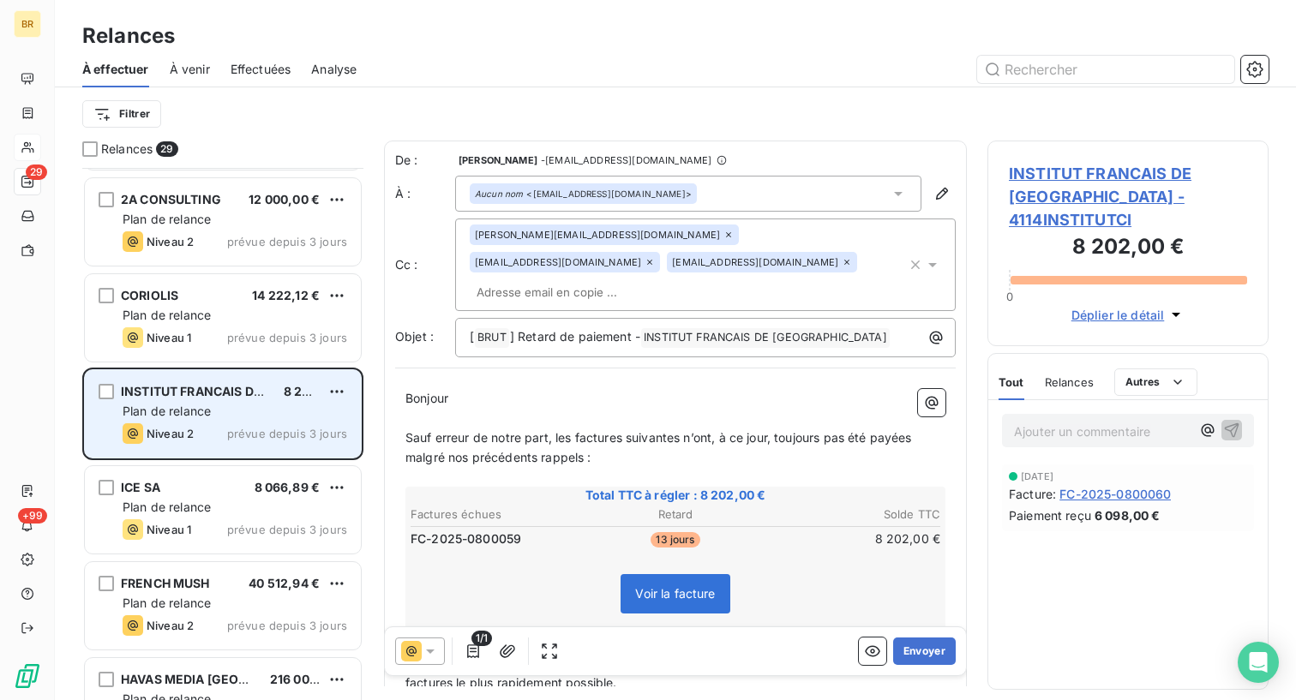
scroll to position [1624, 0]
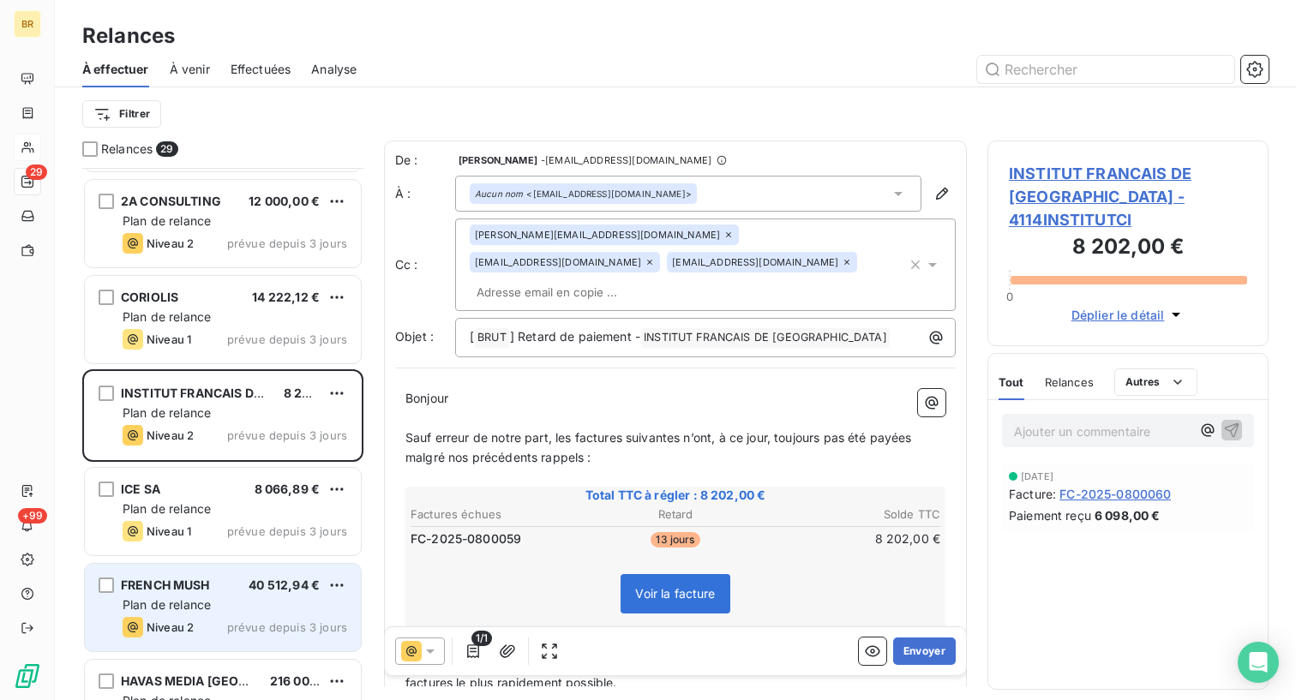
click at [239, 591] on div "FRENCH MUSH 40 512,94 €" at bounding box center [235, 585] width 225 height 15
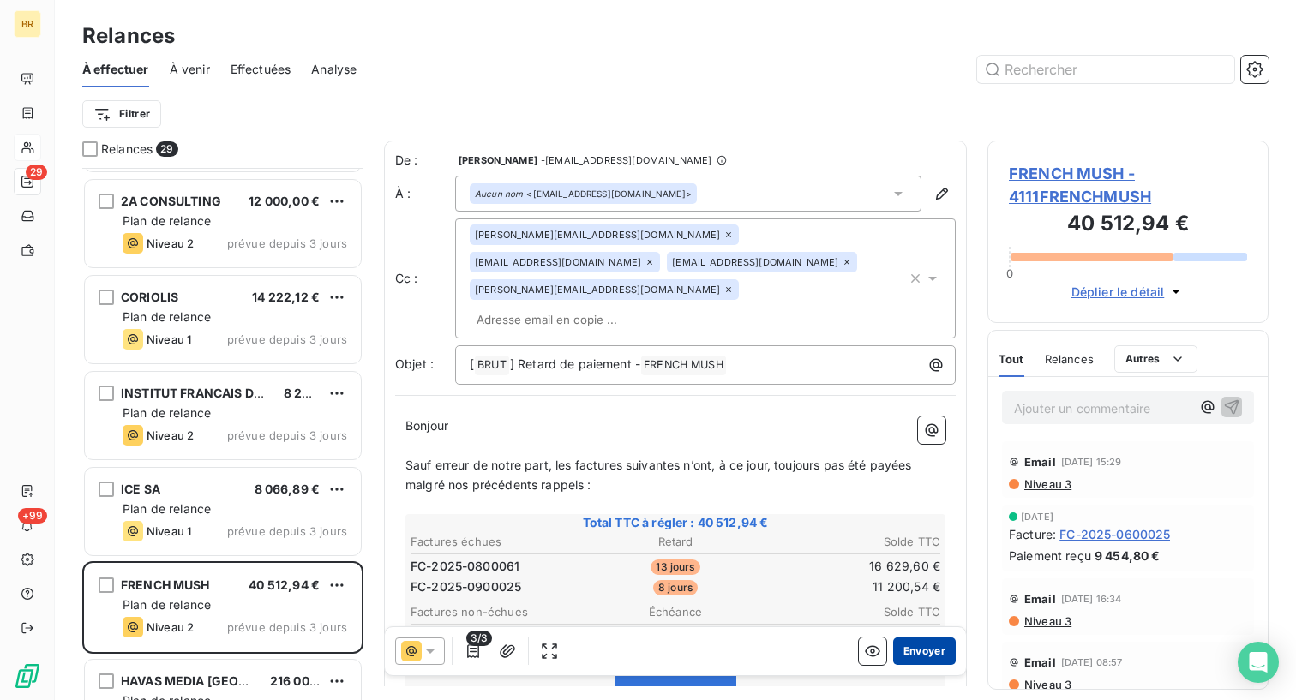
click at [921, 647] on button "Envoyer" at bounding box center [924, 651] width 63 height 27
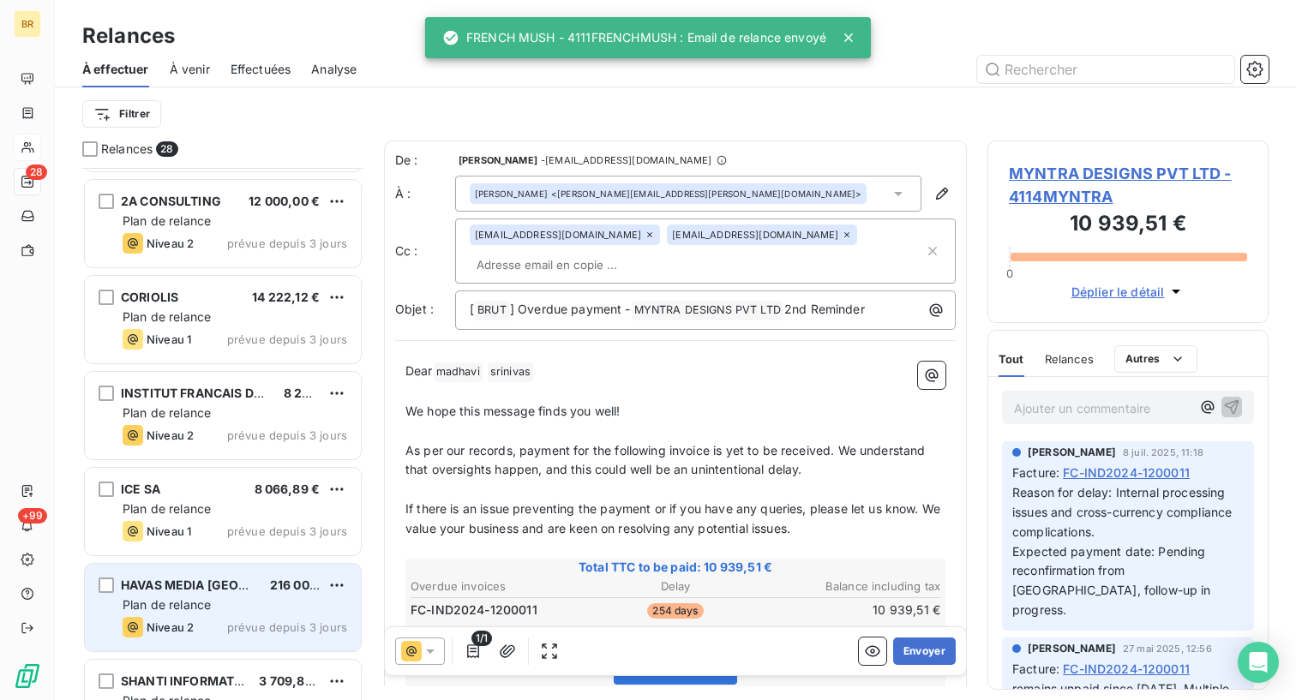
click at [242, 604] on div "Plan de relance" at bounding box center [235, 605] width 225 height 17
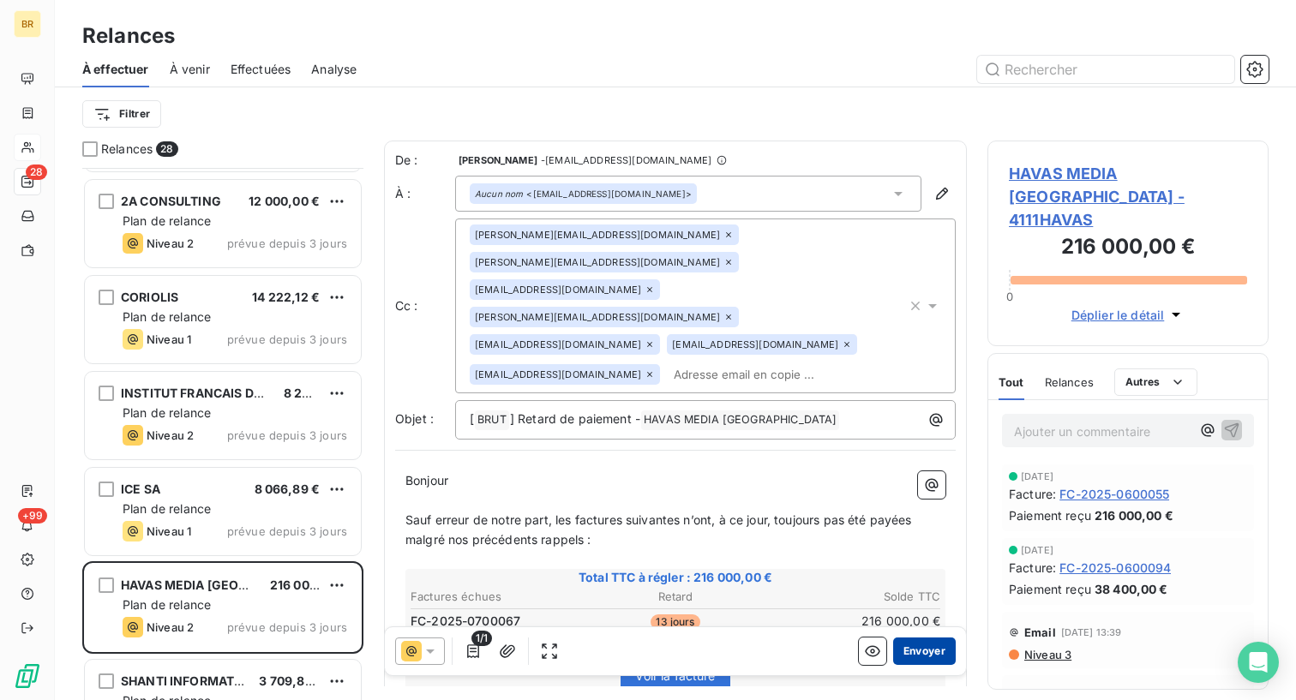
click at [917, 650] on button "Envoyer" at bounding box center [924, 651] width 63 height 27
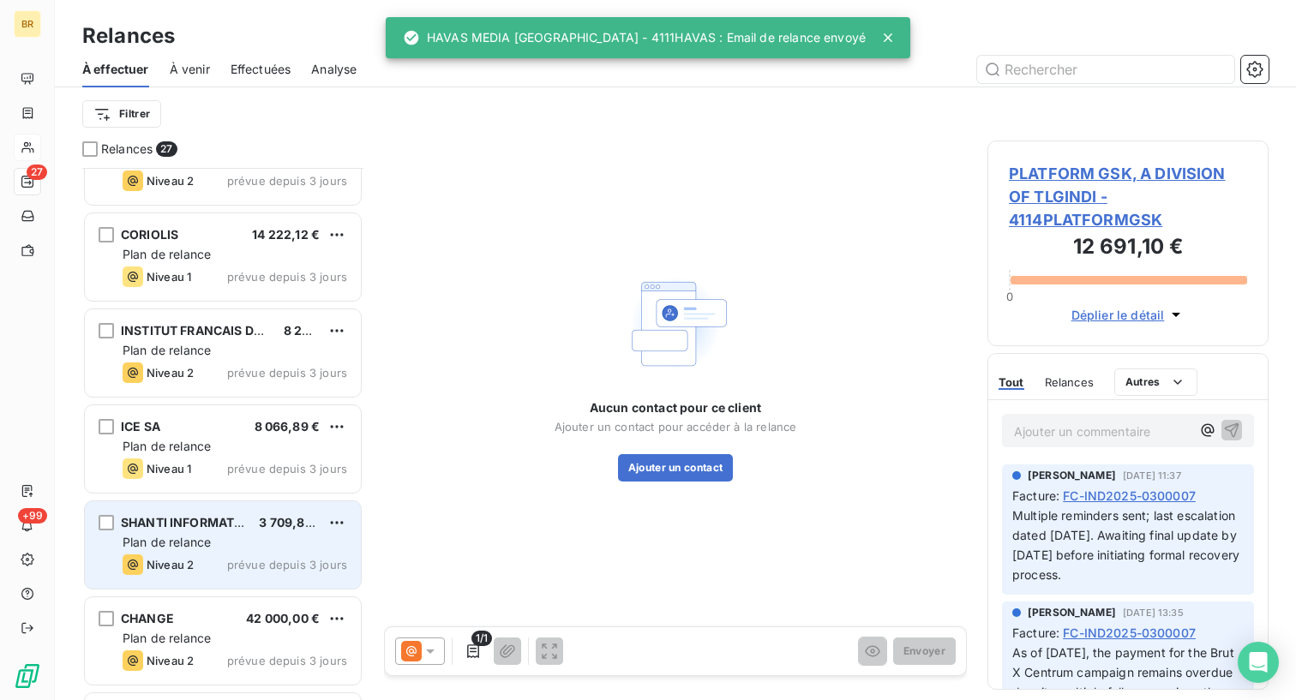
scroll to position [1706, 0]
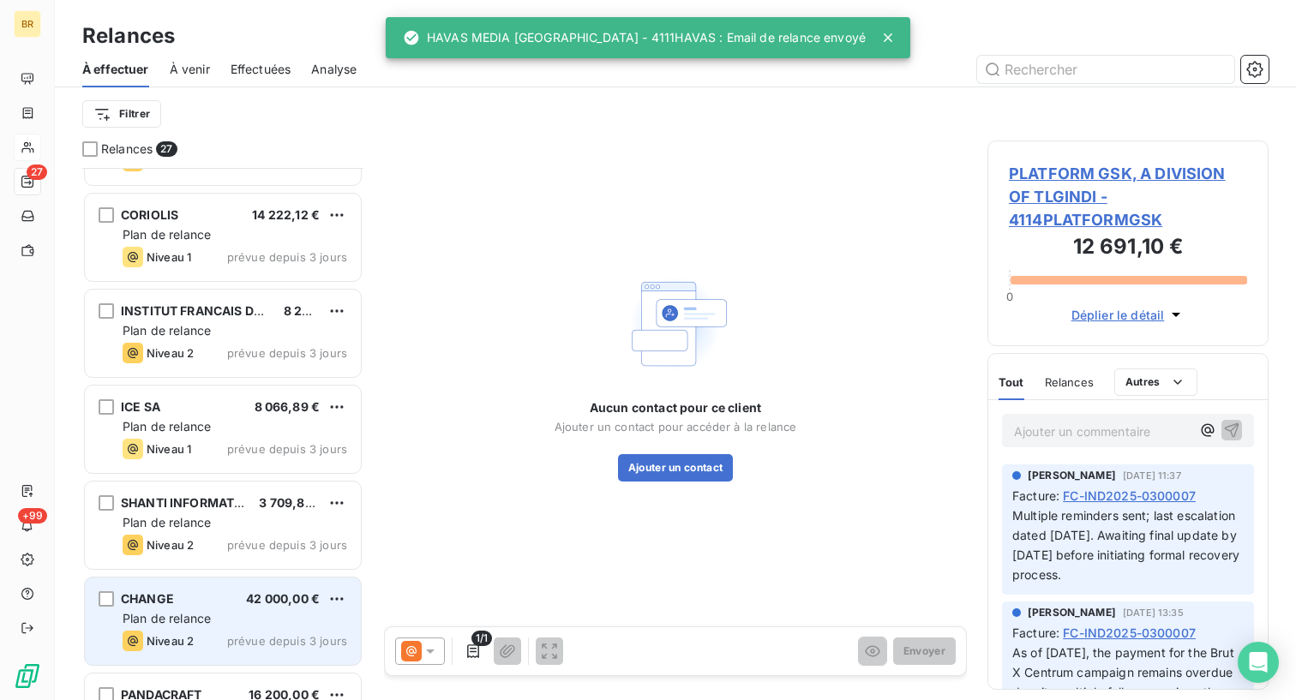
click at [224, 601] on div "CHANGE 42 000,00 €" at bounding box center [235, 599] width 225 height 15
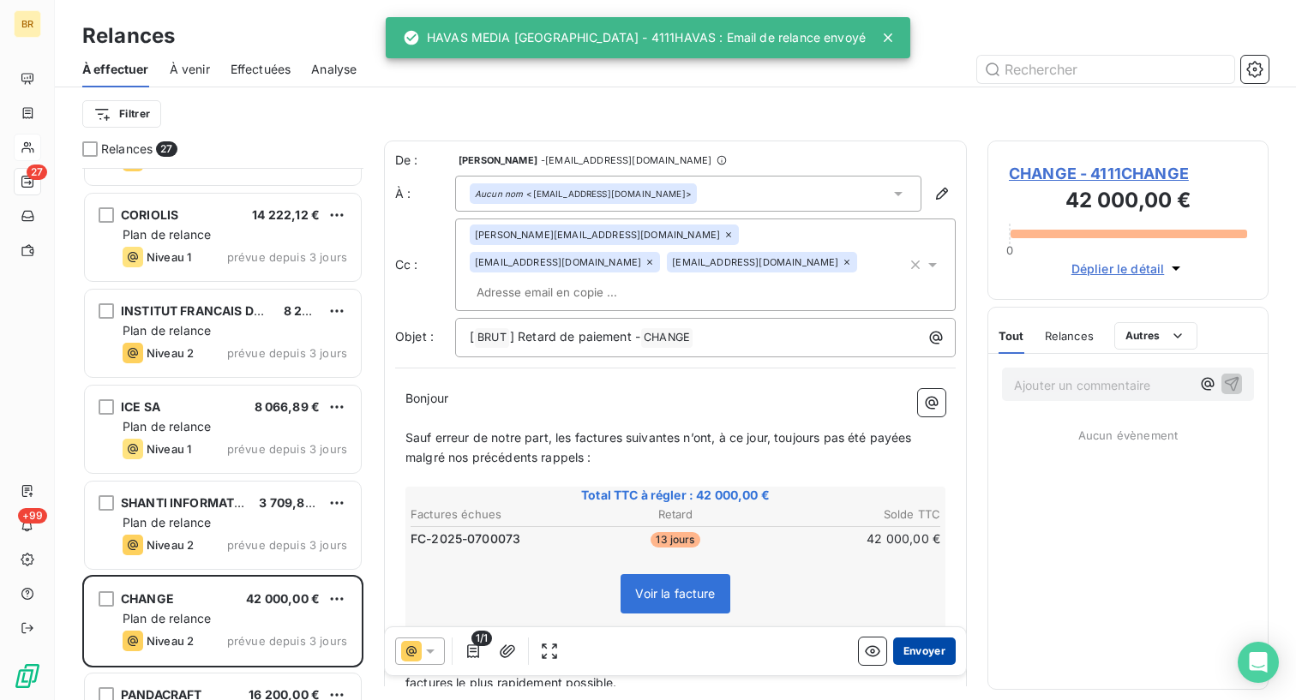
click at [923, 651] on button "Envoyer" at bounding box center [924, 651] width 63 height 27
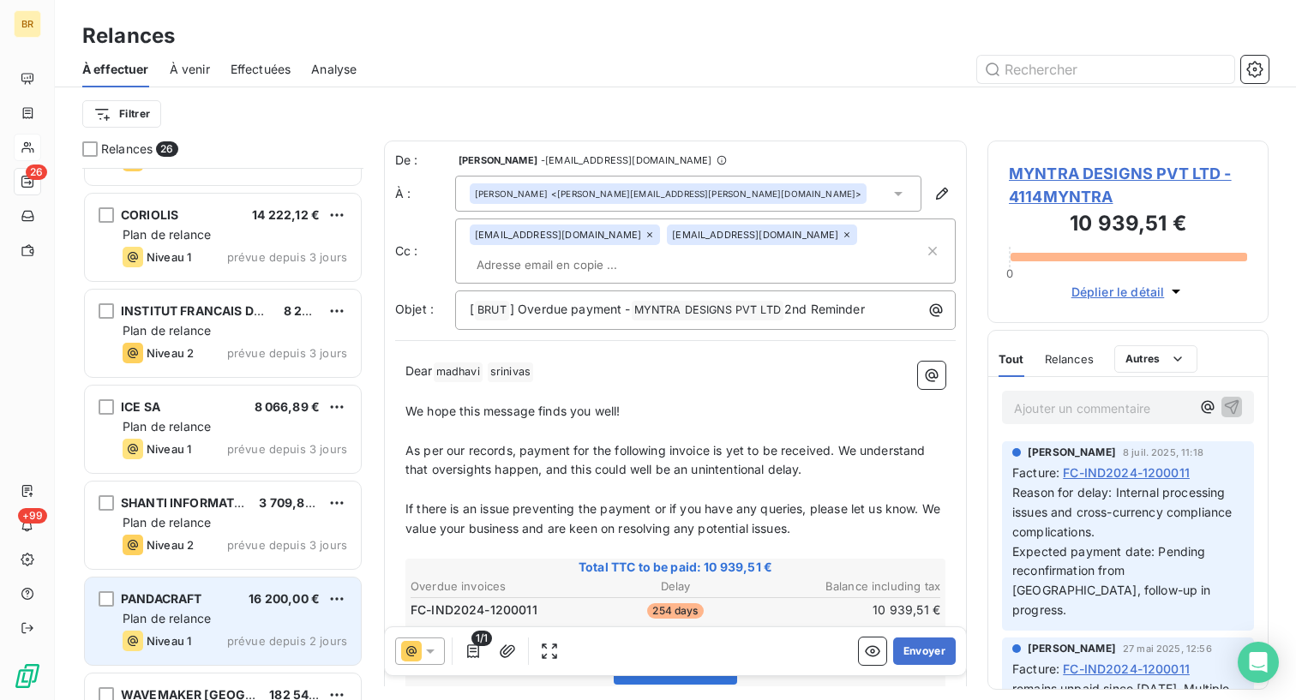
scroll to position [1733, 0]
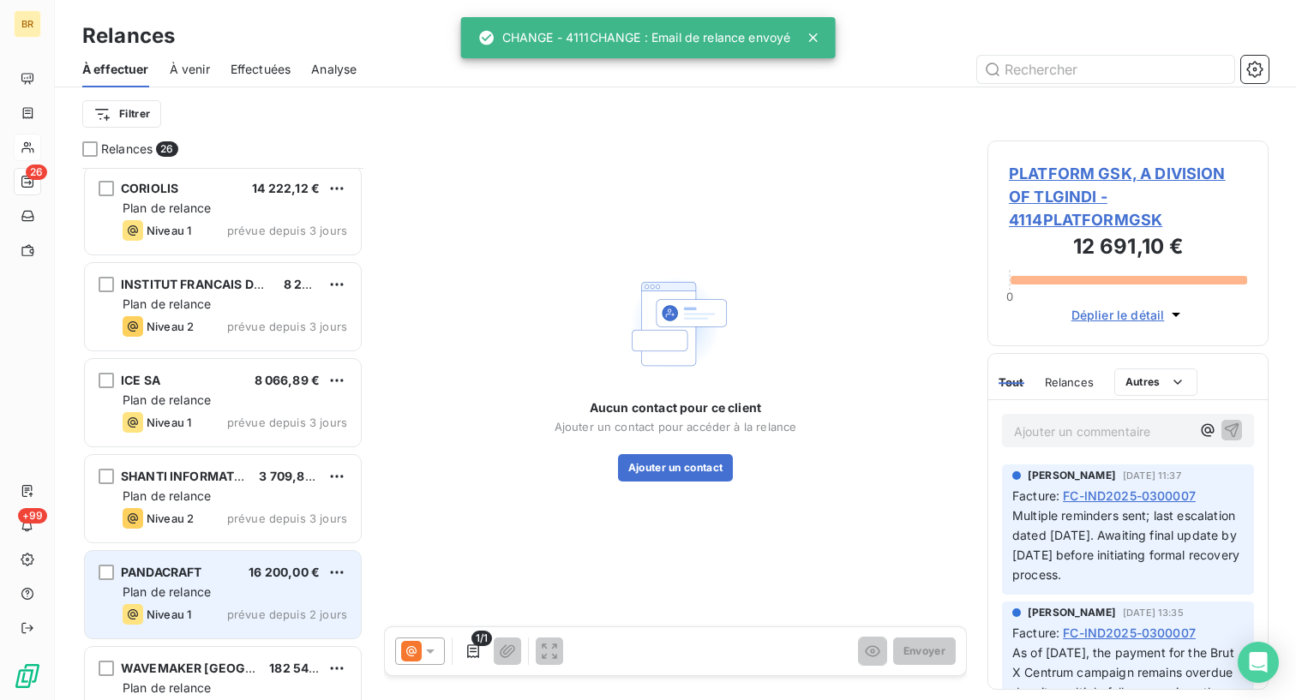
click at [238, 561] on div "PANDACRAFT 16 200,00 € Plan de relance Niveau 1 prévue depuis 2 jours" at bounding box center [223, 594] width 276 height 87
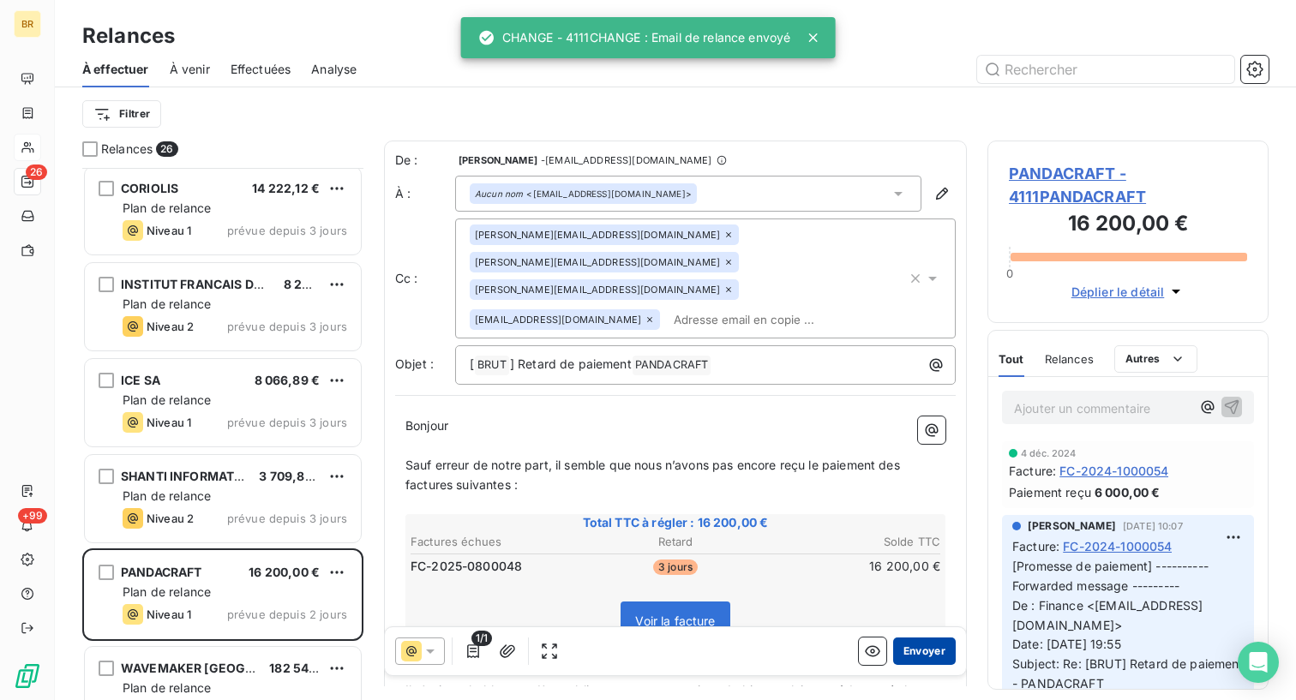
click at [906, 645] on button "Envoyer" at bounding box center [924, 651] width 63 height 27
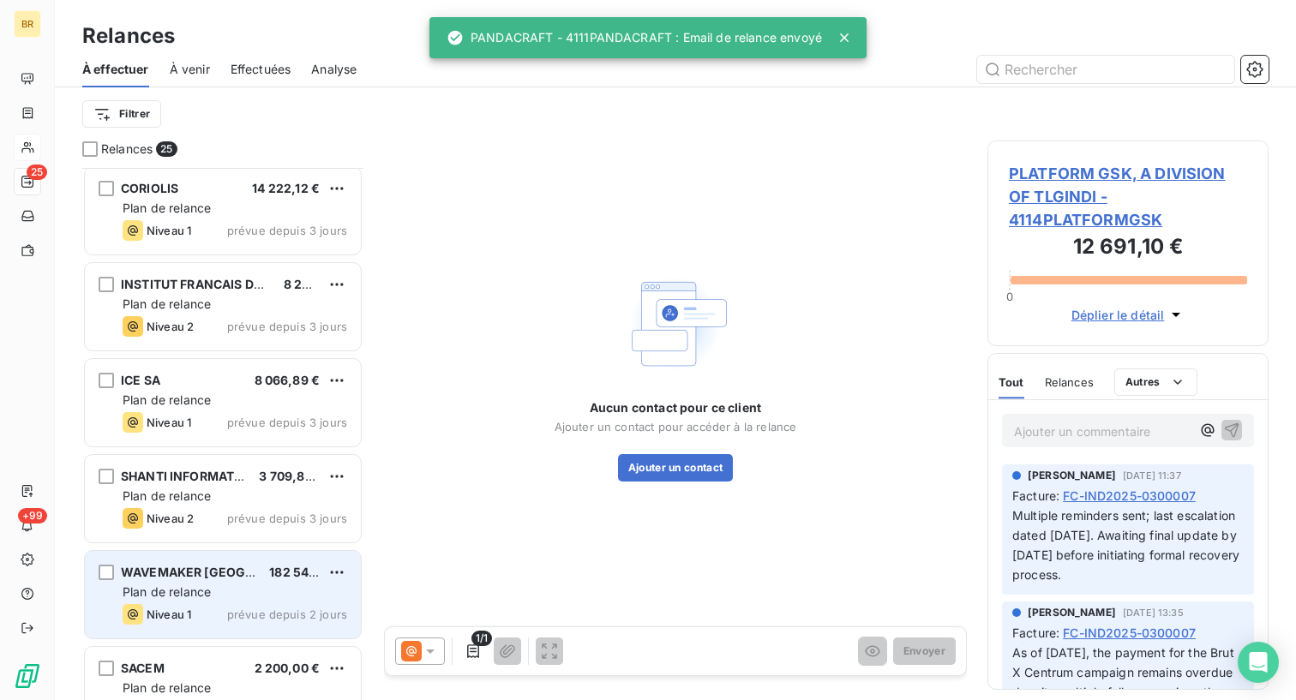
click at [267, 604] on div "Niveau 1 prévue depuis 2 jours" at bounding box center [235, 614] width 225 height 21
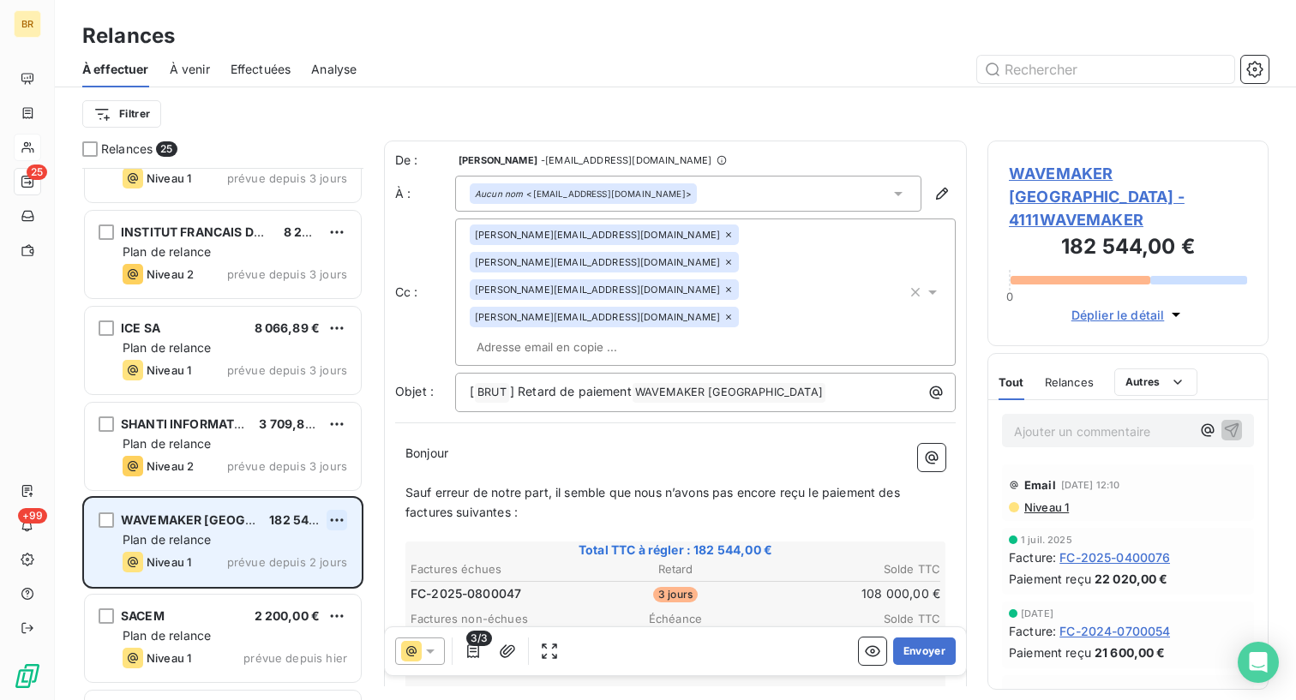
scroll to position [1794, 0]
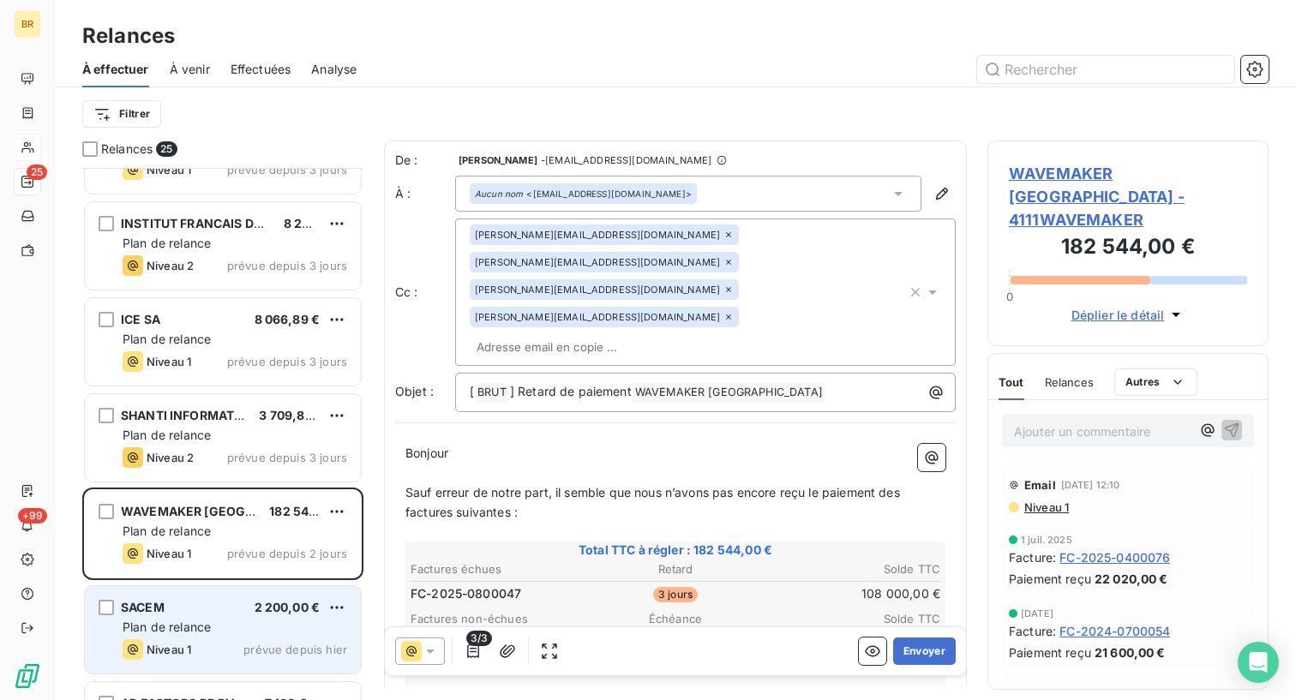
click at [216, 625] on div "Plan de relance" at bounding box center [235, 627] width 225 height 17
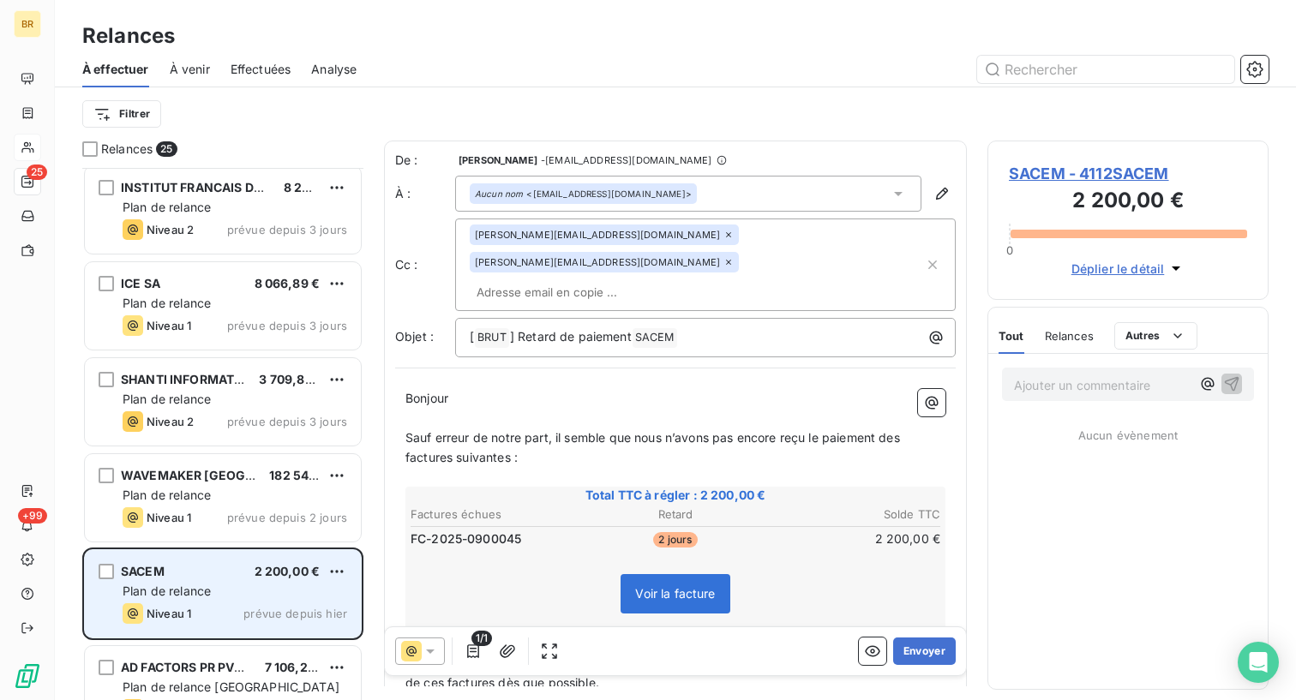
scroll to position [1847, 0]
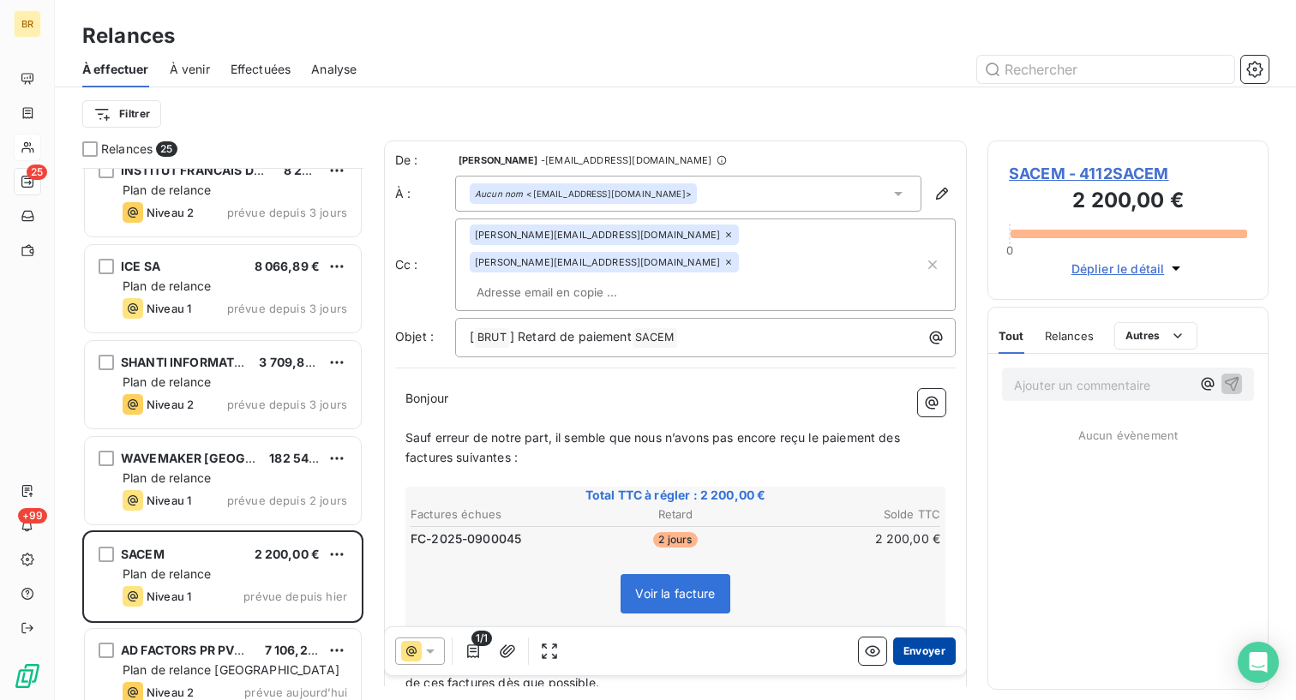
click at [929, 648] on button "Envoyer" at bounding box center [924, 651] width 63 height 27
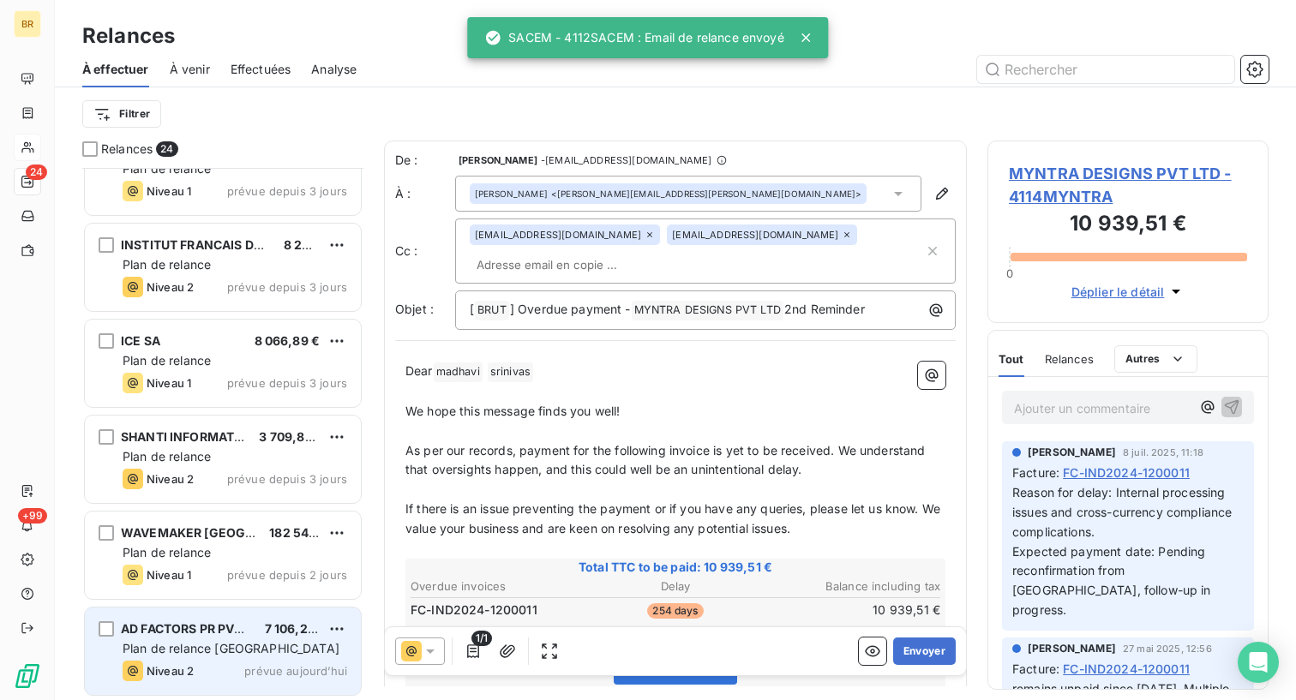
scroll to position [1773, 0]
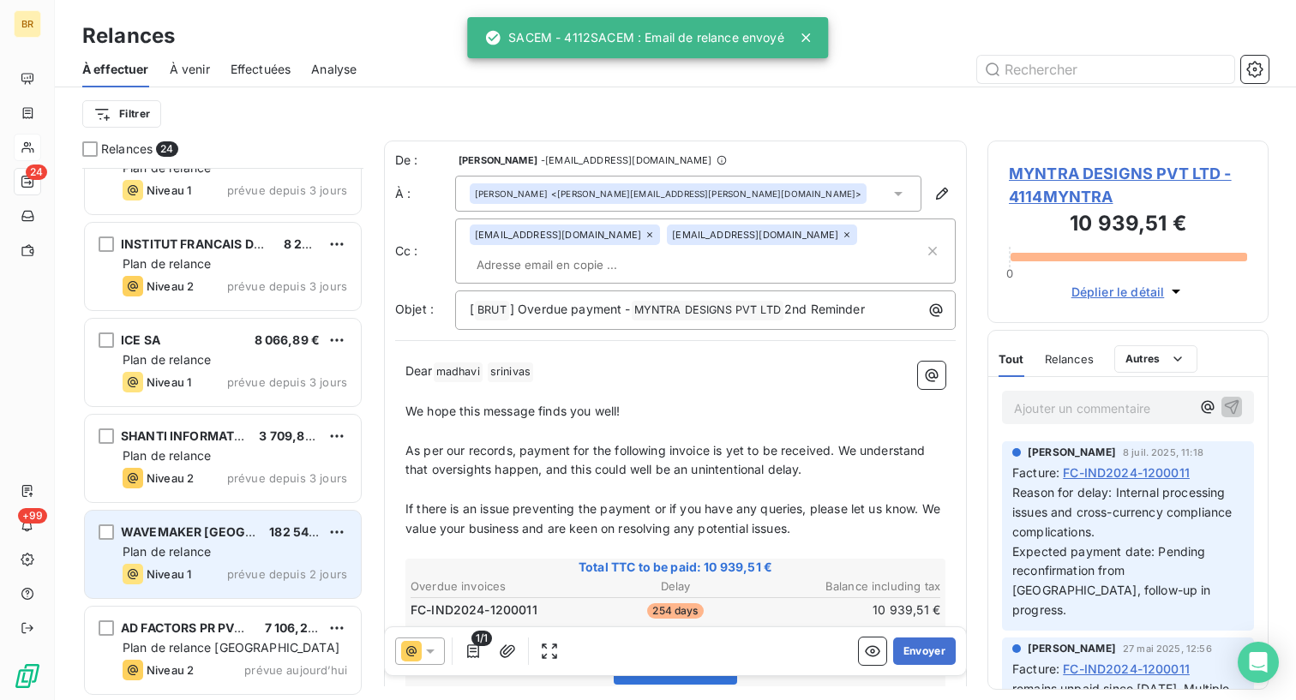
click at [252, 543] on div "WAVEMAKER FRANCE 182 544,00 € Plan de relance Niveau 1 prévue depuis 2 jours" at bounding box center [223, 554] width 276 height 87
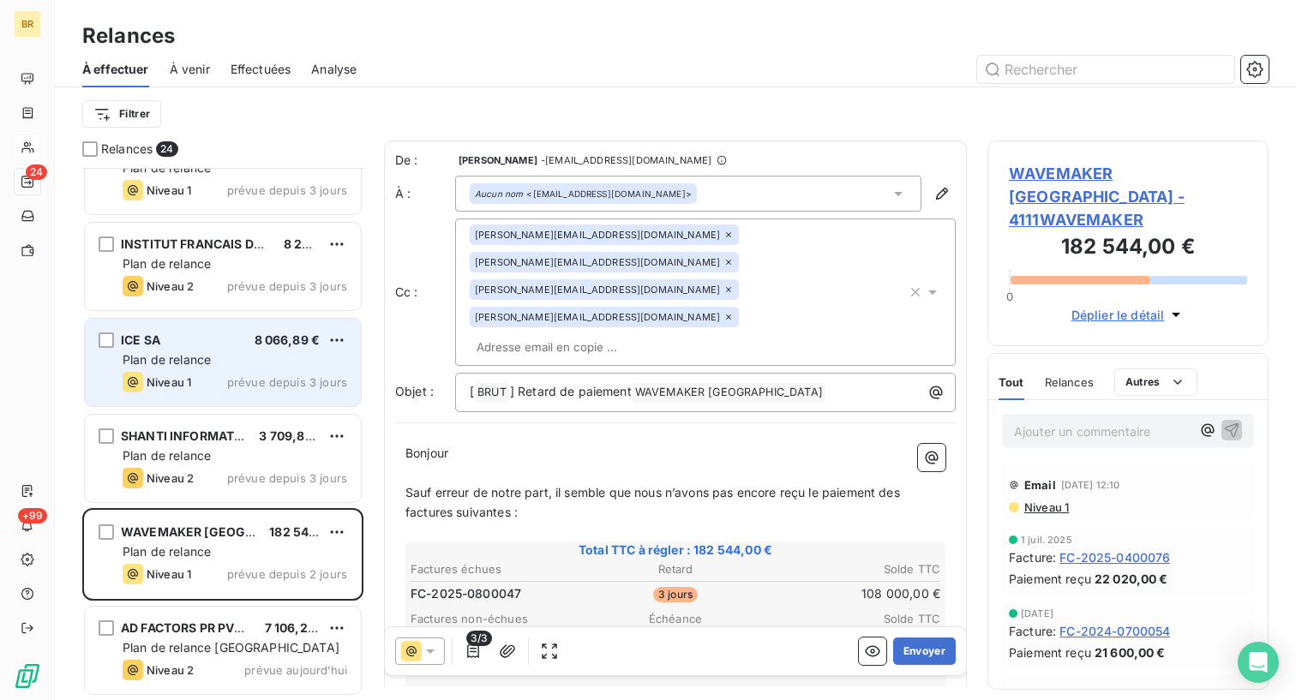
click at [225, 382] on div "Niveau 1 prévue depuis 3 jours" at bounding box center [235, 382] width 225 height 21
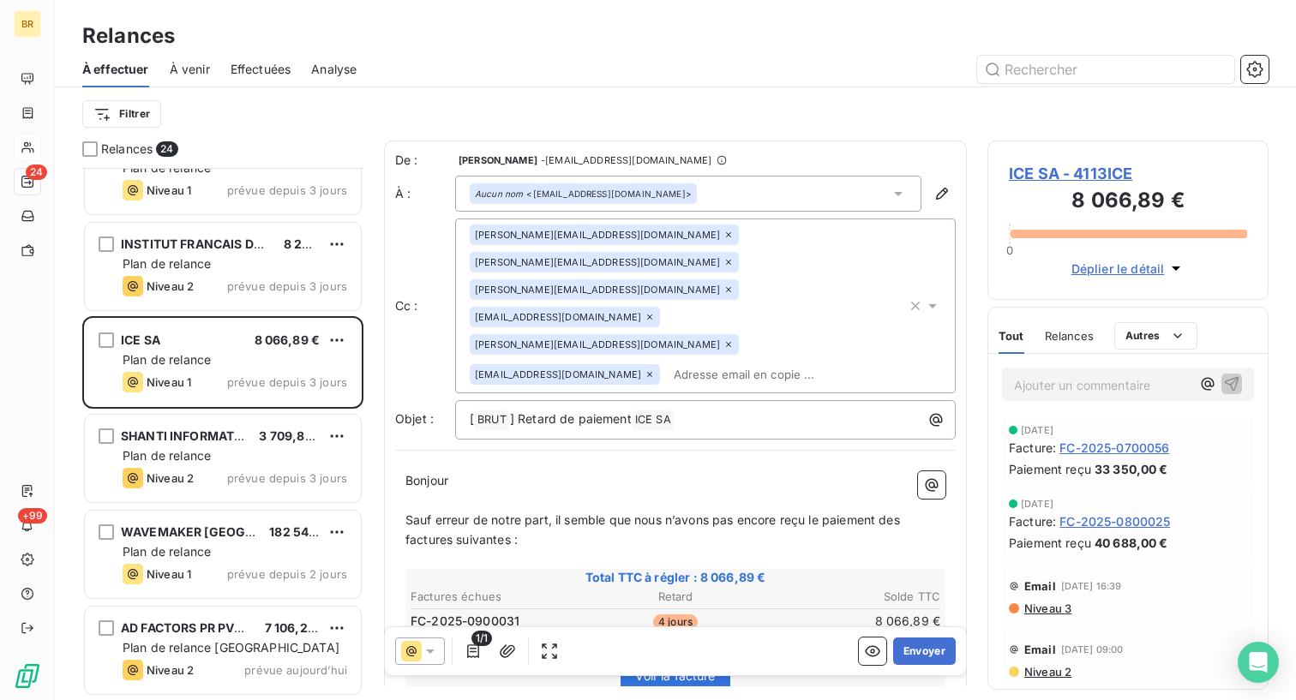
click at [652, 315] on icon at bounding box center [649, 317] width 5 height 5
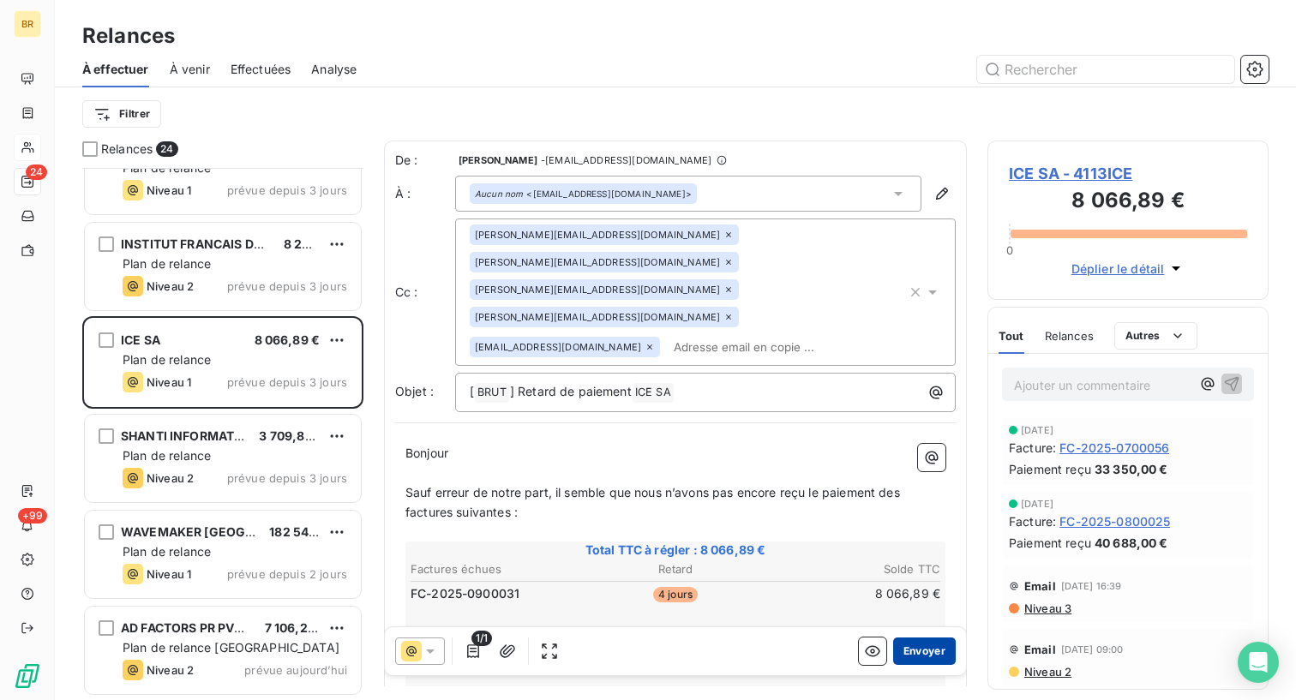
click at [911, 646] on button "Envoyer" at bounding box center [924, 651] width 63 height 27
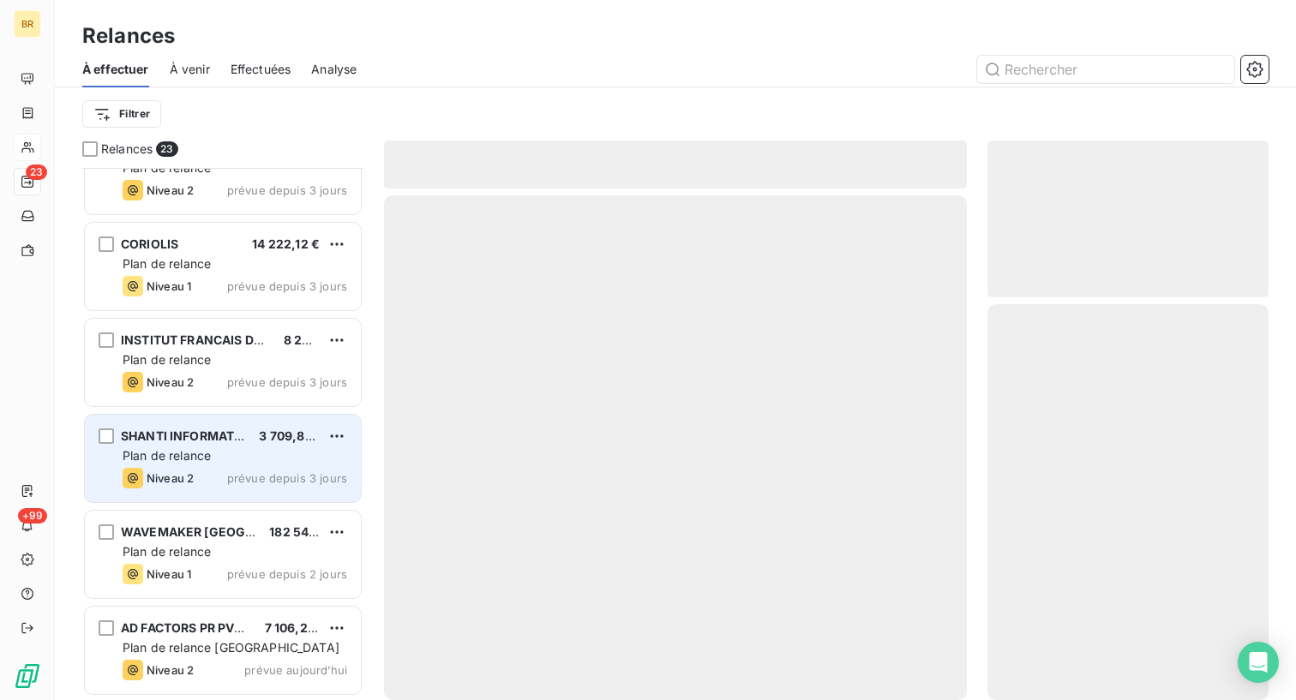
scroll to position [1676, 0]
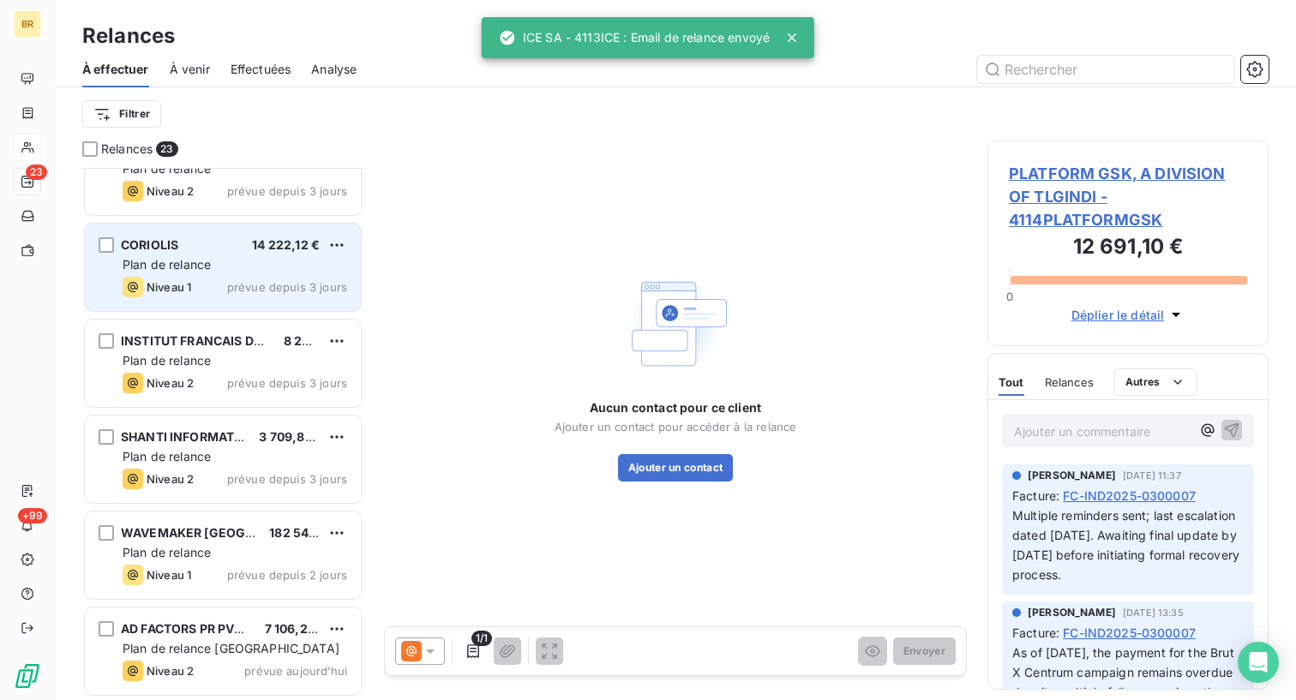
click at [201, 267] on span "Plan de relance" at bounding box center [167, 264] width 88 height 15
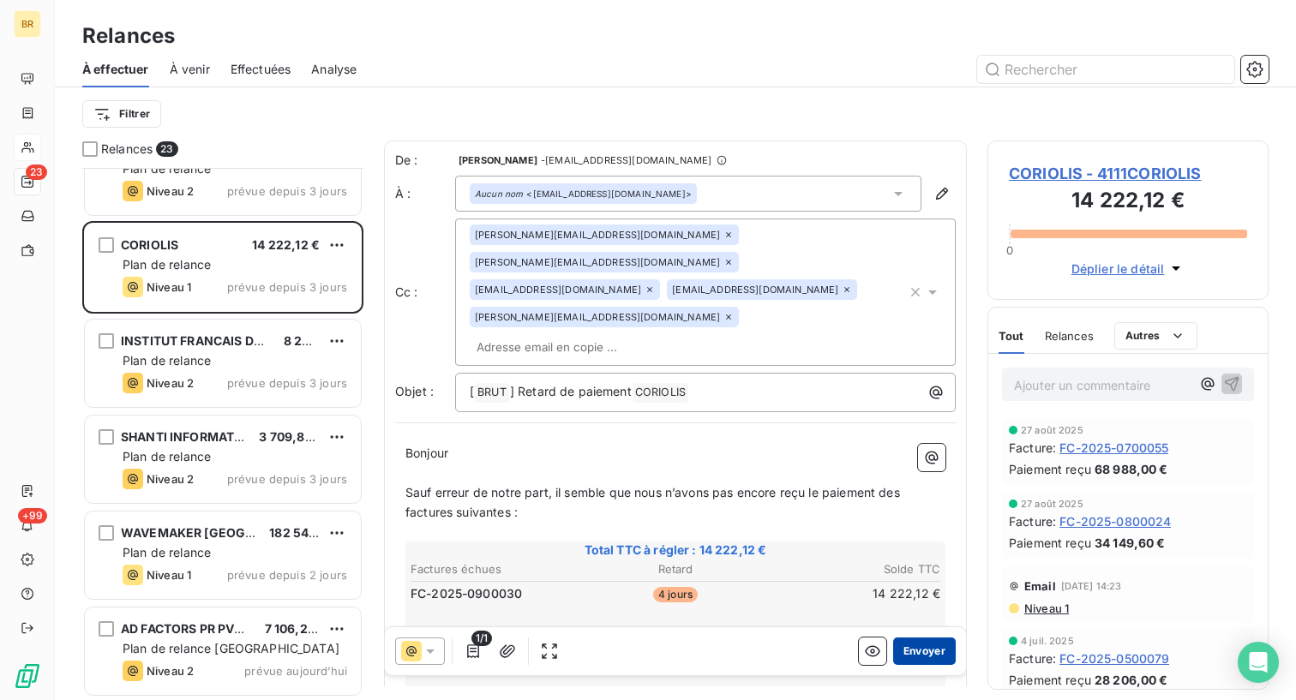
click at [927, 648] on button "Envoyer" at bounding box center [924, 651] width 63 height 27
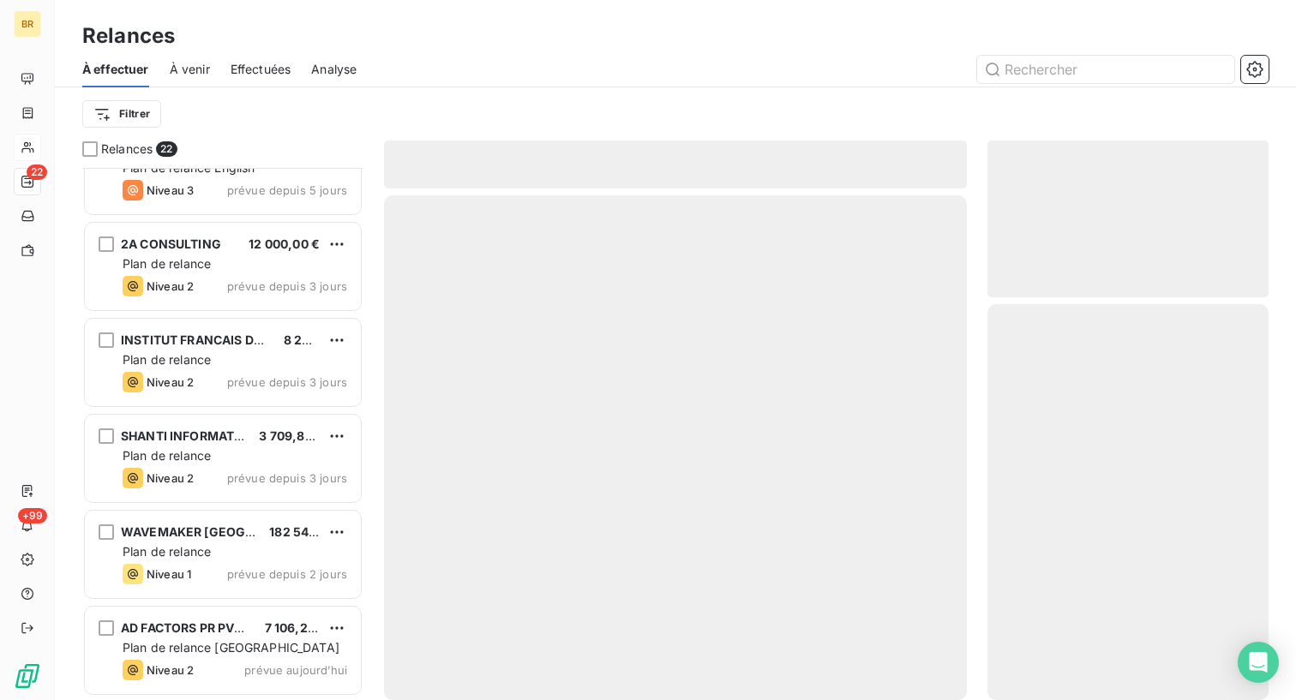
scroll to position [1580, 0]
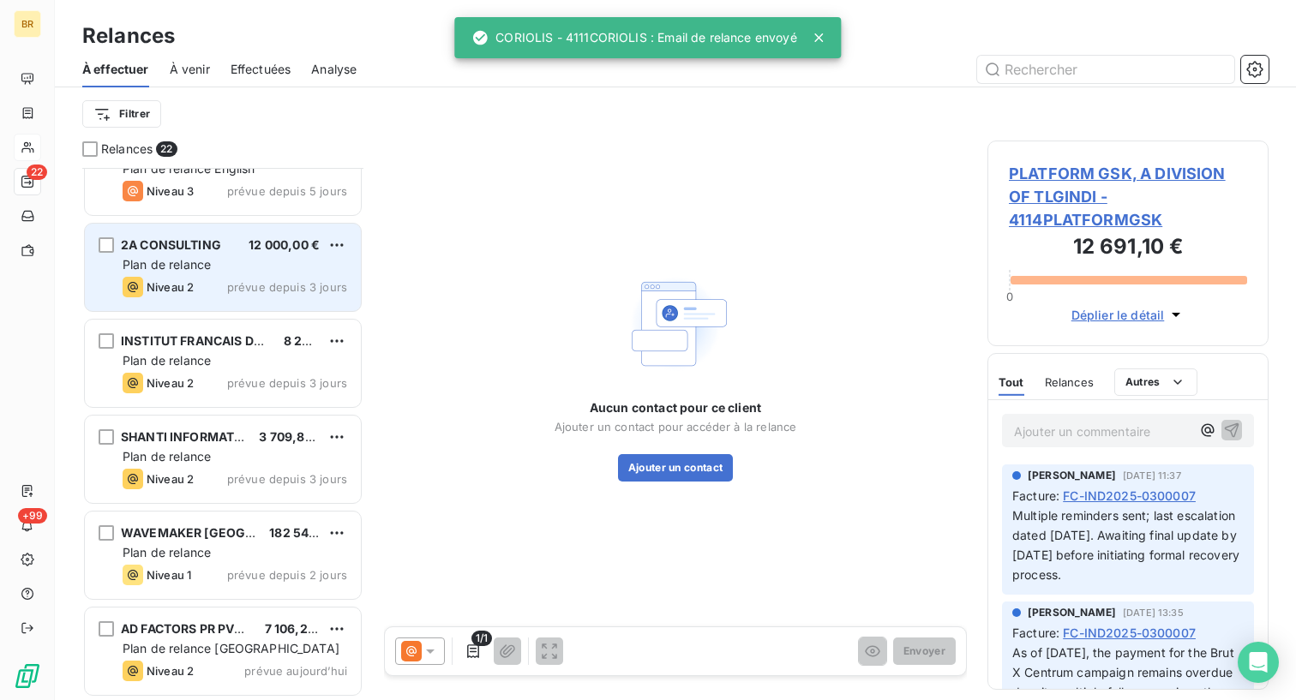
click at [240, 266] on div "Plan de relance" at bounding box center [235, 264] width 225 height 17
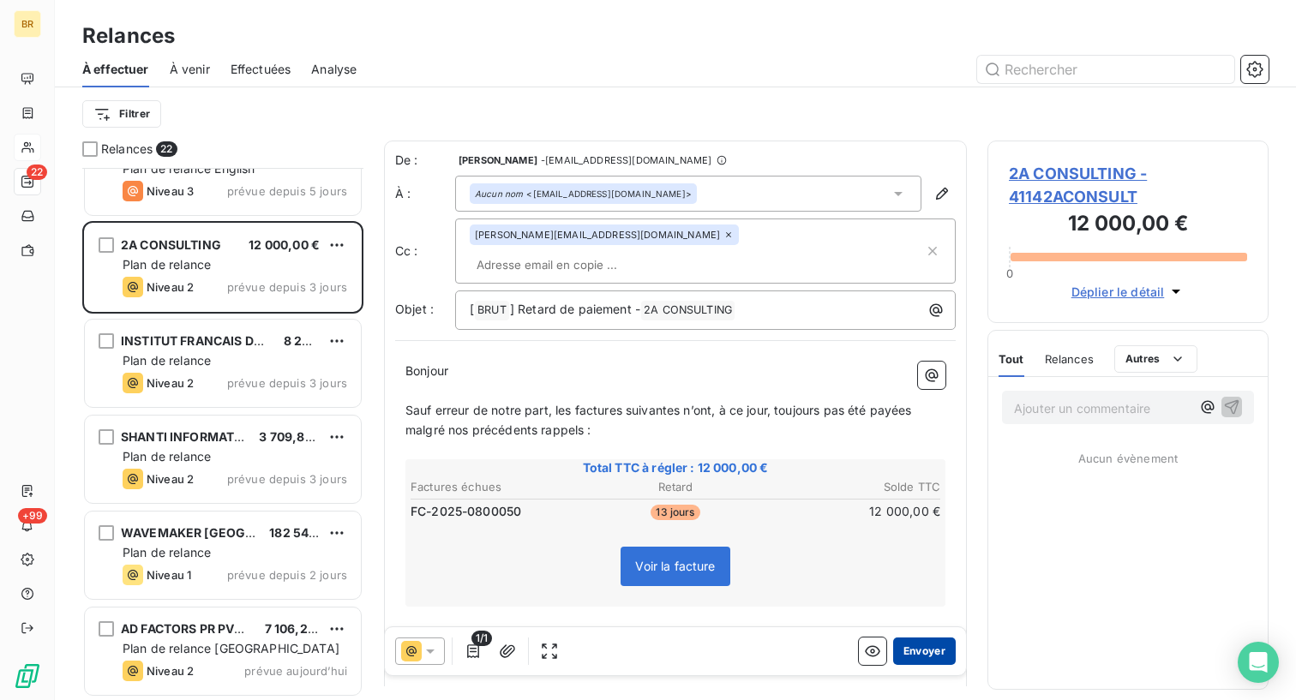
click at [925, 650] on button "Envoyer" at bounding box center [924, 651] width 63 height 27
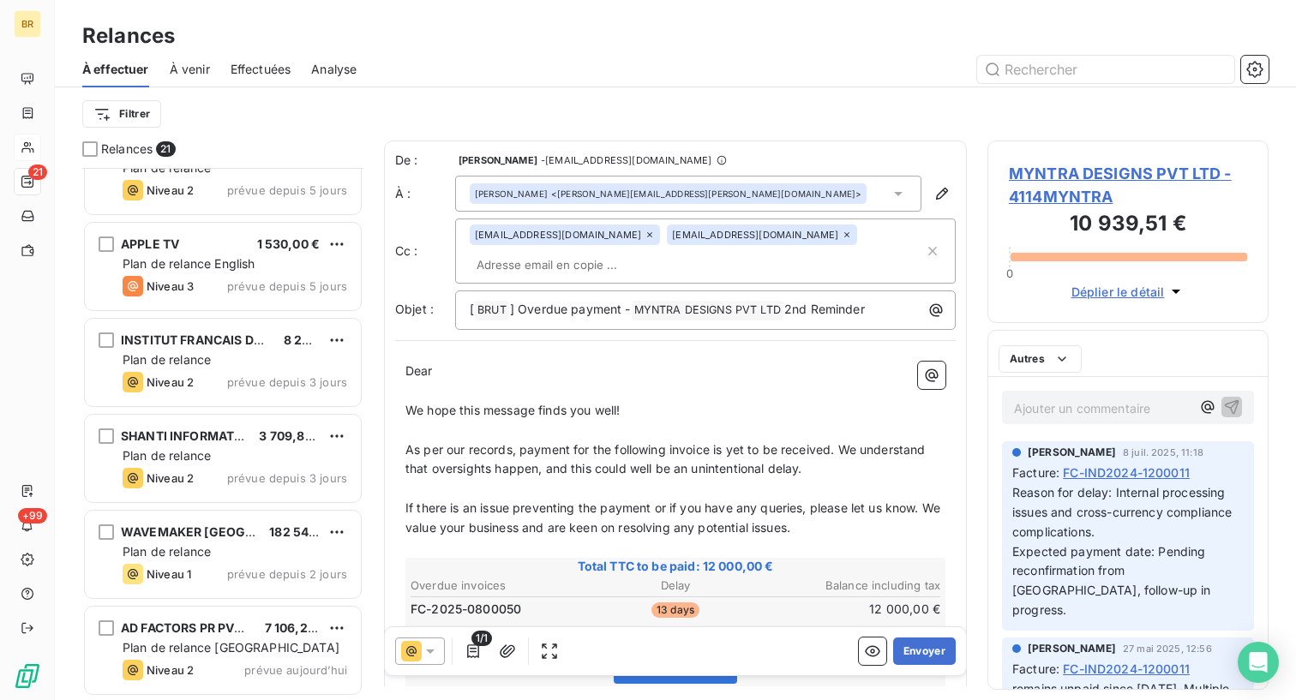
scroll to position [1484, 0]
